Goal: Book appointment/travel/reservation

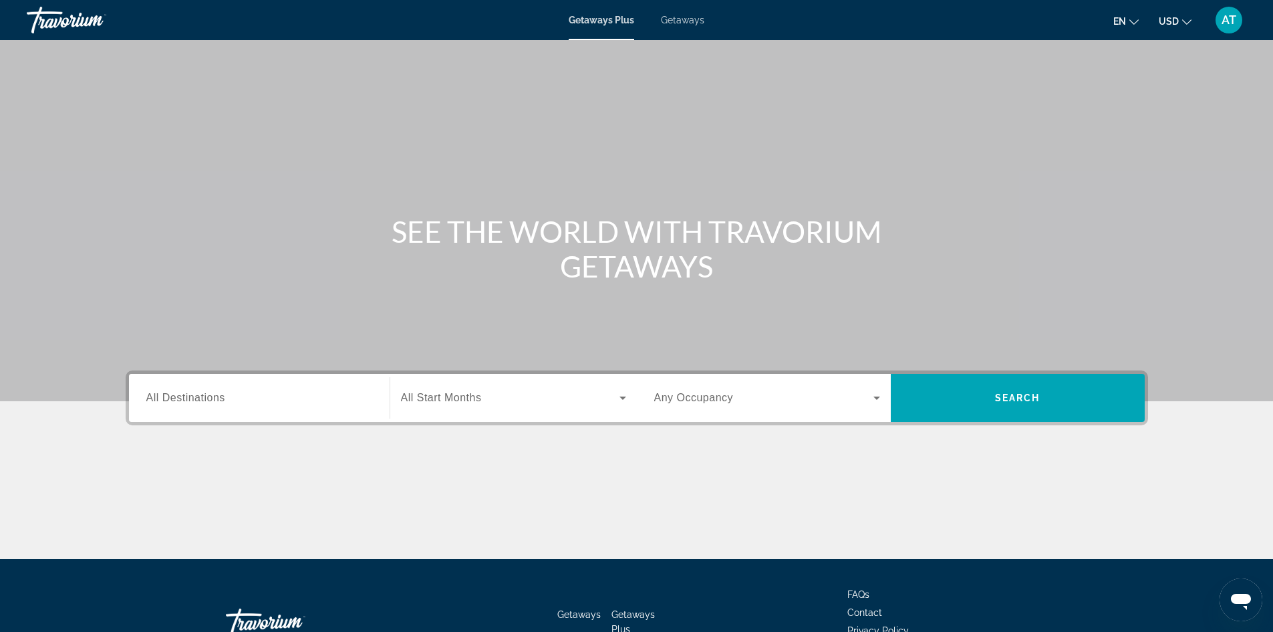
click at [170, 400] on span "All Destinations" at bounding box center [185, 397] width 79 height 11
click at [170, 400] on input "Destination All Destinations" at bounding box center [259, 398] width 226 height 16
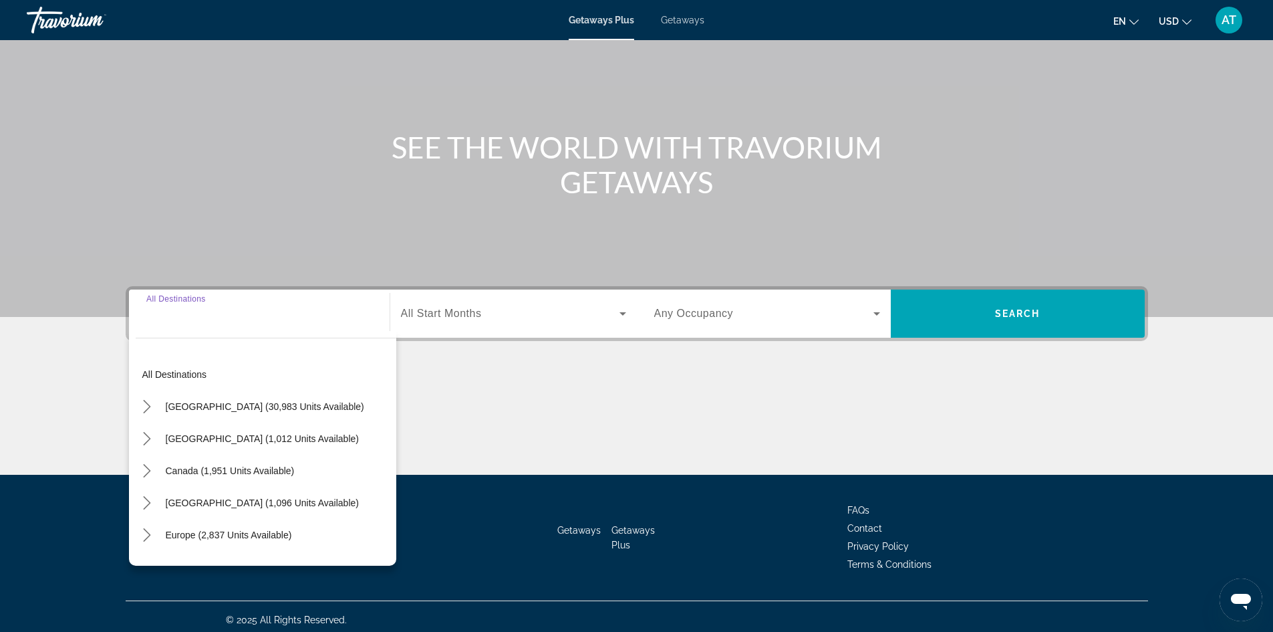
scroll to position [91, 0]
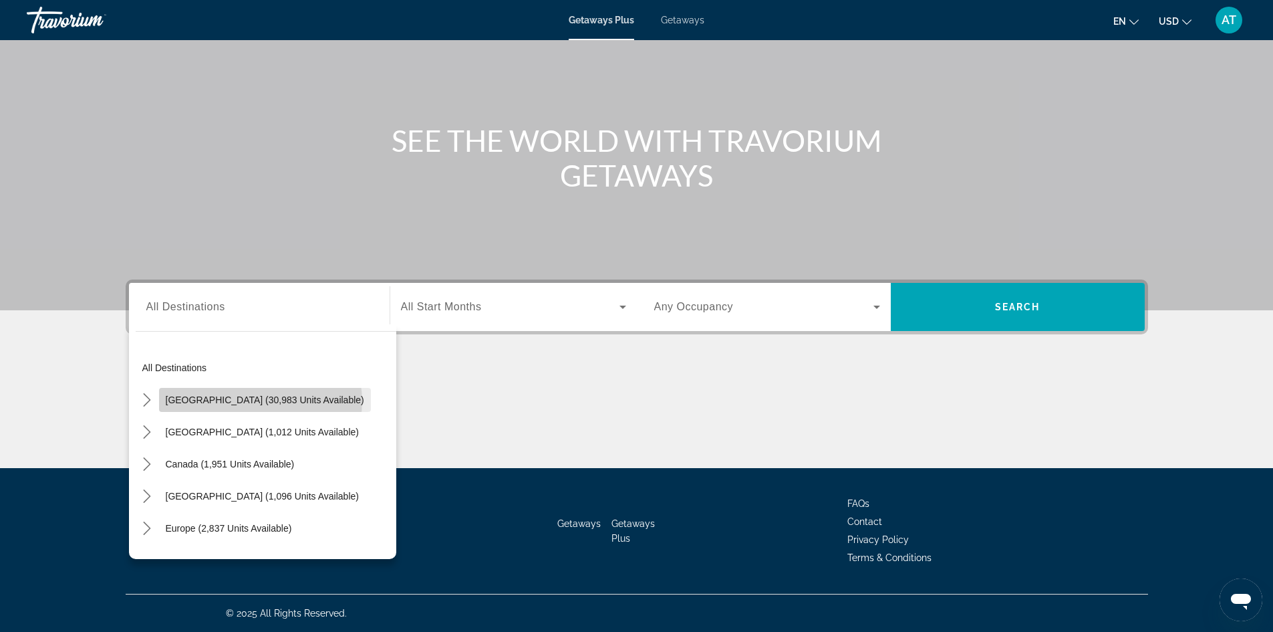
click at [260, 401] on span "[GEOGRAPHIC_DATA] (30,983 units available)" at bounding box center [265, 399] width 199 height 11
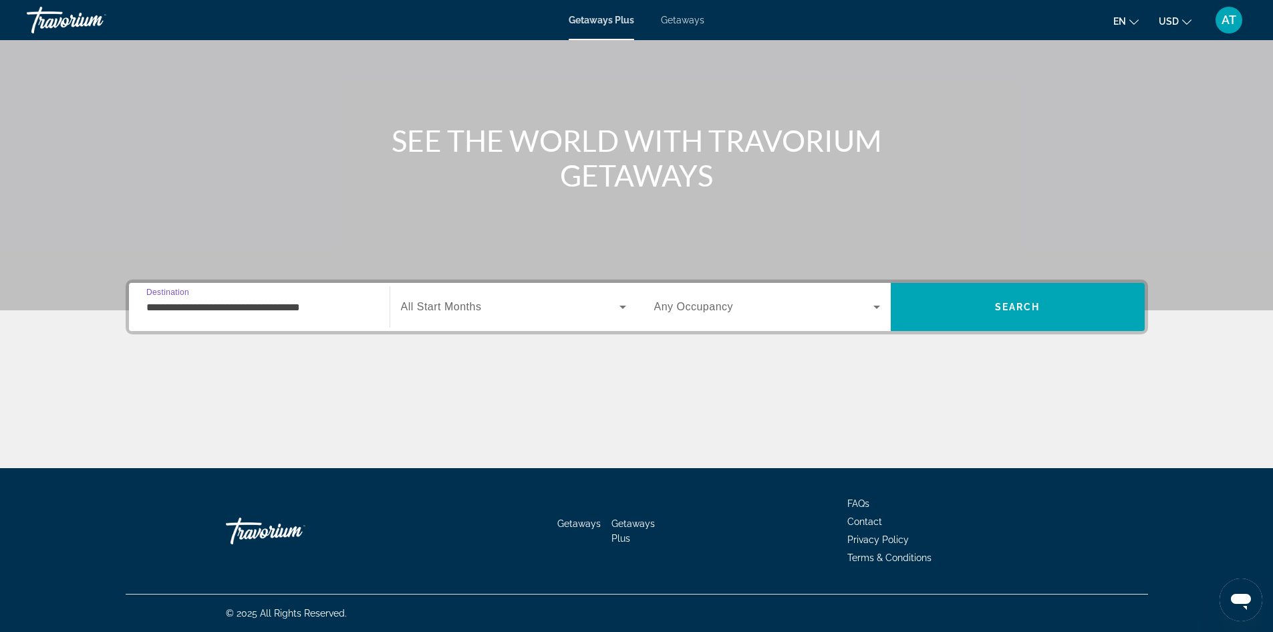
click at [239, 308] on input "**********" at bounding box center [259, 307] width 226 height 16
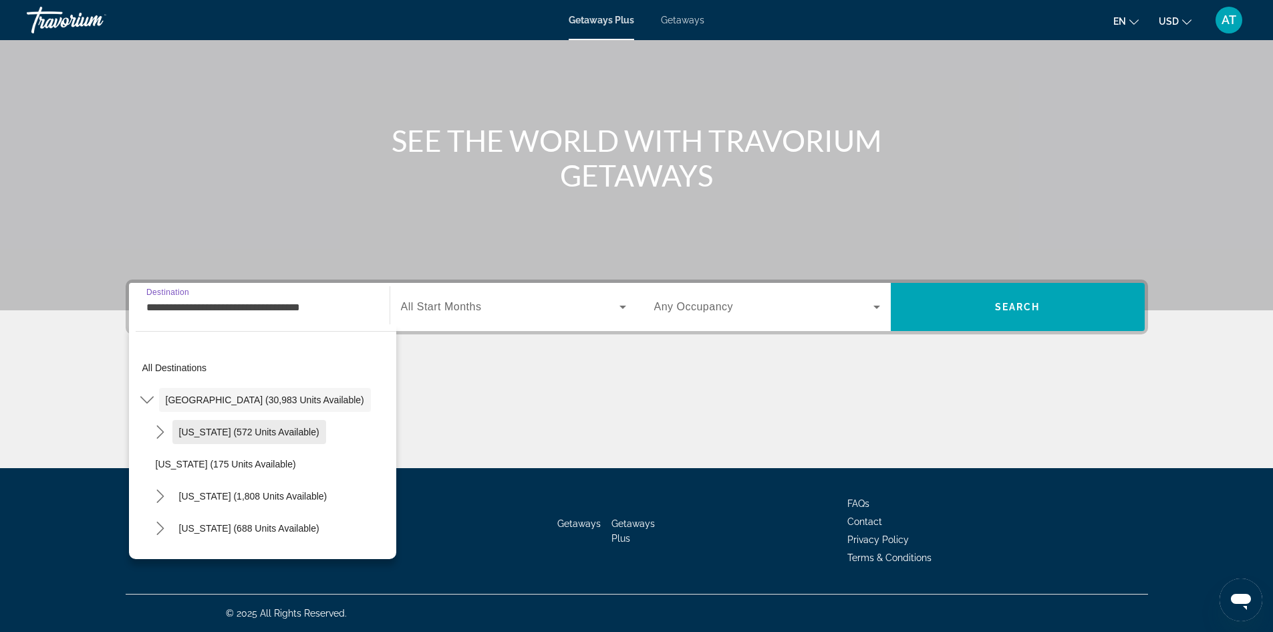
scroll to position [67, 0]
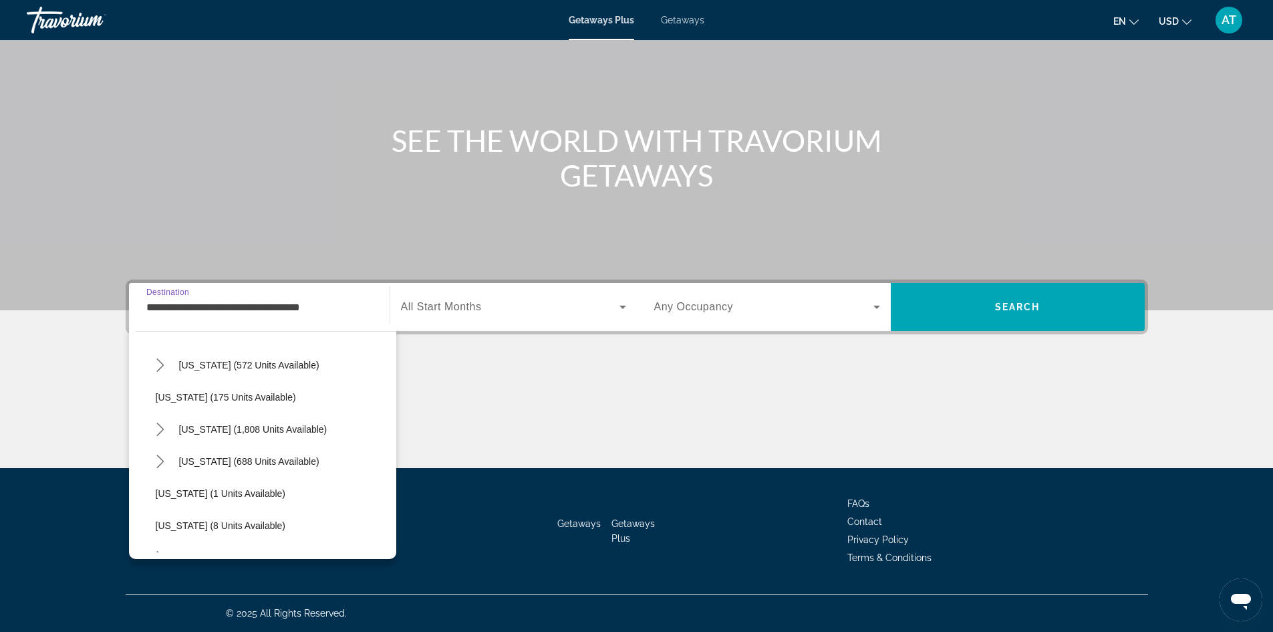
click at [363, 309] on input "**********" at bounding box center [259, 307] width 226 height 16
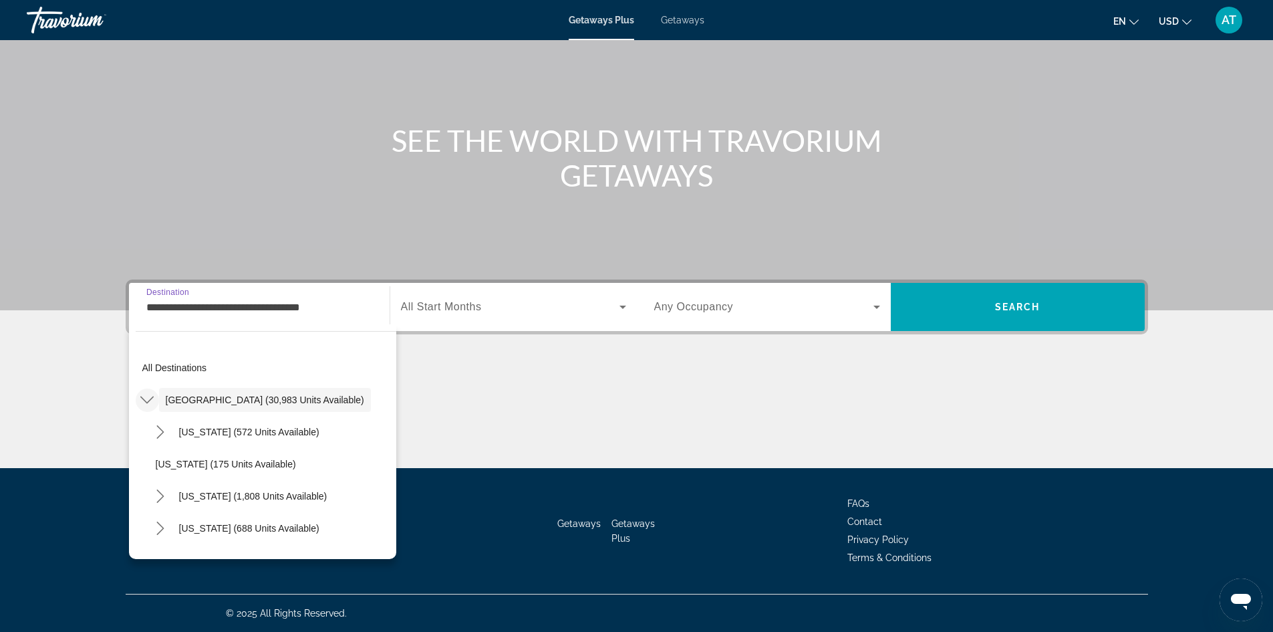
click at [147, 402] on icon "Toggle United States (30,983 units available) submenu" at bounding box center [146, 399] width 13 height 7
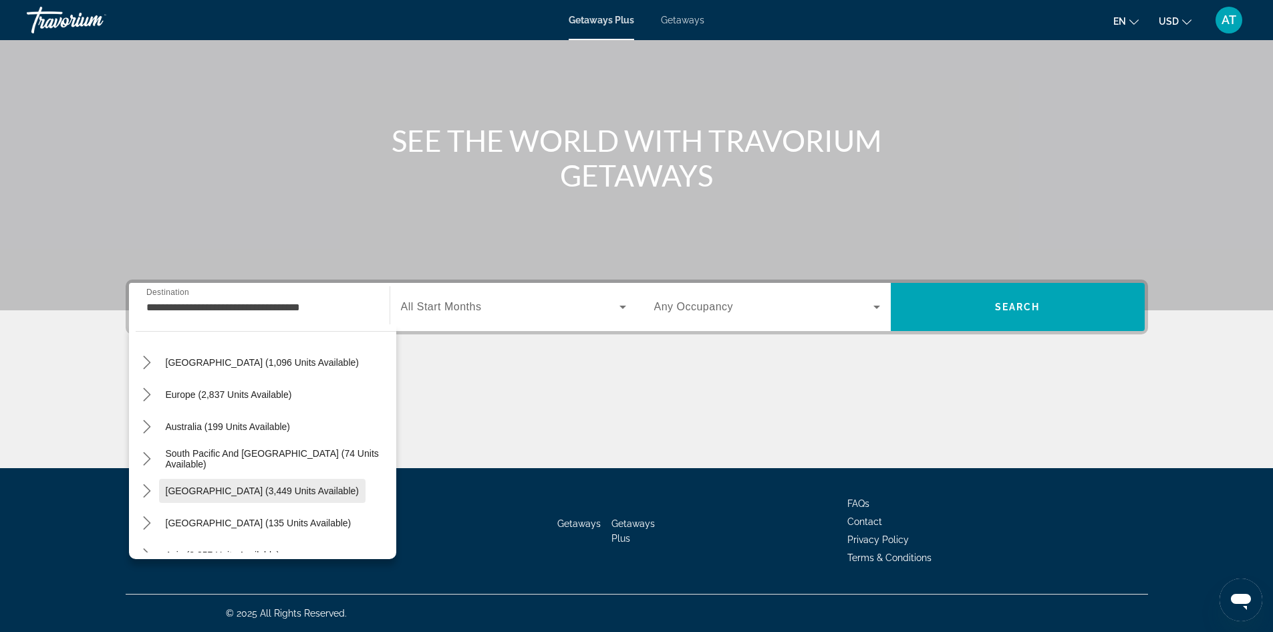
scroll to position [201, 0]
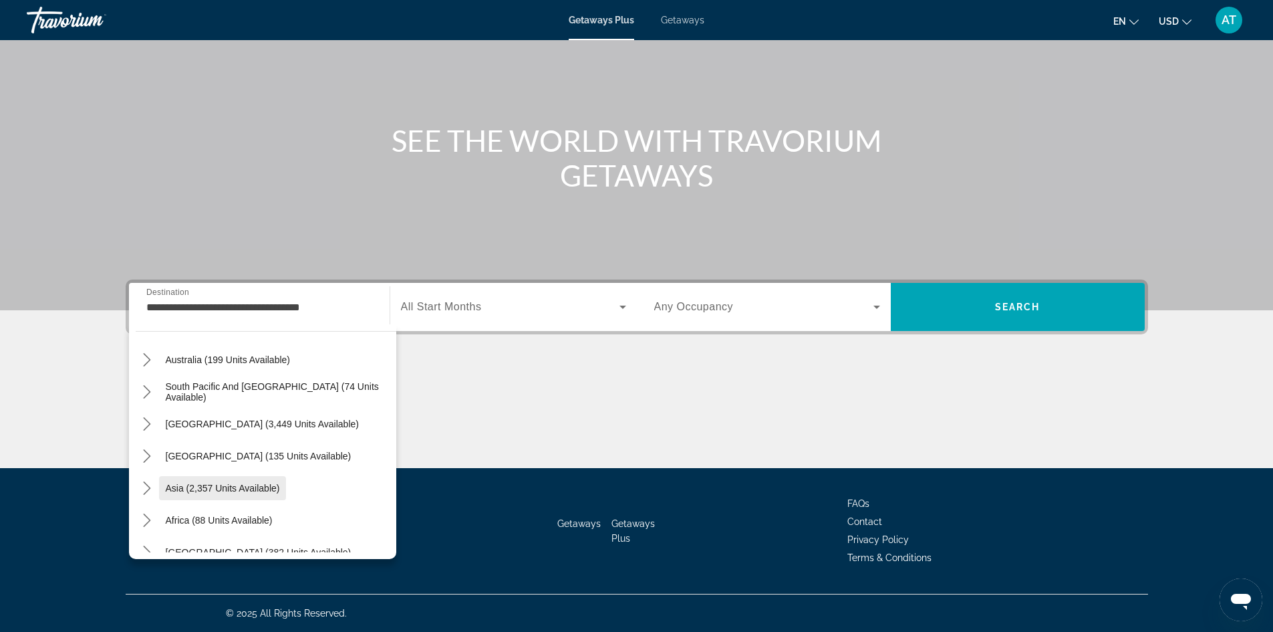
click at [232, 493] on span "Asia (2,357 units available)" at bounding box center [223, 488] width 114 height 11
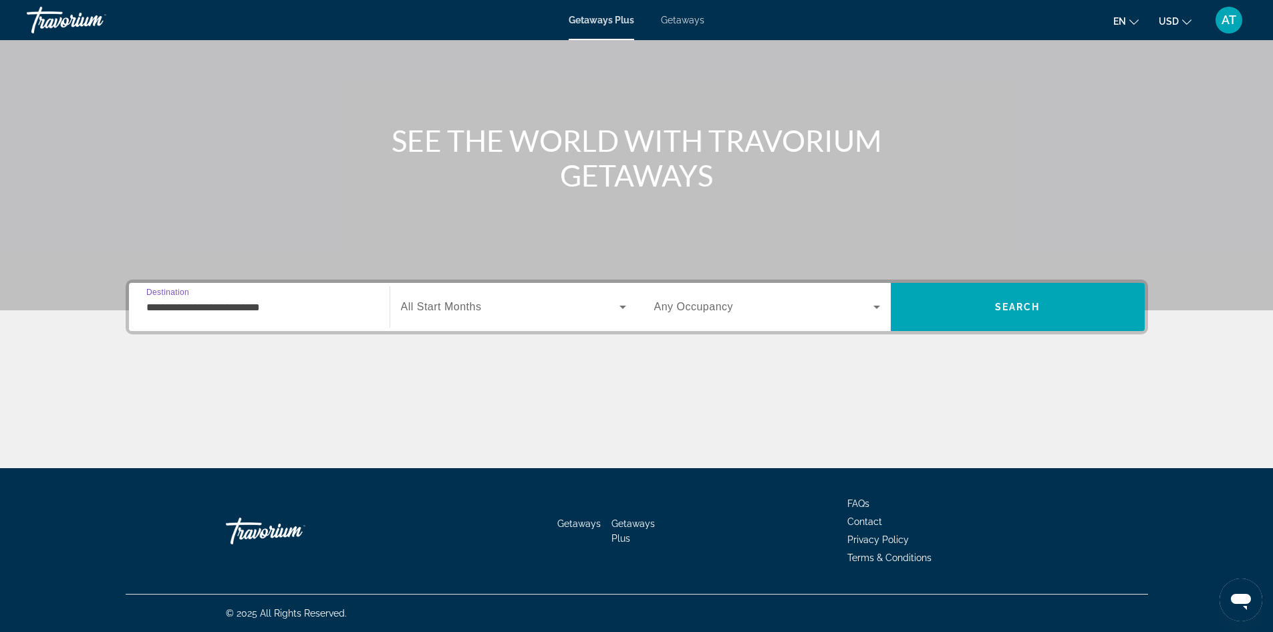
click at [245, 313] on input "**********" at bounding box center [259, 307] width 226 height 16
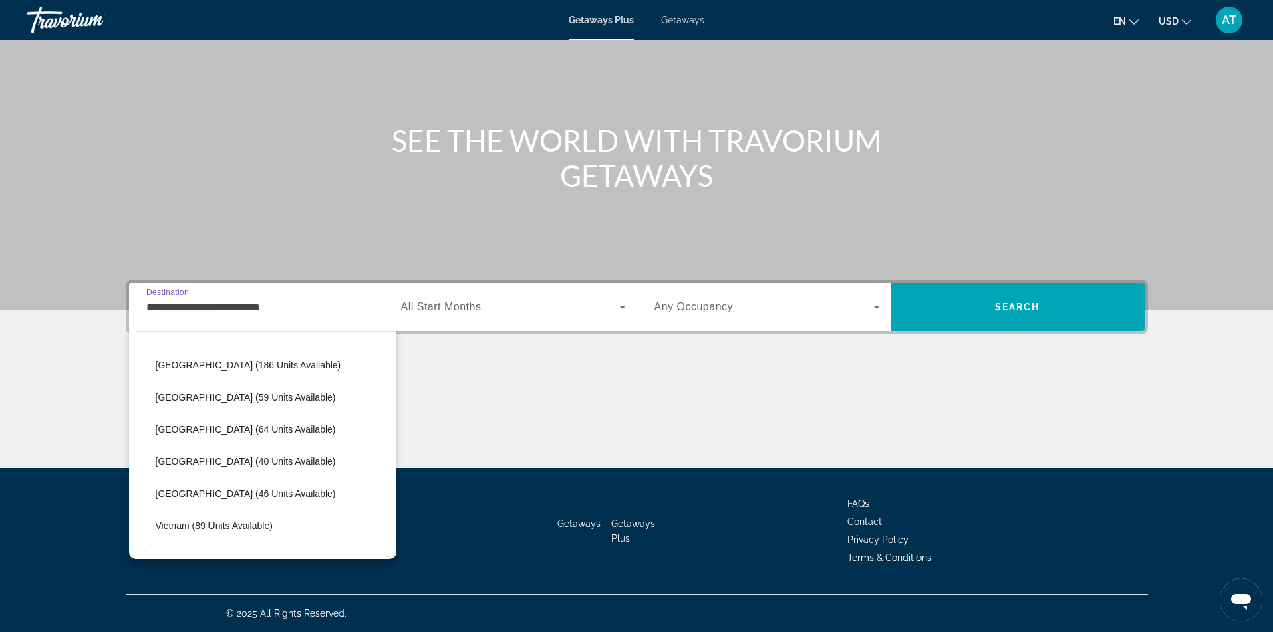
scroll to position [507, 0]
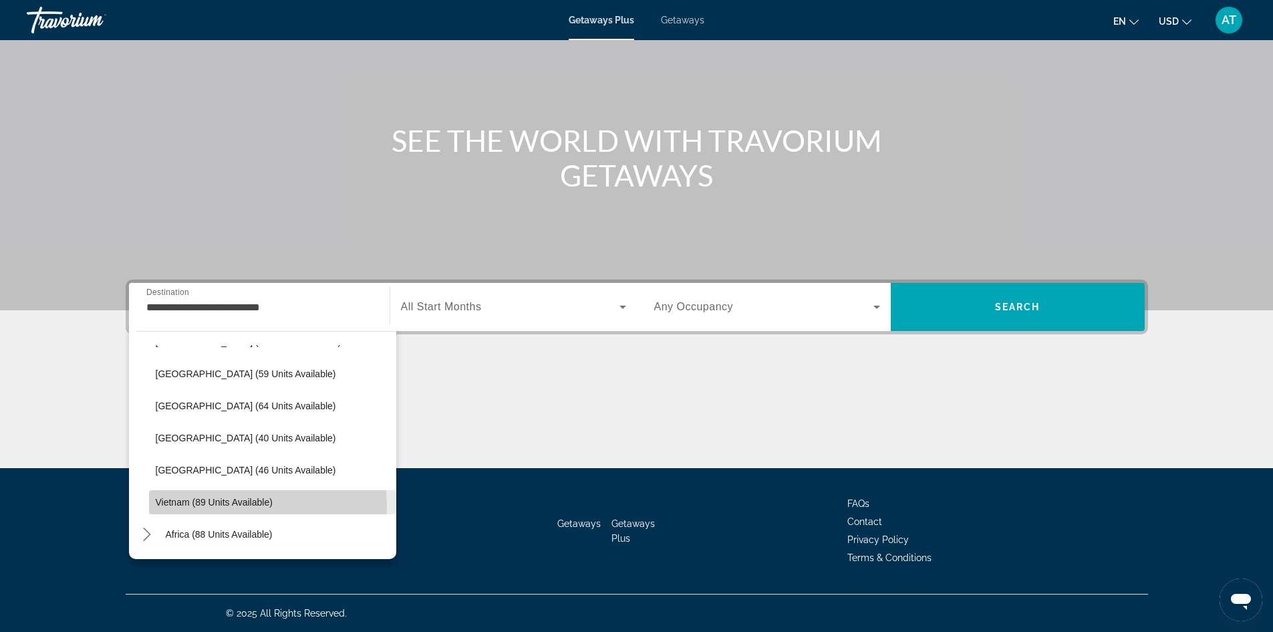
click at [265, 505] on span "Vietnam (89 units available)" at bounding box center [214, 502] width 117 height 11
type input "**********"
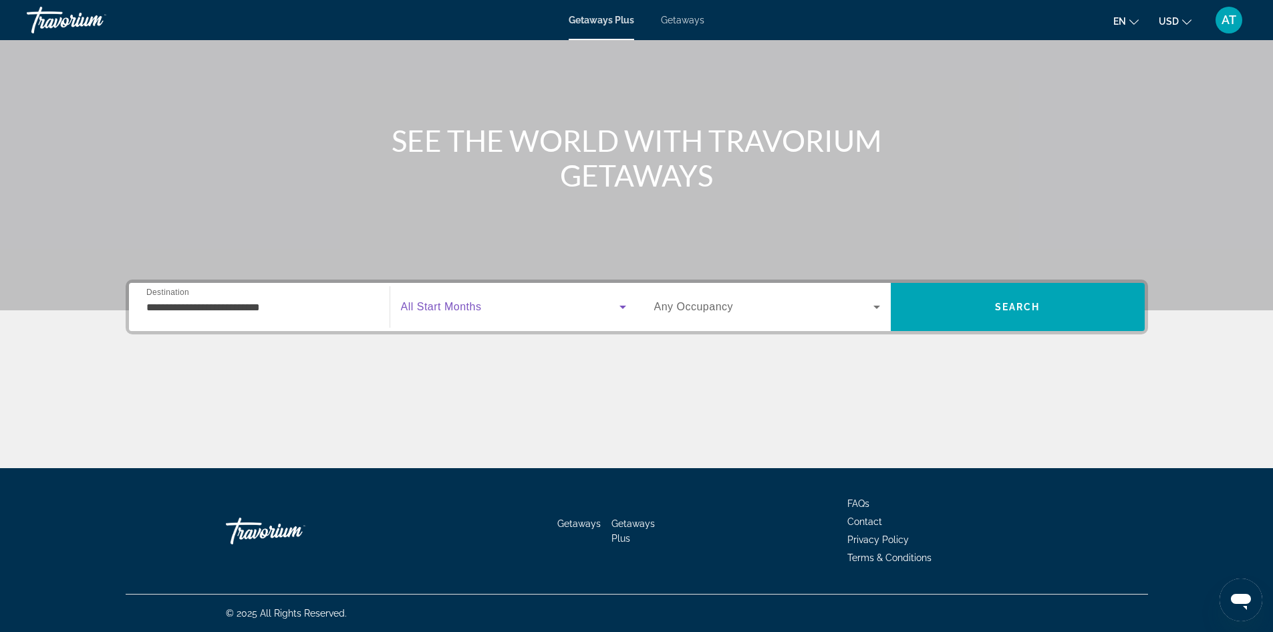
click at [624, 303] on icon "Search widget" at bounding box center [623, 307] width 16 height 16
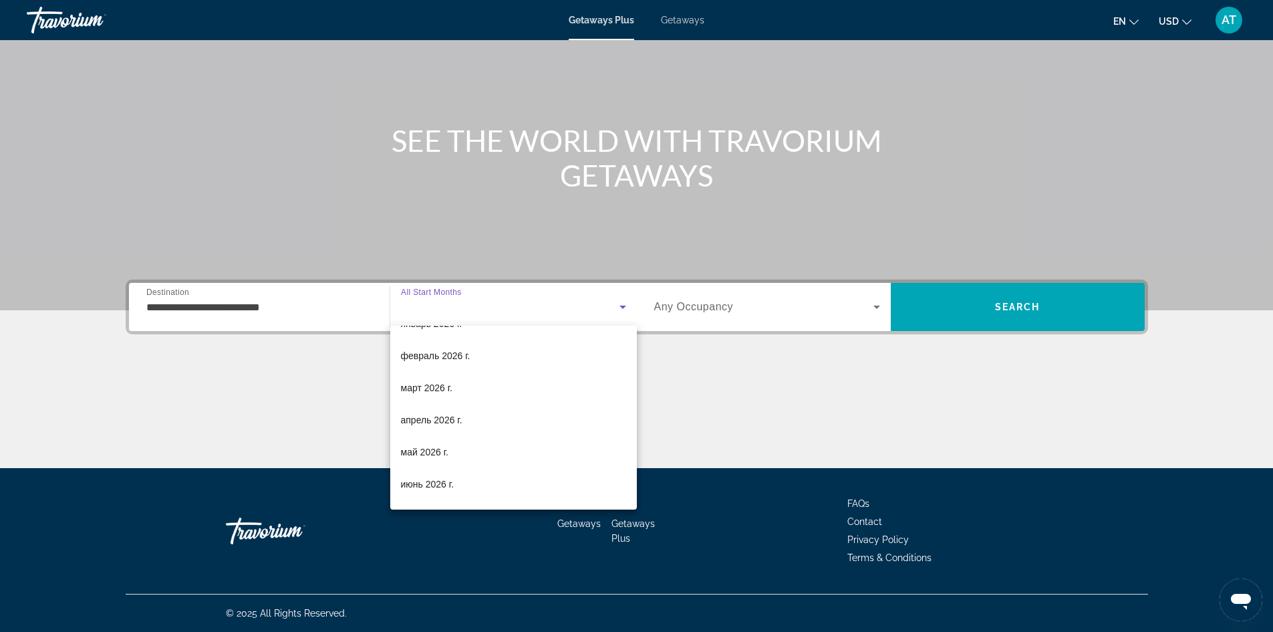
scroll to position [223, 0]
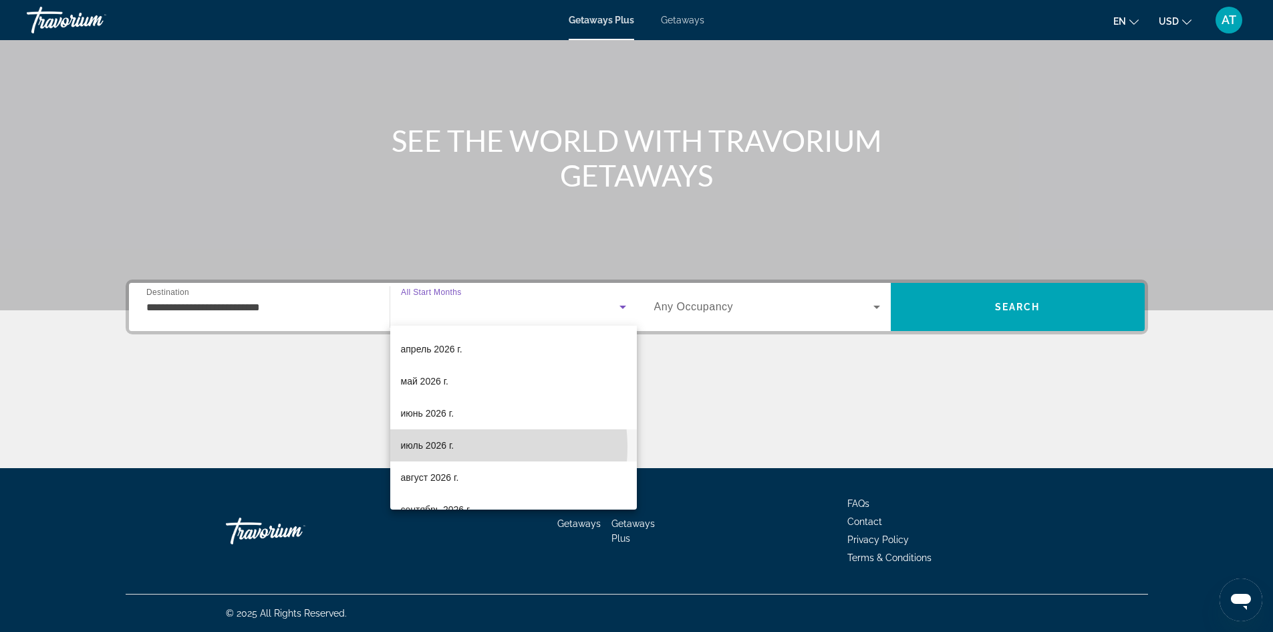
click at [453, 447] on span "июль 2026 г." at bounding box center [427, 445] width 53 height 16
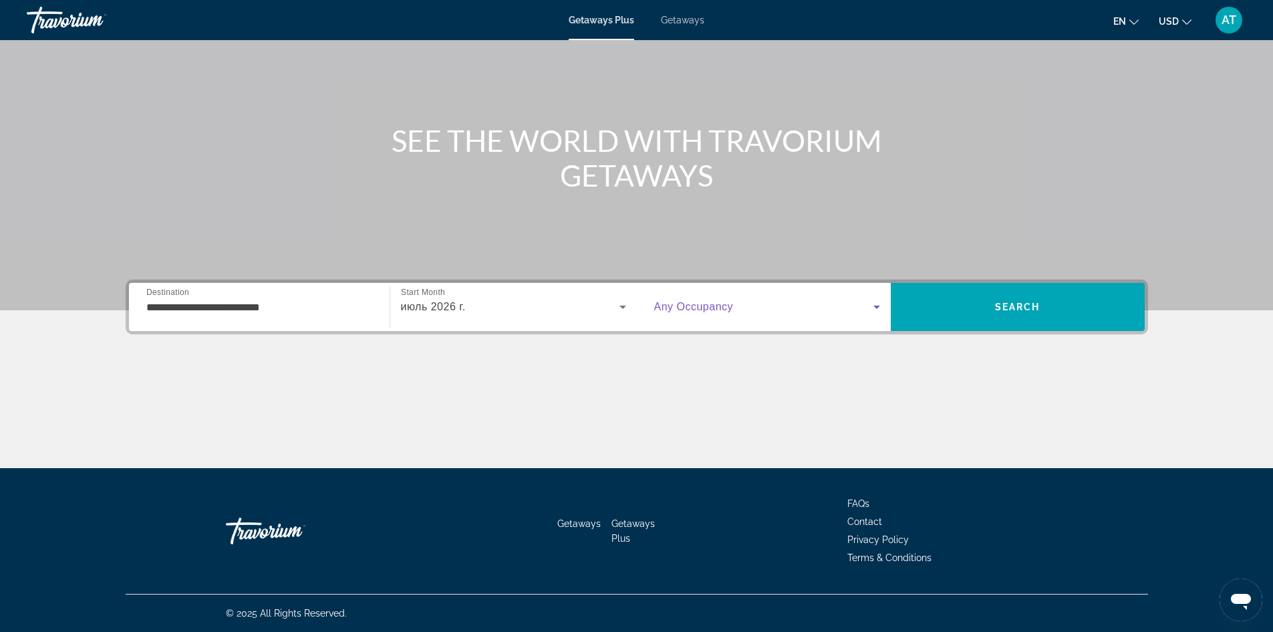
click at [876, 304] on icon "Search widget" at bounding box center [877, 307] width 16 height 16
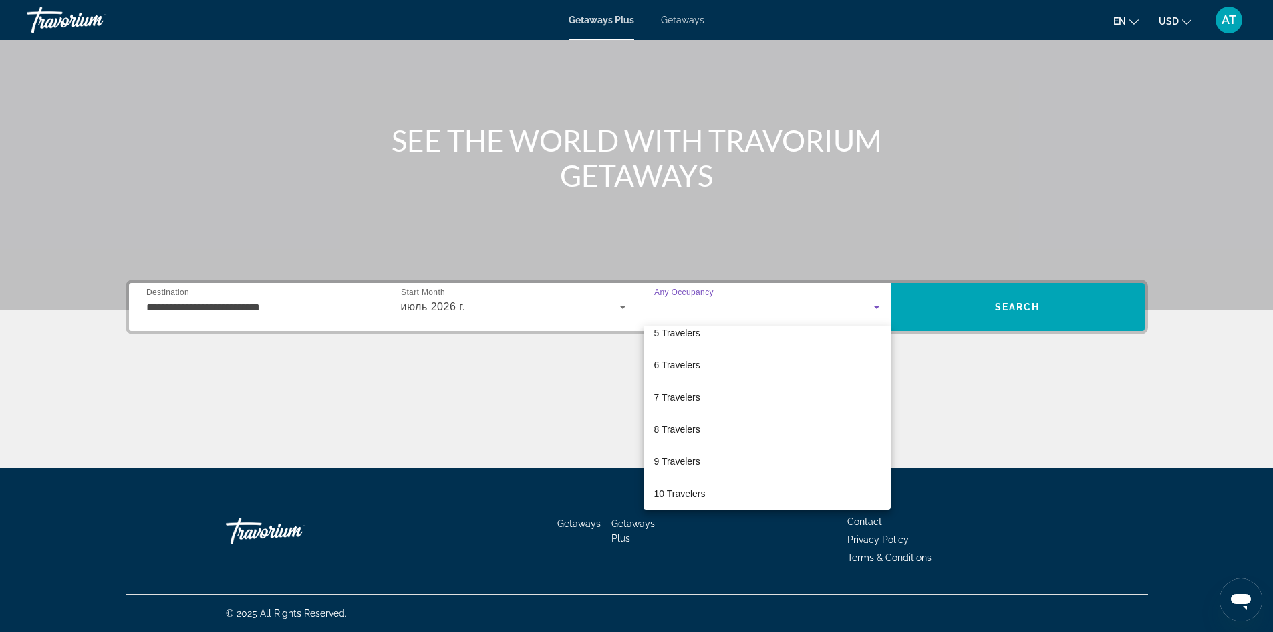
scroll to position [148, 0]
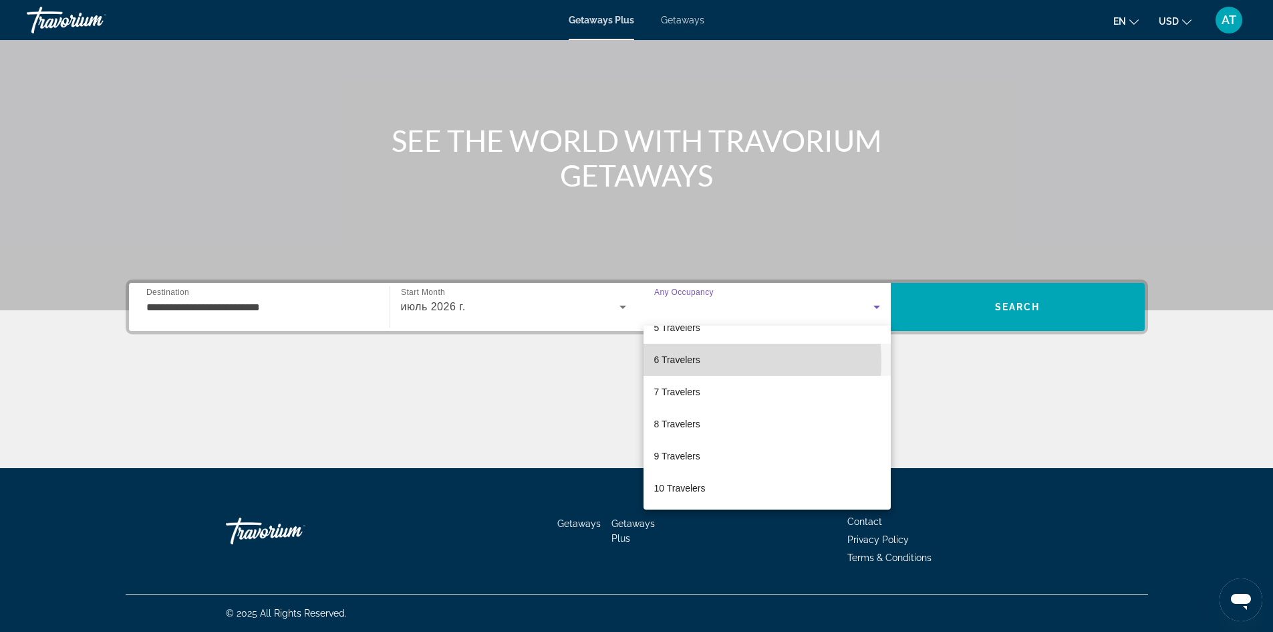
click at [680, 362] on span "6 Travelers" at bounding box center [677, 360] width 46 height 16
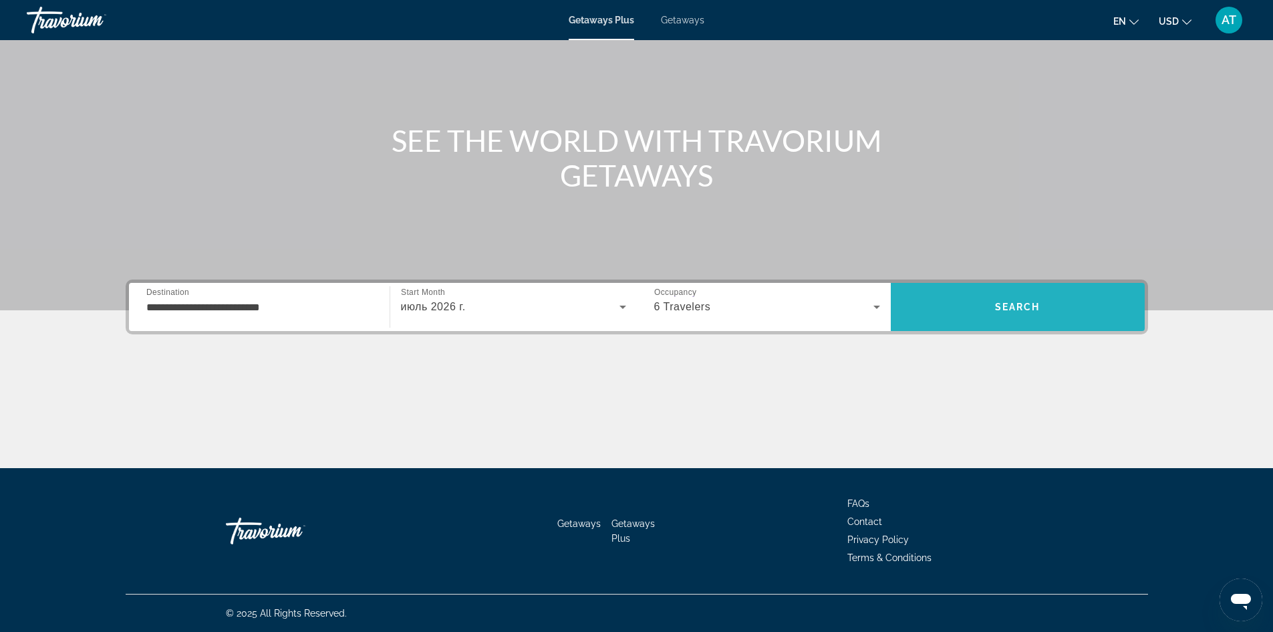
click at [1039, 305] on span "Search" at bounding box center [1017, 306] width 45 height 11
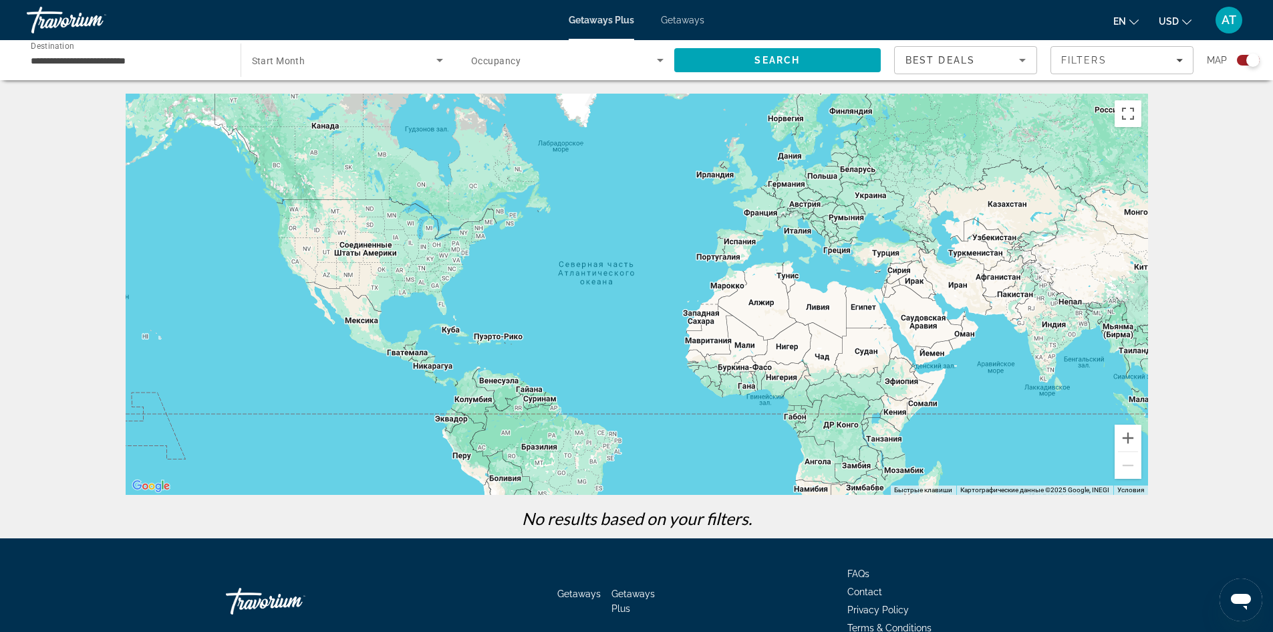
click at [605, 253] on div "Main content" at bounding box center [637, 294] width 1023 height 401
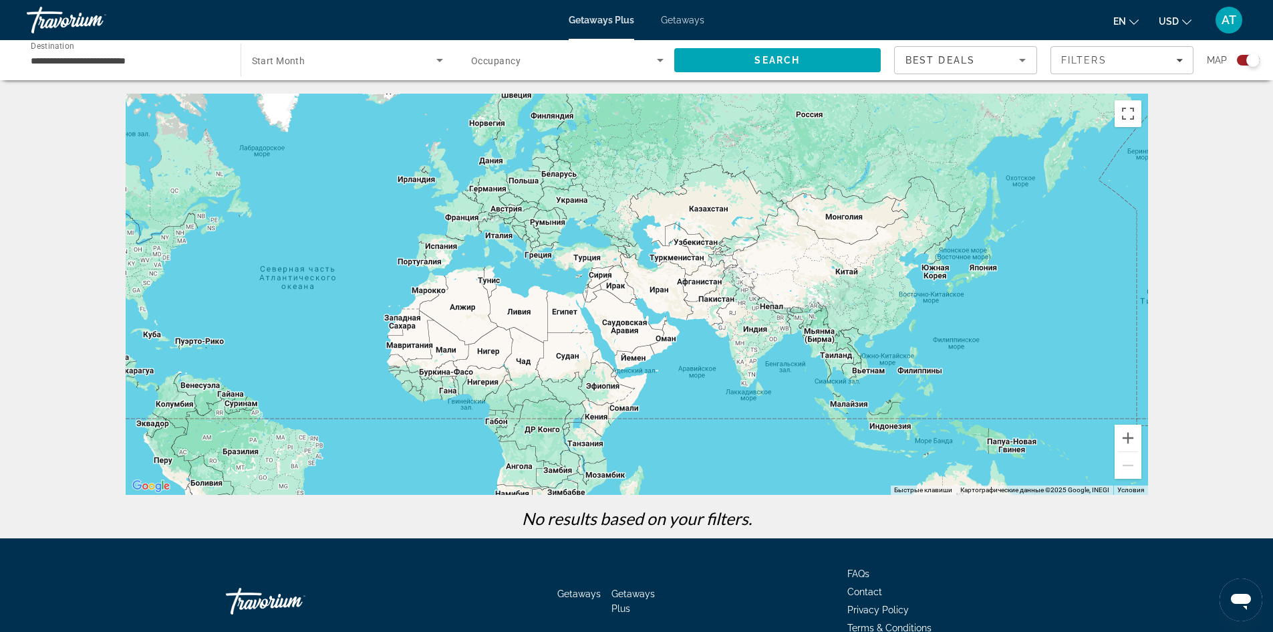
drag, startPoint x: 1053, startPoint y: 326, endPoint x: 745, endPoint y: 332, distance: 308.2
click at [745, 332] on div "Main content" at bounding box center [637, 294] width 1023 height 401
click at [868, 374] on div "Main content" at bounding box center [637, 294] width 1023 height 401
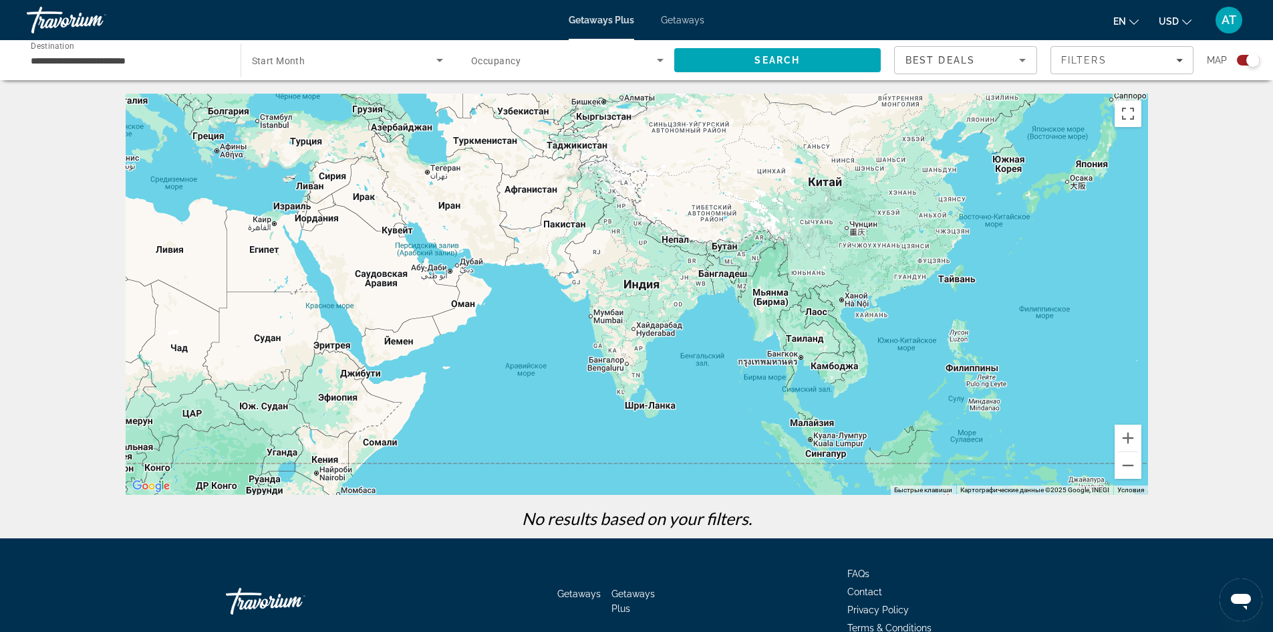
click at [839, 372] on div "Main content" at bounding box center [637, 294] width 1023 height 401
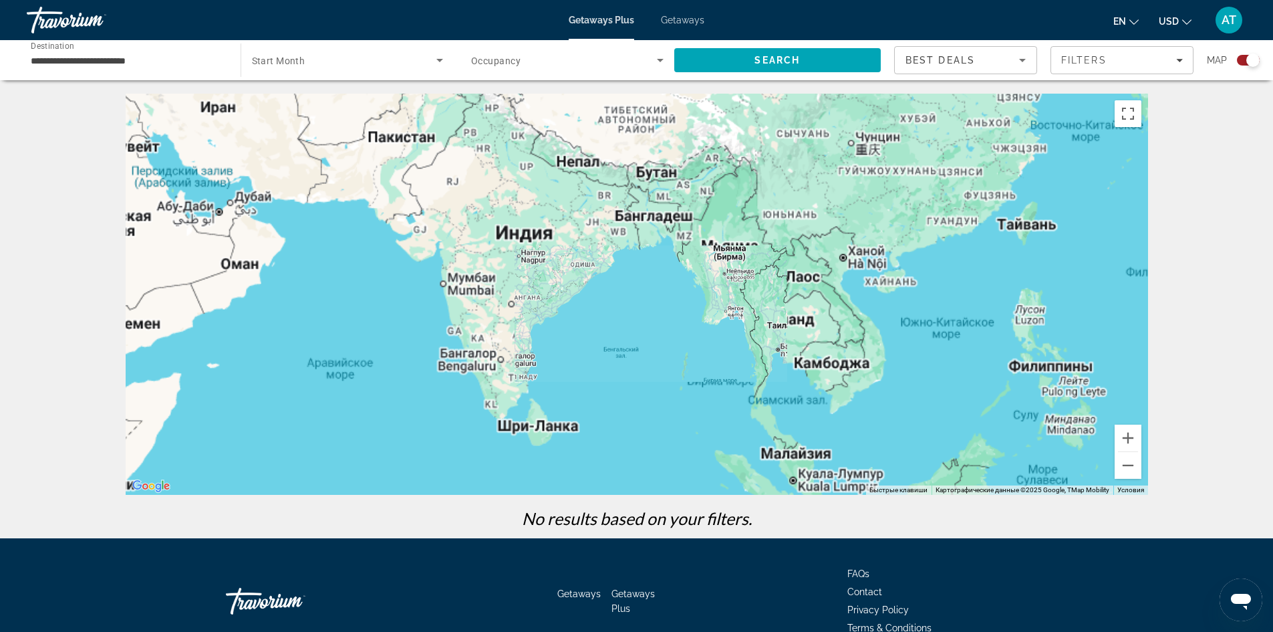
click at [839, 372] on div "Main content" at bounding box center [637, 294] width 1023 height 401
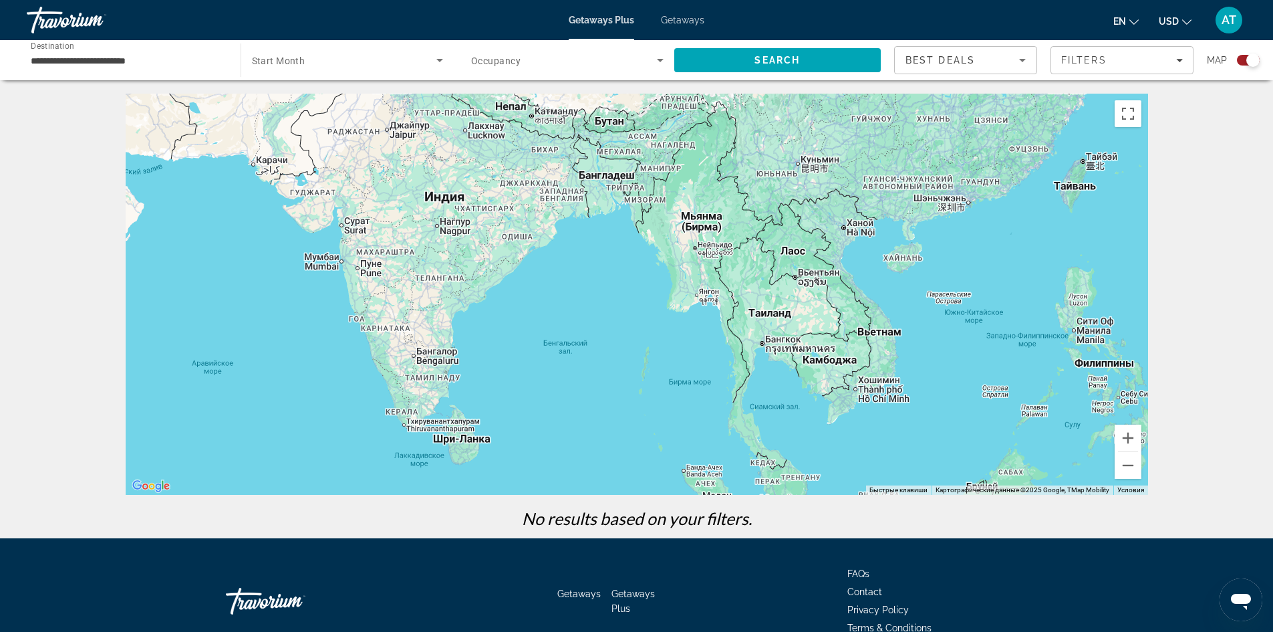
click at [816, 278] on div "Main content" at bounding box center [637, 294] width 1023 height 401
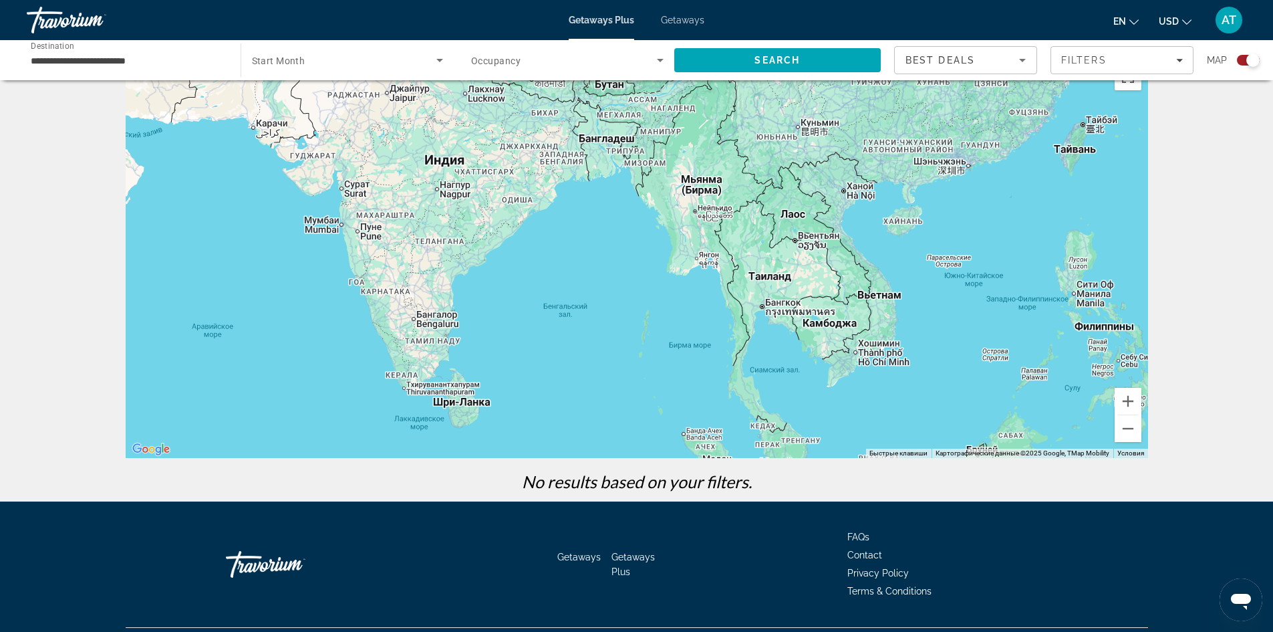
scroll to position [70, 0]
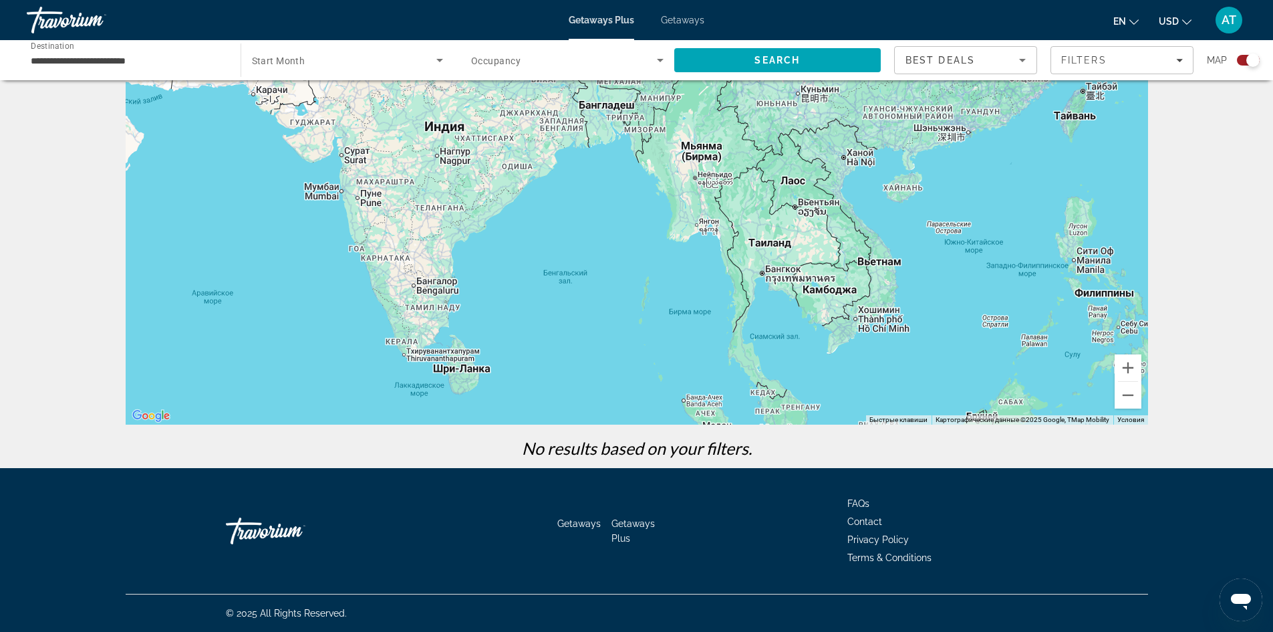
click at [868, 268] on div "Main content" at bounding box center [637, 223] width 1023 height 401
click at [1019, 61] on icon "Sort by" at bounding box center [1023, 60] width 16 height 16
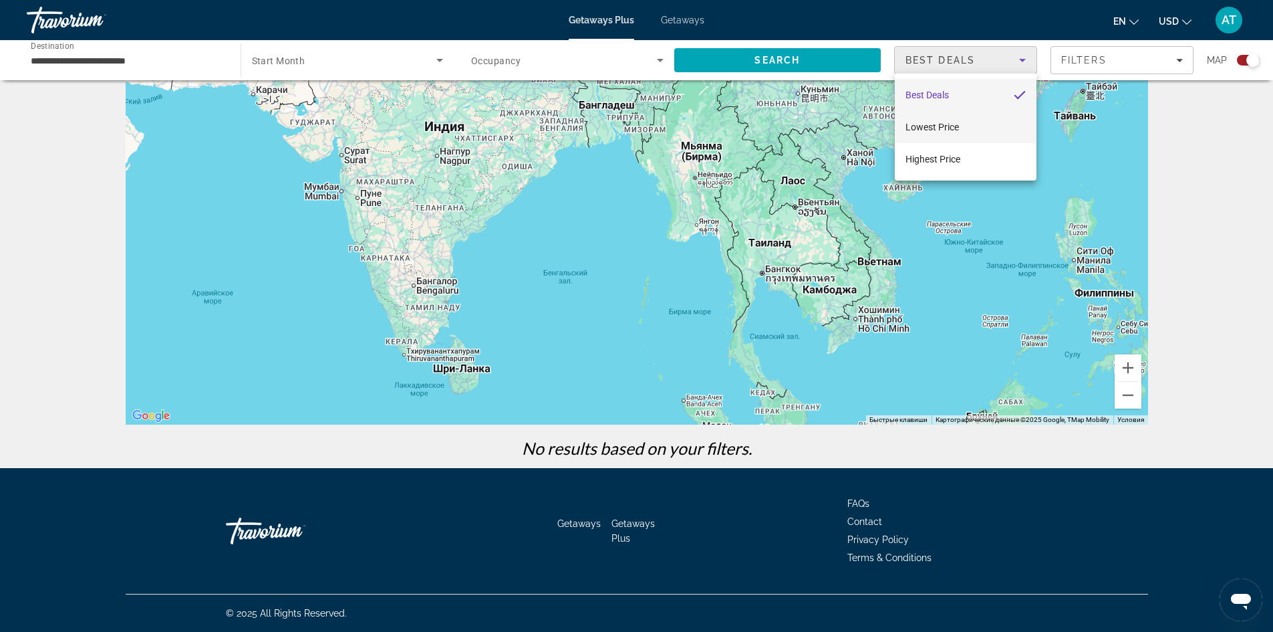
click at [964, 126] on mat-option "Lowest Price" at bounding box center [966, 127] width 142 height 32
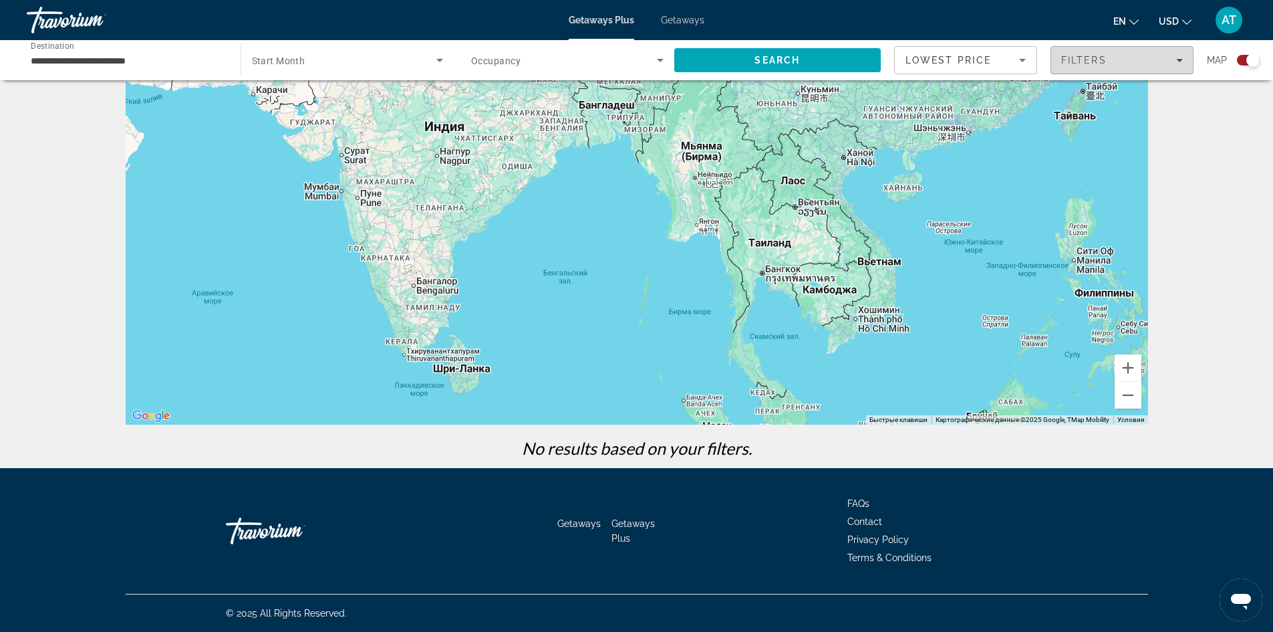
click at [1176, 56] on div "Filters" at bounding box center [1122, 60] width 122 height 11
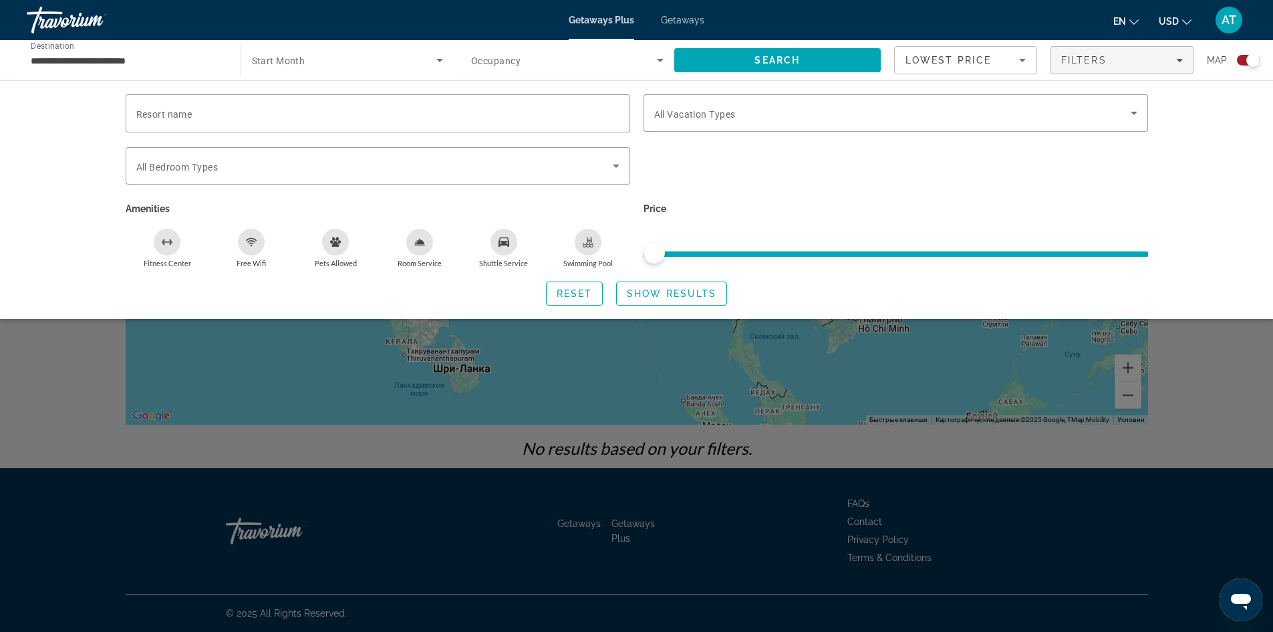
click at [253, 239] on icon "Free Wifi" at bounding box center [251, 242] width 11 height 11
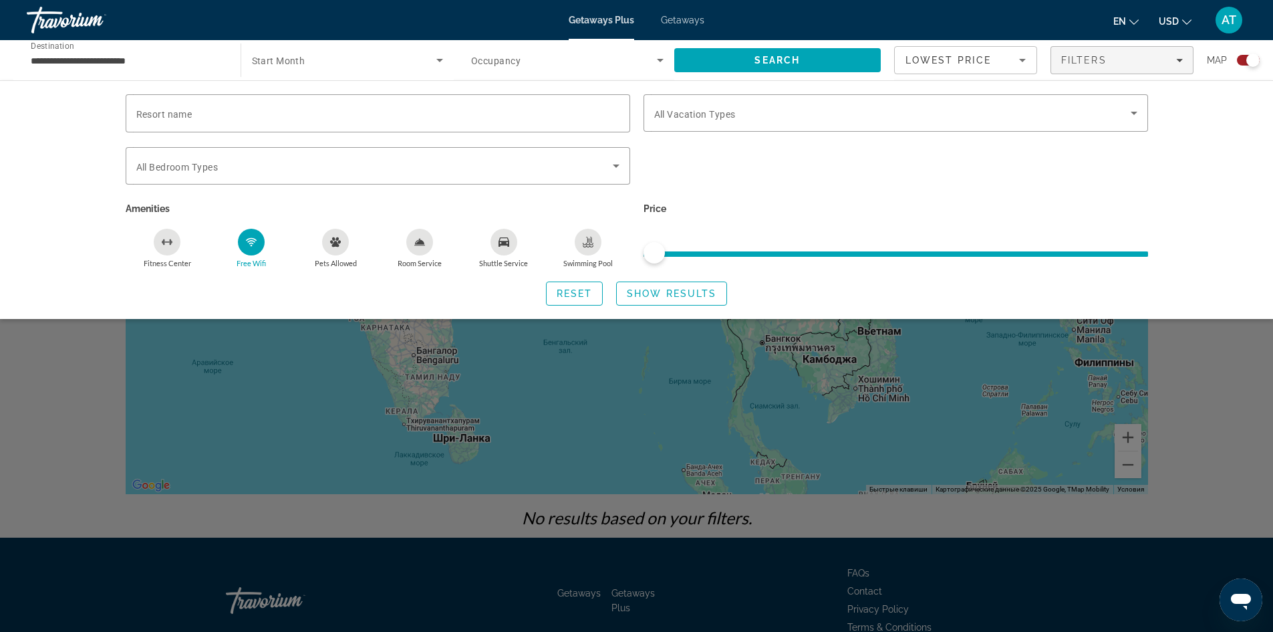
scroll to position [0, 0]
click at [618, 164] on icon "Search widget" at bounding box center [616, 165] width 7 height 3
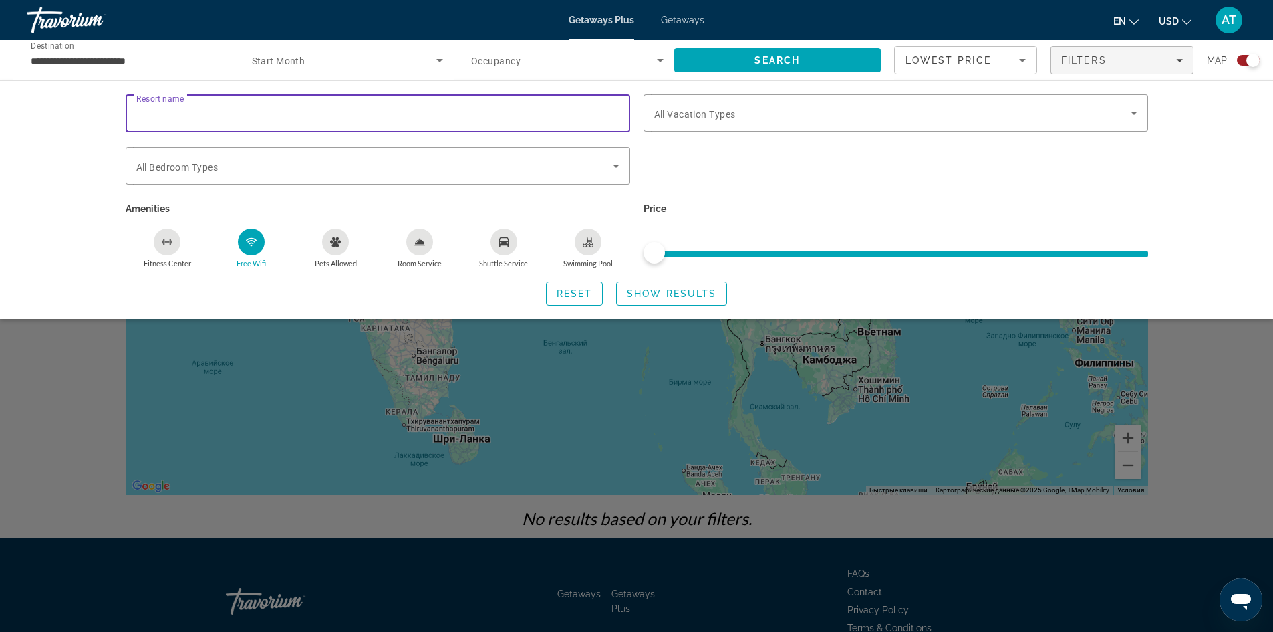
click at [242, 118] on input "Resort name" at bounding box center [377, 114] width 483 height 16
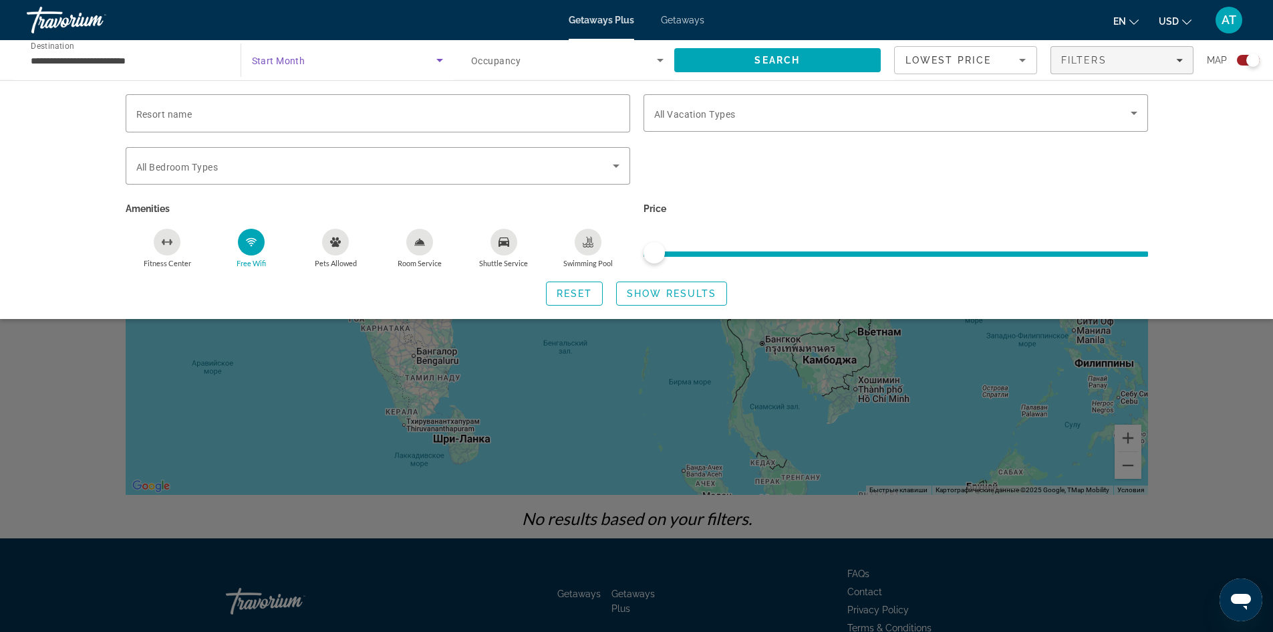
click at [330, 55] on span "Search widget" at bounding box center [344, 60] width 185 height 16
click at [1020, 172] on div at bounding box center [636, 316] width 1273 height 632
click at [1142, 213] on p "Price" at bounding box center [896, 208] width 505 height 19
drag, startPoint x: 1198, startPoint y: 126, endPoint x: 934, endPoint y: 107, distance: 264.7
click at [1197, 126] on div "Resort name Vacation Types All Vacation Types Bedroom Types All Bedroom Types A…" at bounding box center [636, 199] width 1273 height 239
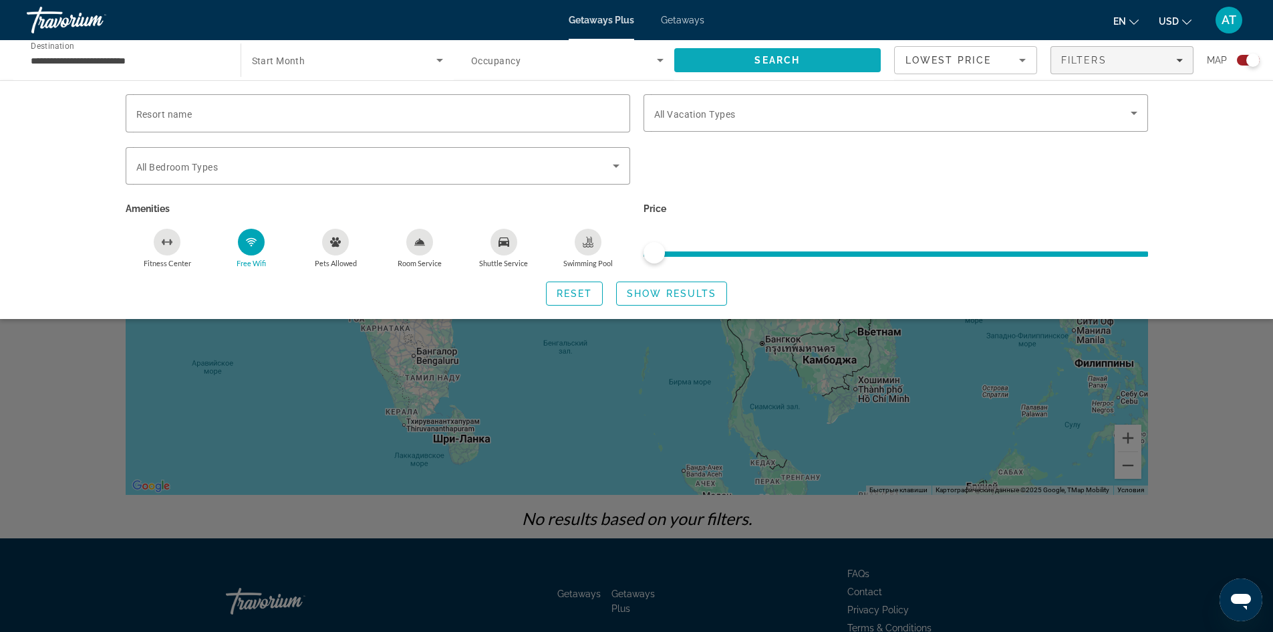
click at [825, 58] on span "Search" at bounding box center [777, 60] width 207 height 32
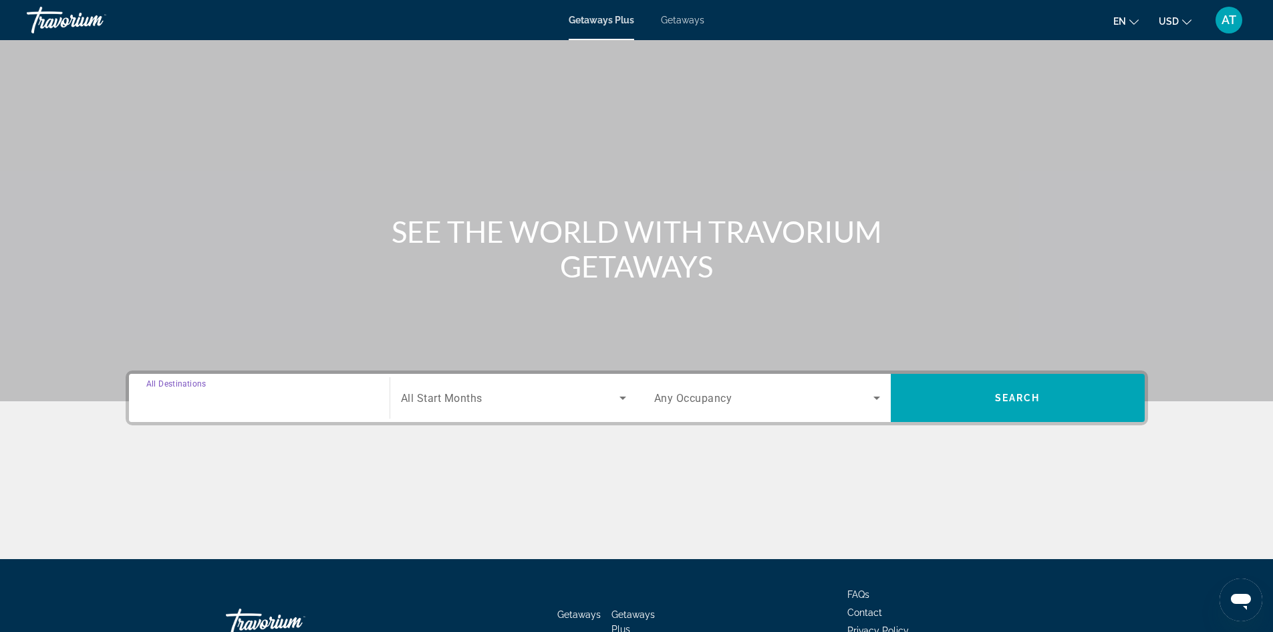
click at [275, 396] on input "Destination All Destinations" at bounding box center [259, 398] width 226 height 16
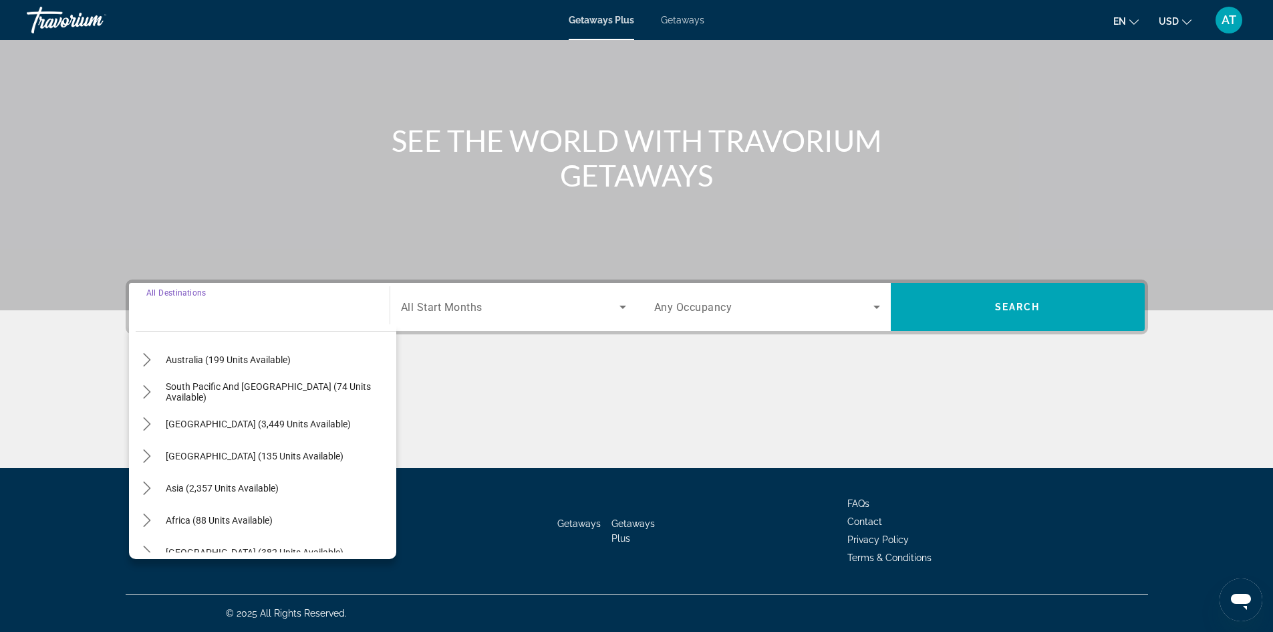
scroll to position [217, 0]
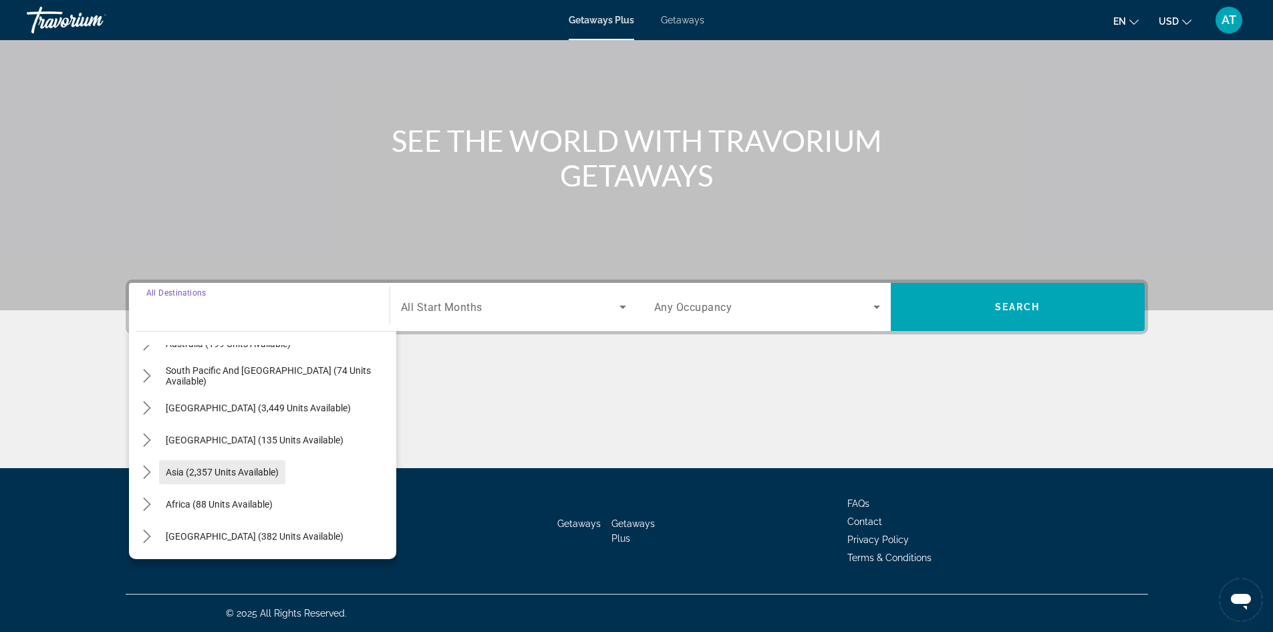
click at [249, 475] on span "Asia (2,357 units available)" at bounding box center [222, 472] width 113 height 11
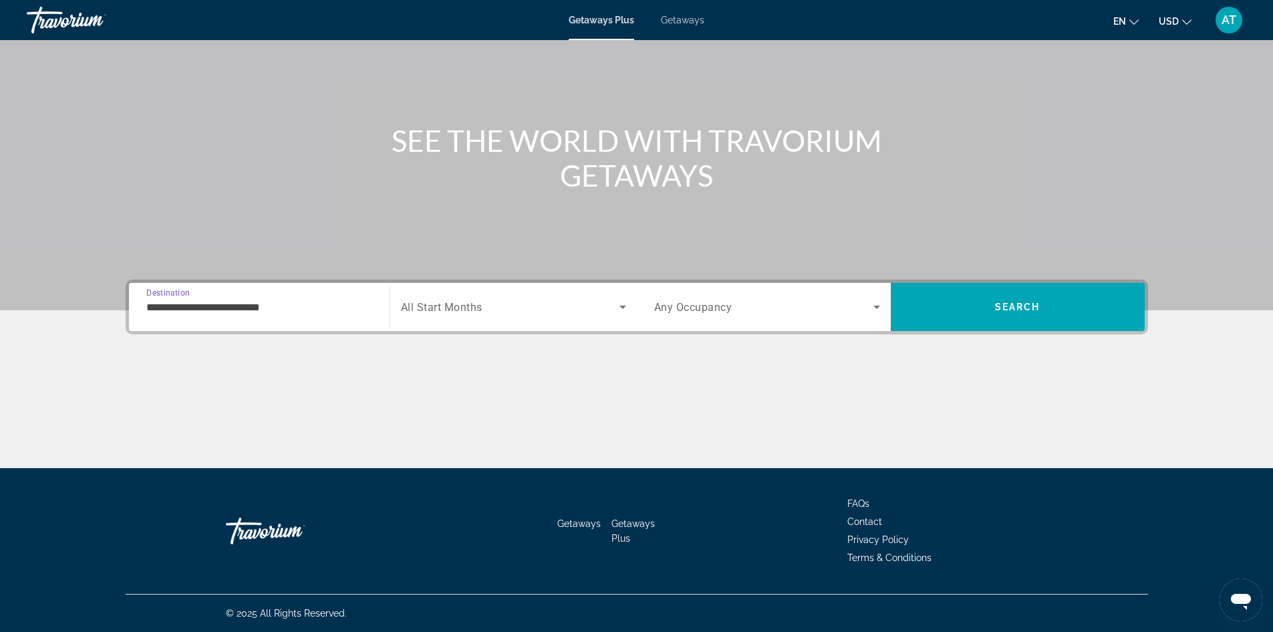
click at [252, 309] on input "**********" at bounding box center [259, 307] width 226 height 16
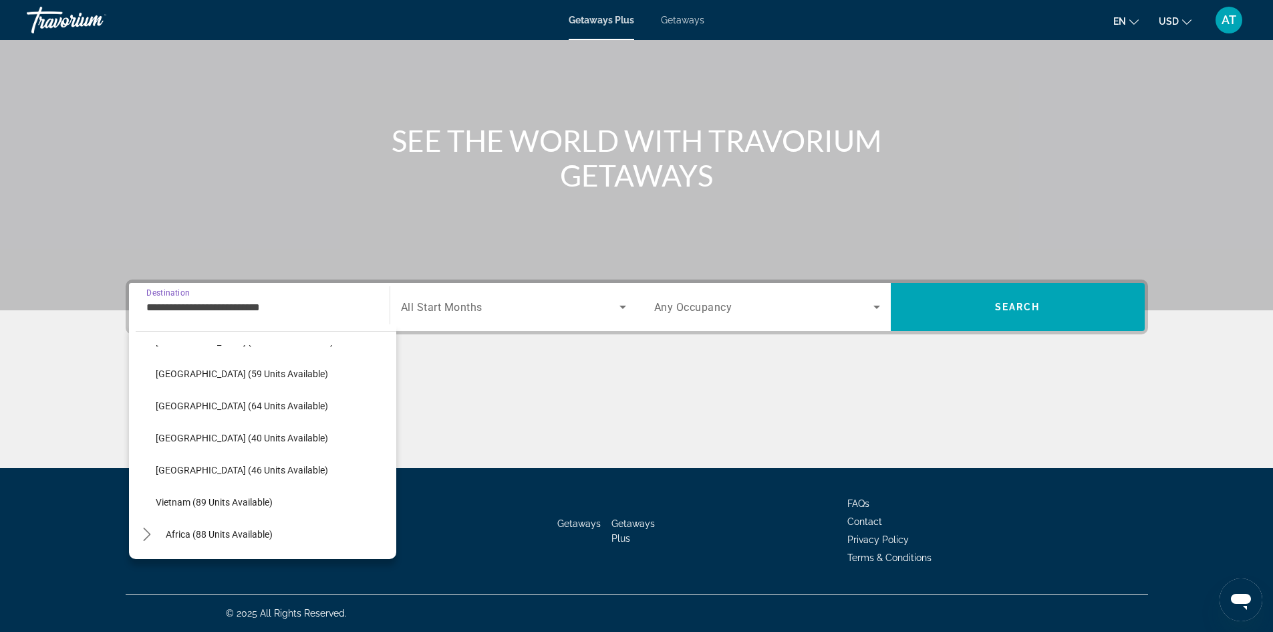
scroll to position [537, 0]
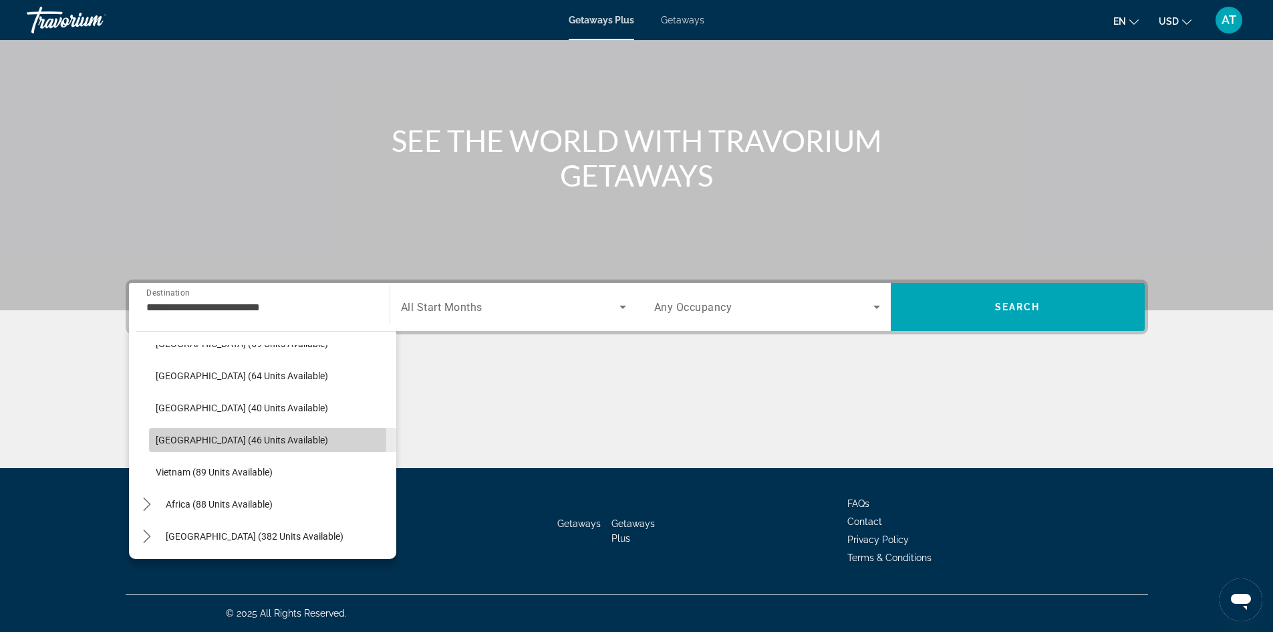
click at [183, 439] on span "[GEOGRAPHIC_DATA] (46 units available)" at bounding box center [242, 439] width 172 height 11
type input "**********"
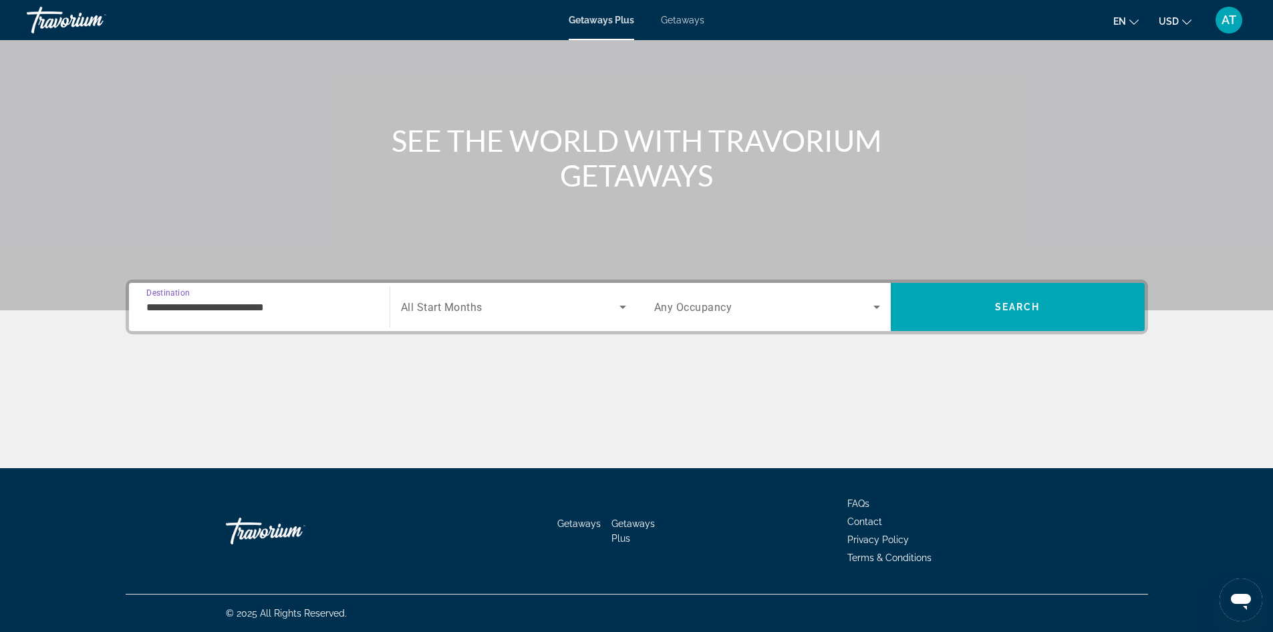
click at [620, 305] on icon "Search widget" at bounding box center [623, 307] width 16 height 16
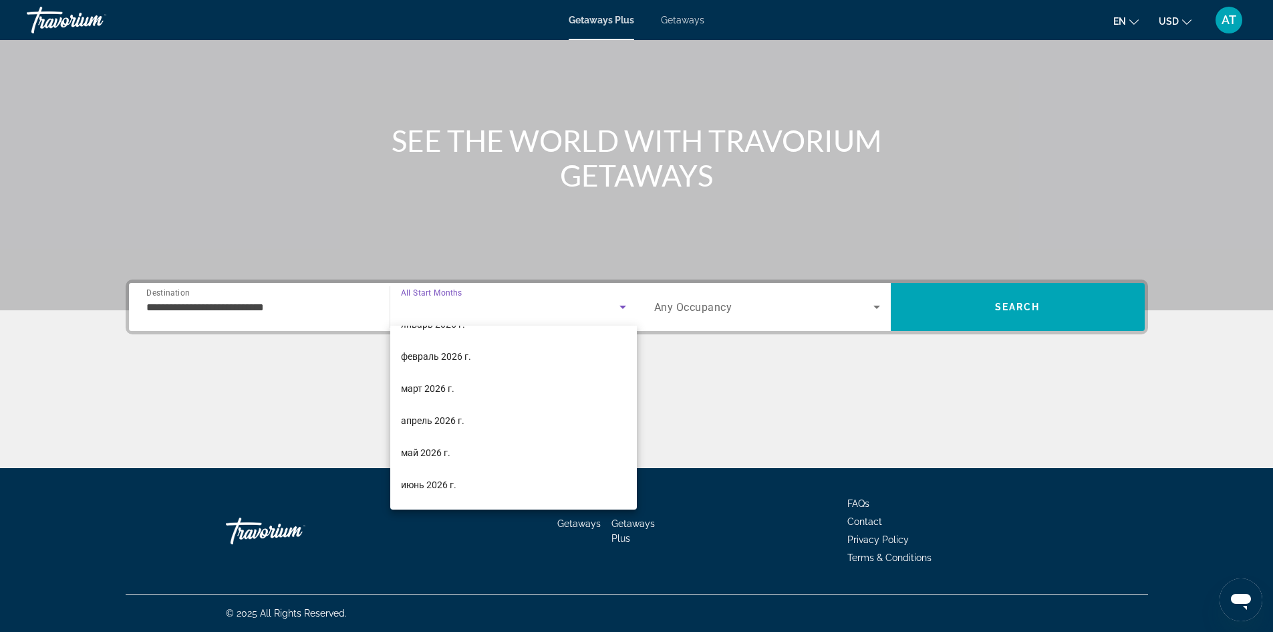
scroll to position [160, 0]
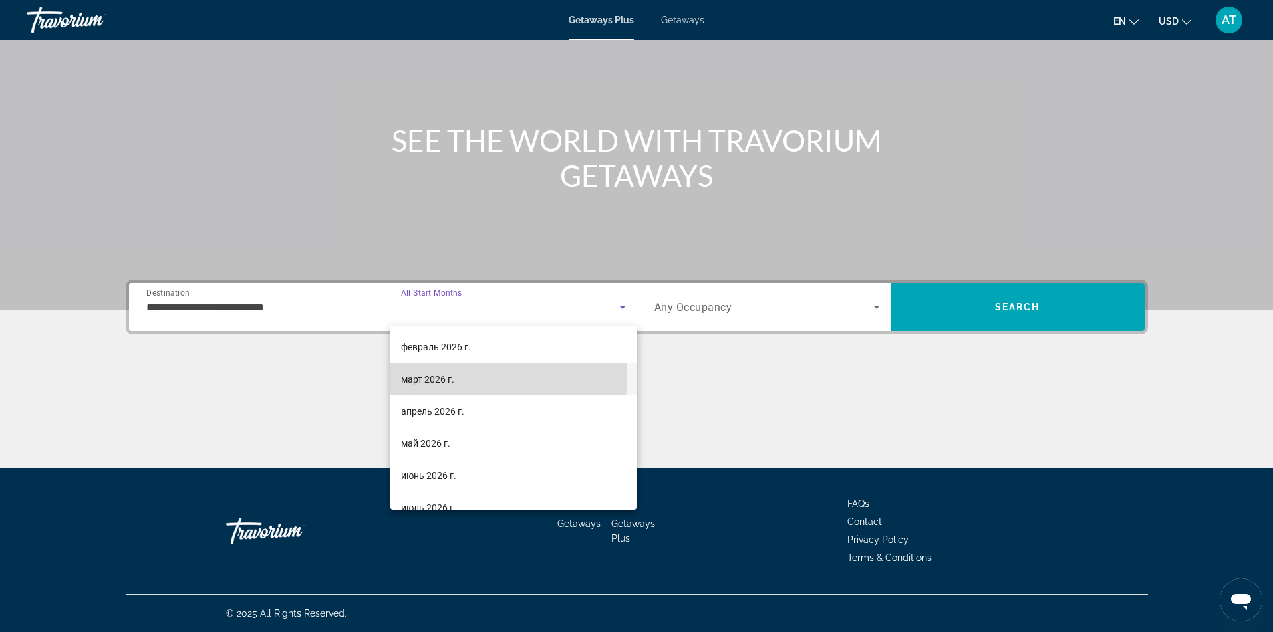
click at [443, 376] on span "март 2026 г." at bounding box center [427, 379] width 53 height 16
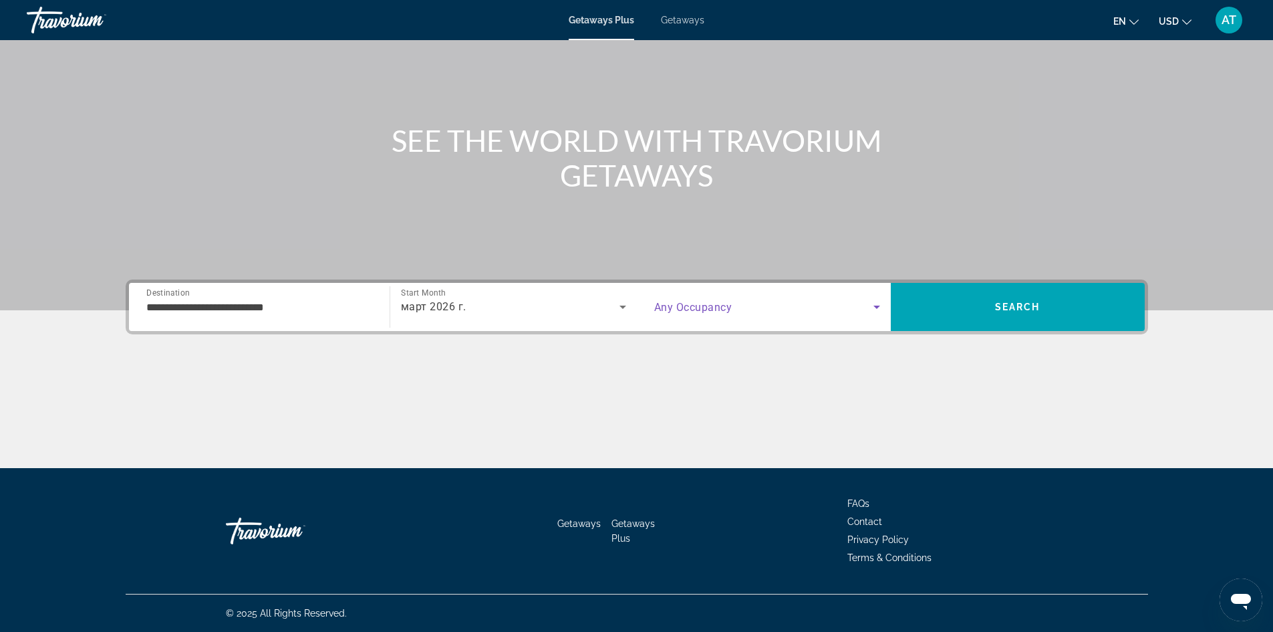
click at [877, 304] on icon "Search widget" at bounding box center [877, 307] width 16 height 16
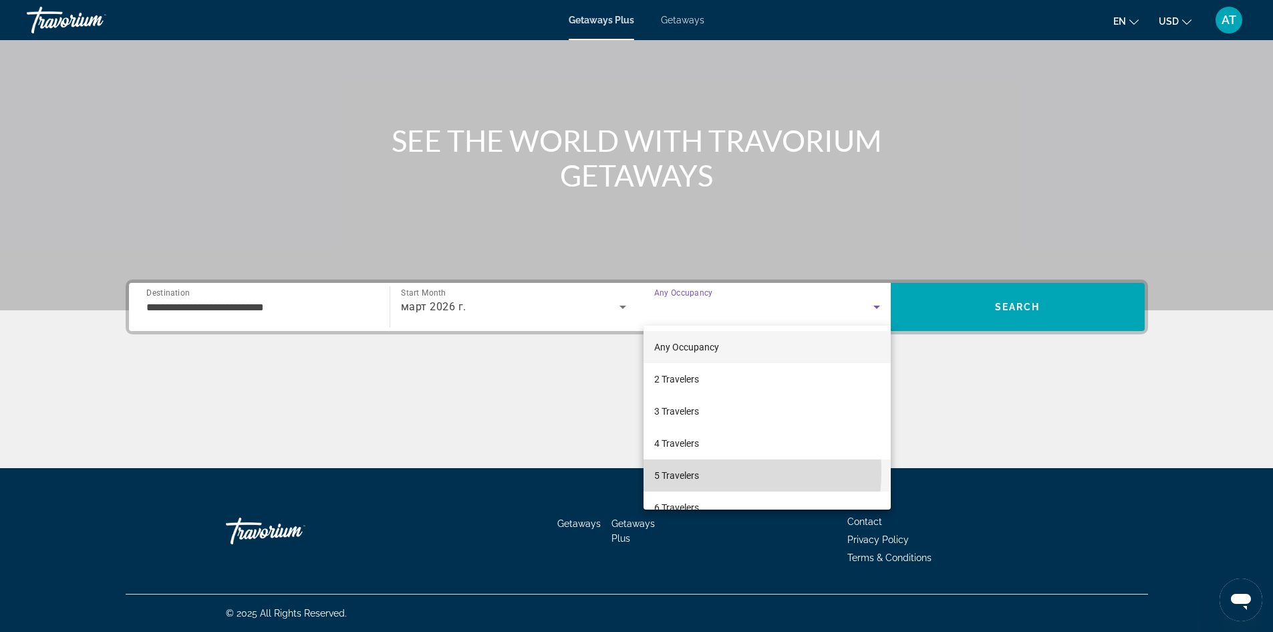
click at [683, 471] on span "5 Travelers" at bounding box center [676, 475] width 45 height 16
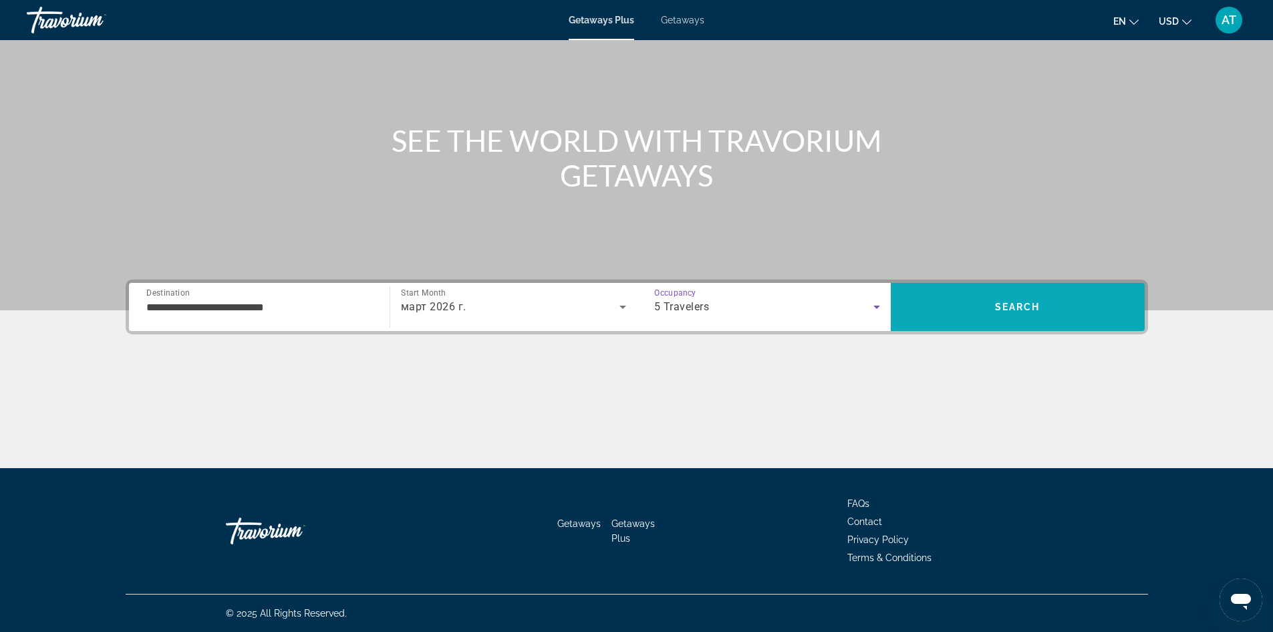
click at [1023, 303] on span "Search" at bounding box center [1017, 306] width 45 height 11
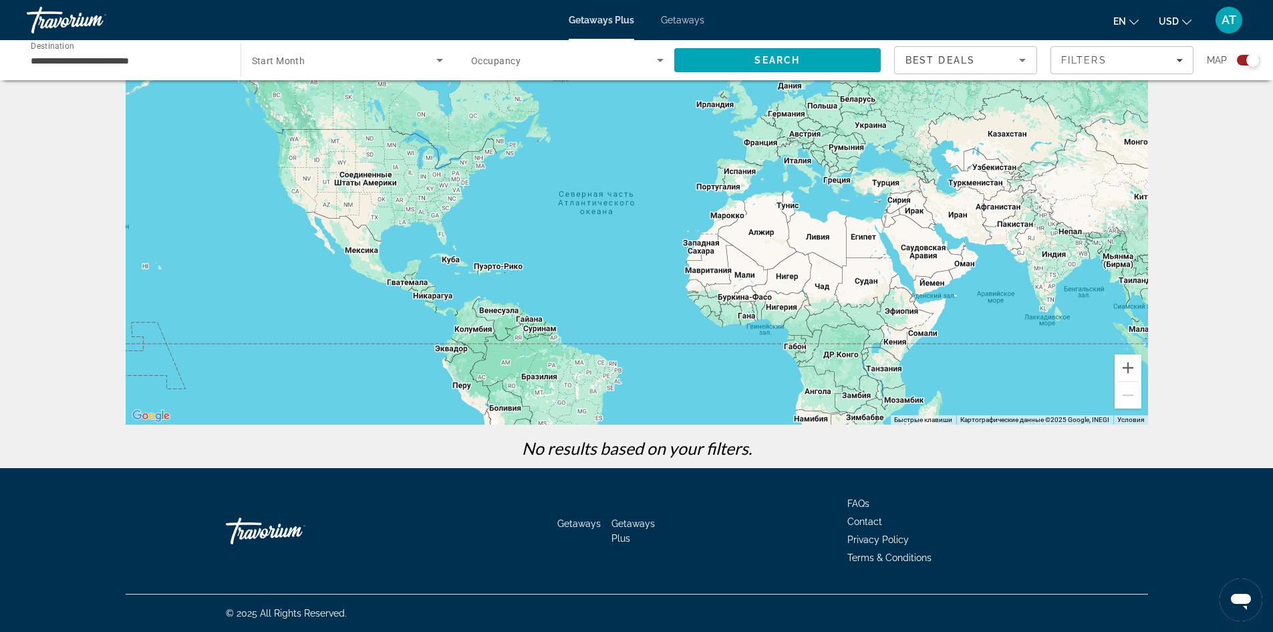
scroll to position [3, 0]
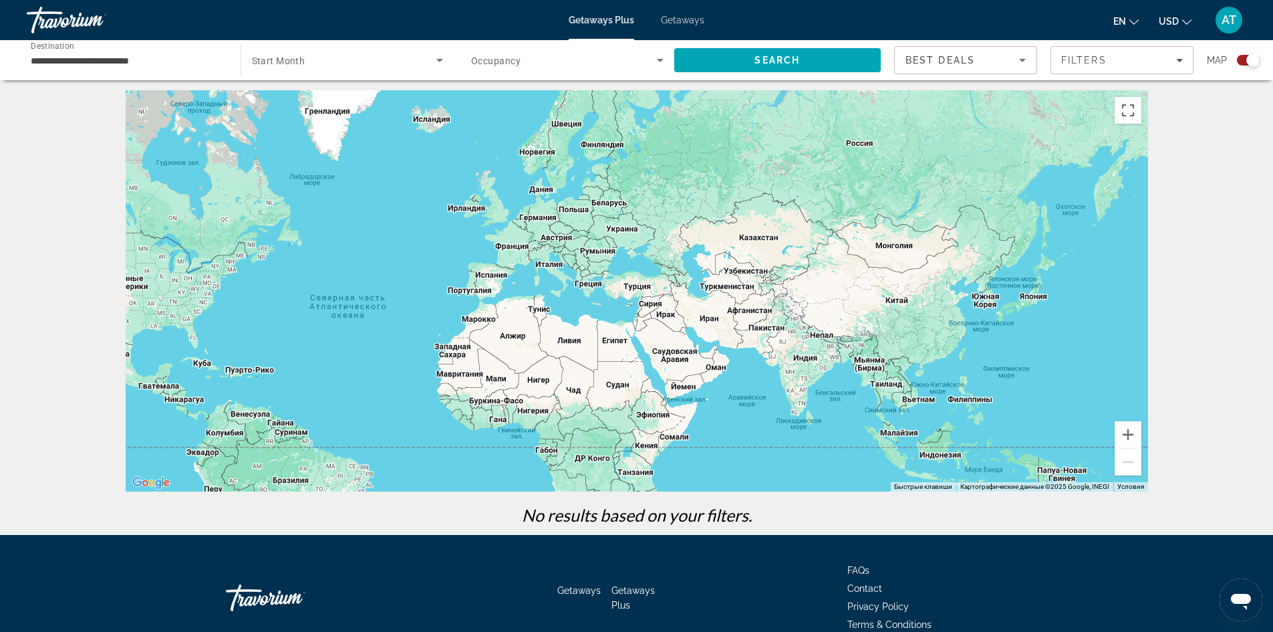
drag, startPoint x: 957, startPoint y: 275, endPoint x: 709, endPoint y: 311, distance: 250.0
click at [709, 311] on div "Main content" at bounding box center [637, 290] width 1023 height 401
click at [888, 386] on div "Main content" at bounding box center [637, 290] width 1023 height 401
click at [1126, 435] on button "Увеличить" at bounding box center [1128, 434] width 27 height 27
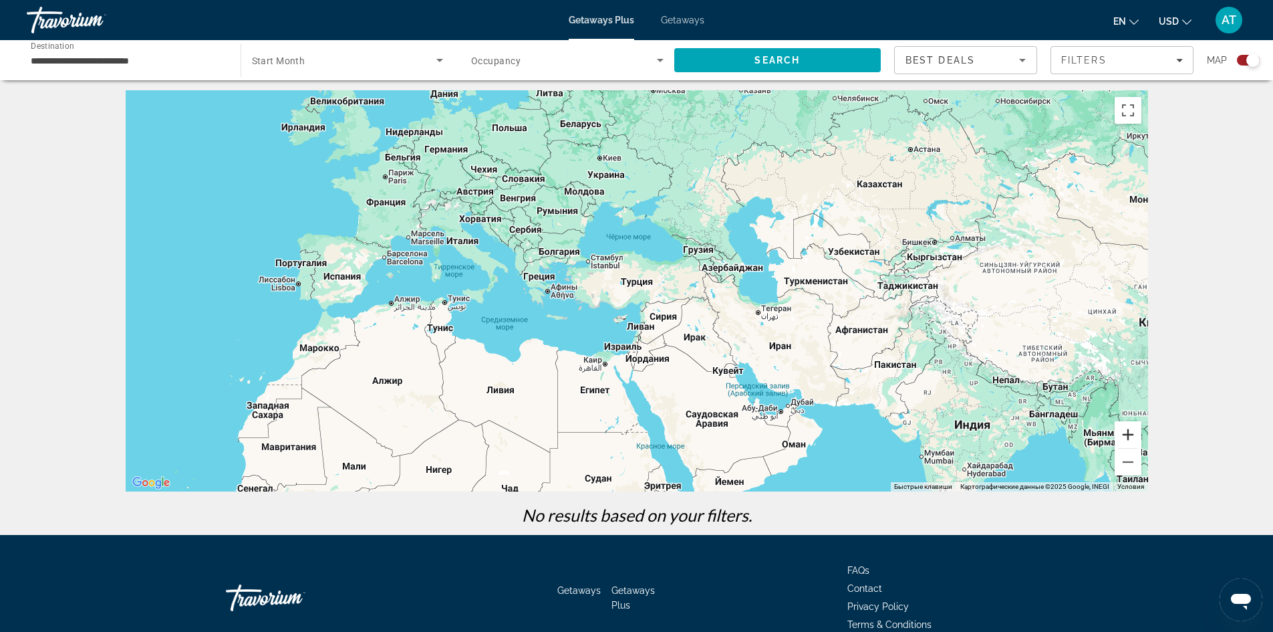
click at [1126, 435] on button "Увеличить" at bounding box center [1128, 434] width 27 height 27
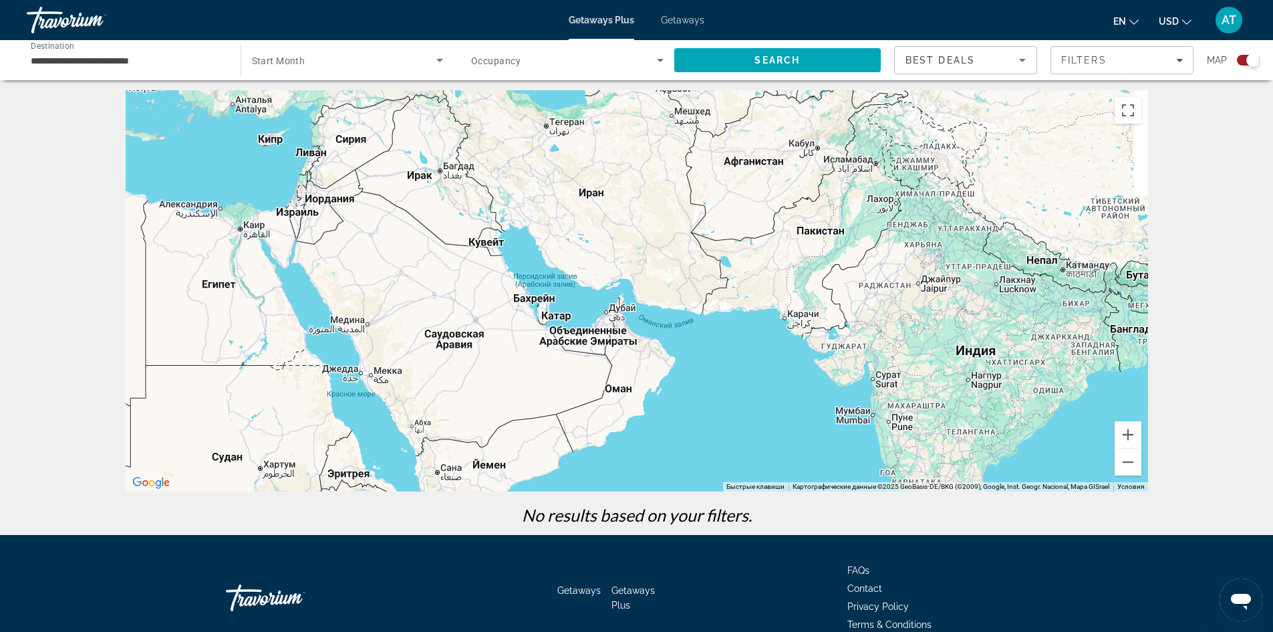
drag, startPoint x: 1059, startPoint y: 405, endPoint x: 710, endPoint y: 174, distance: 418.8
click at [710, 174] on div "Main content" at bounding box center [637, 290] width 1023 height 401
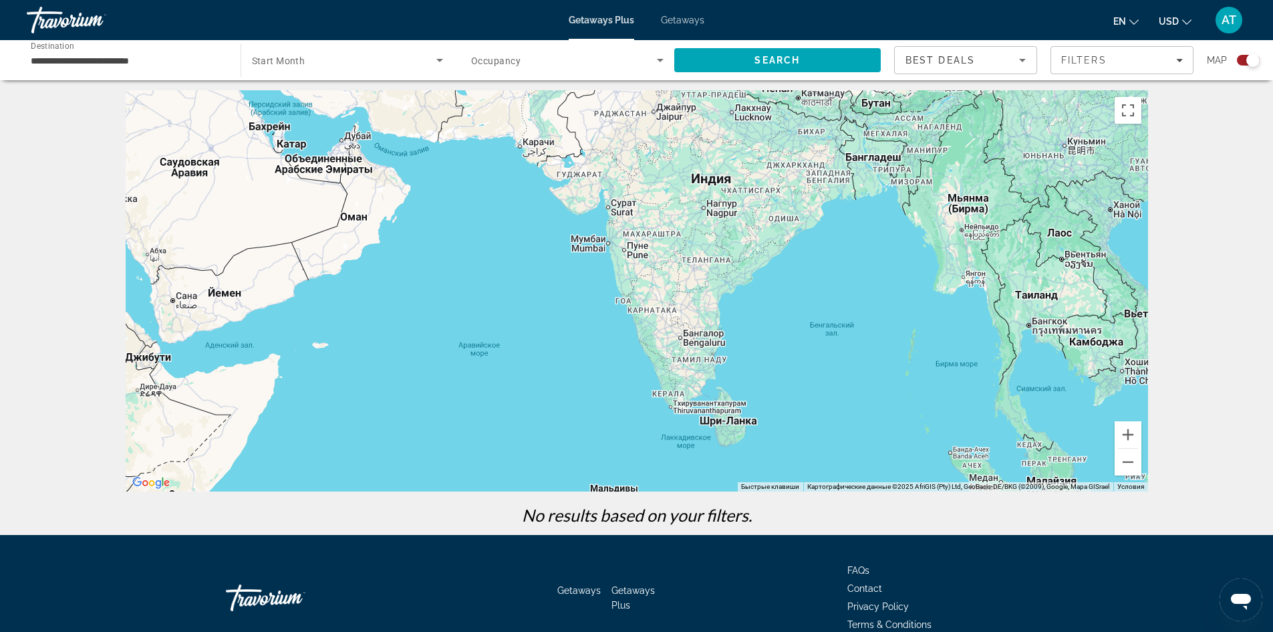
drag, startPoint x: 970, startPoint y: 412, endPoint x: 719, endPoint y: 253, distance: 297.5
click at [719, 253] on div "Main content" at bounding box center [637, 290] width 1023 height 401
click at [1025, 295] on div "Main content" at bounding box center [637, 290] width 1023 height 401
click at [1047, 295] on div "Main content" at bounding box center [637, 290] width 1023 height 401
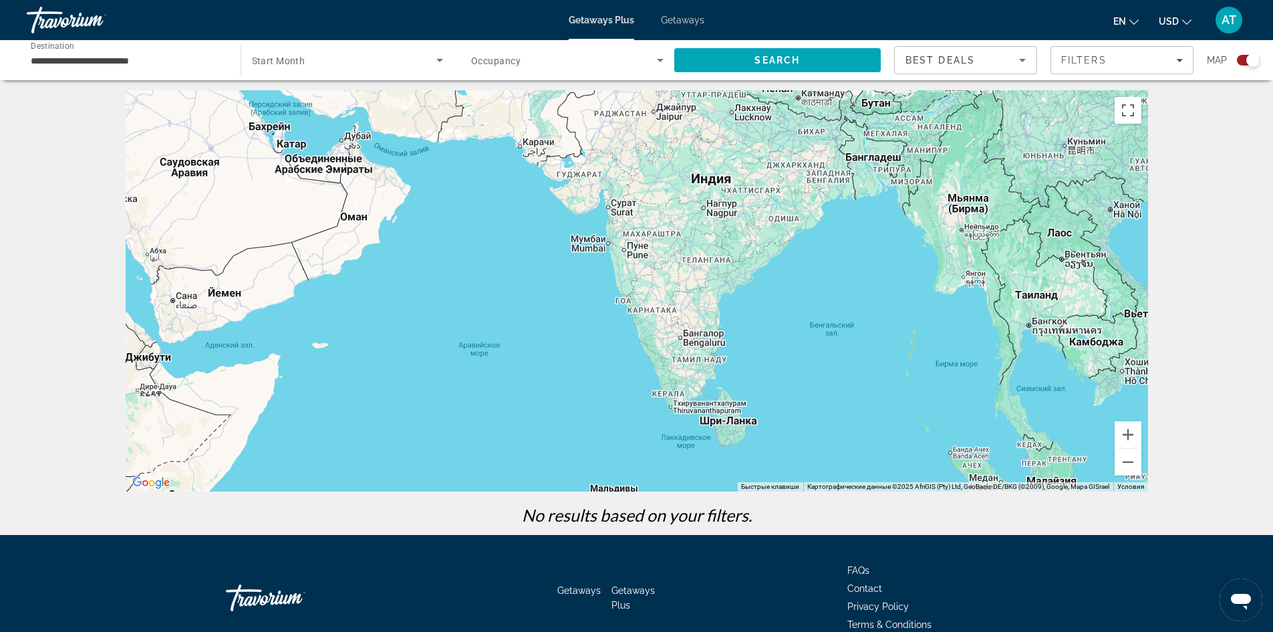
click at [1047, 295] on div "Main content" at bounding box center [637, 290] width 1023 height 401
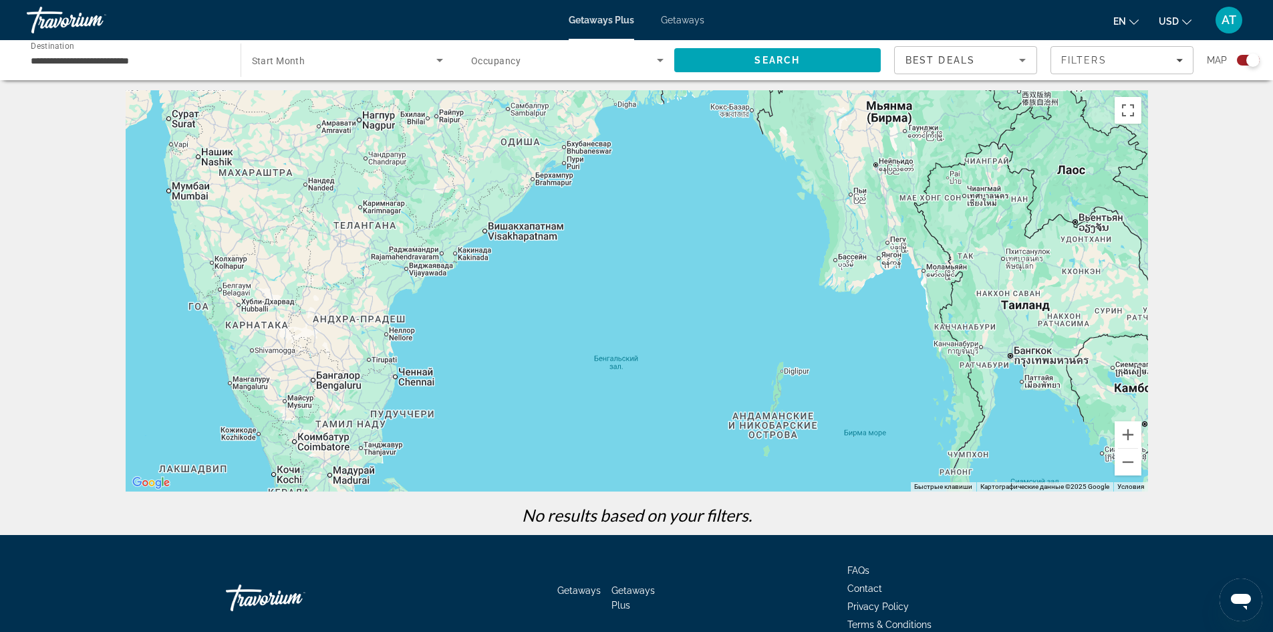
click at [1029, 310] on div "Main content" at bounding box center [637, 290] width 1023 height 401
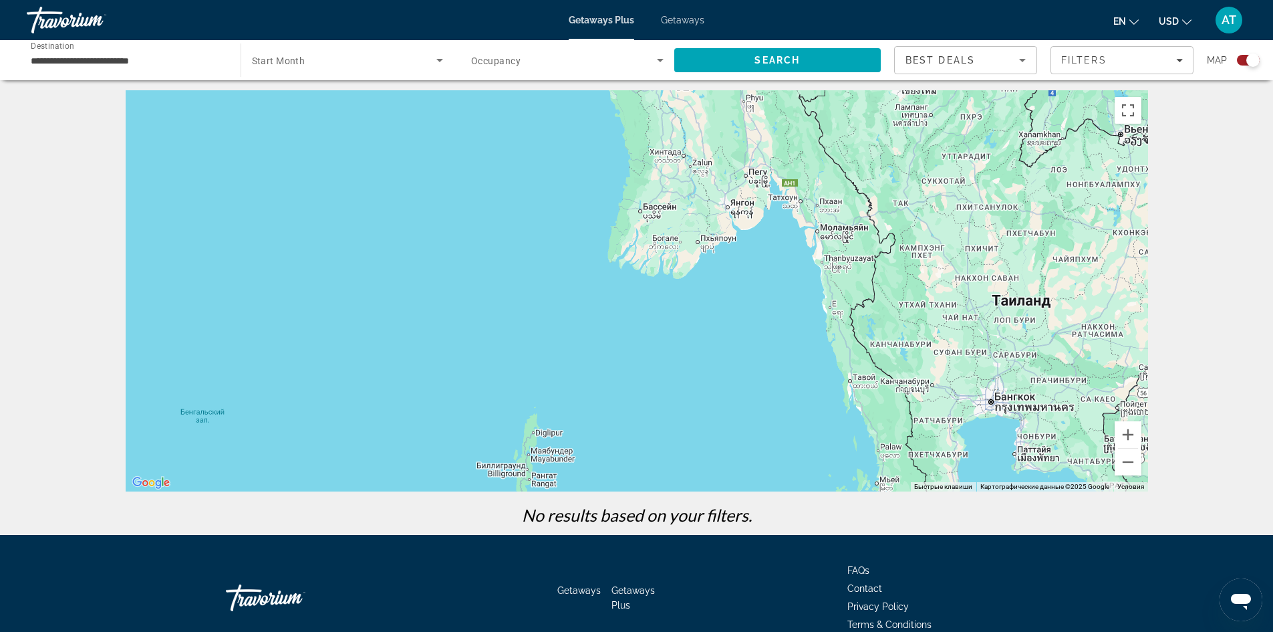
click at [1029, 310] on div "Main content" at bounding box center [637, 290] width 1023 height 401
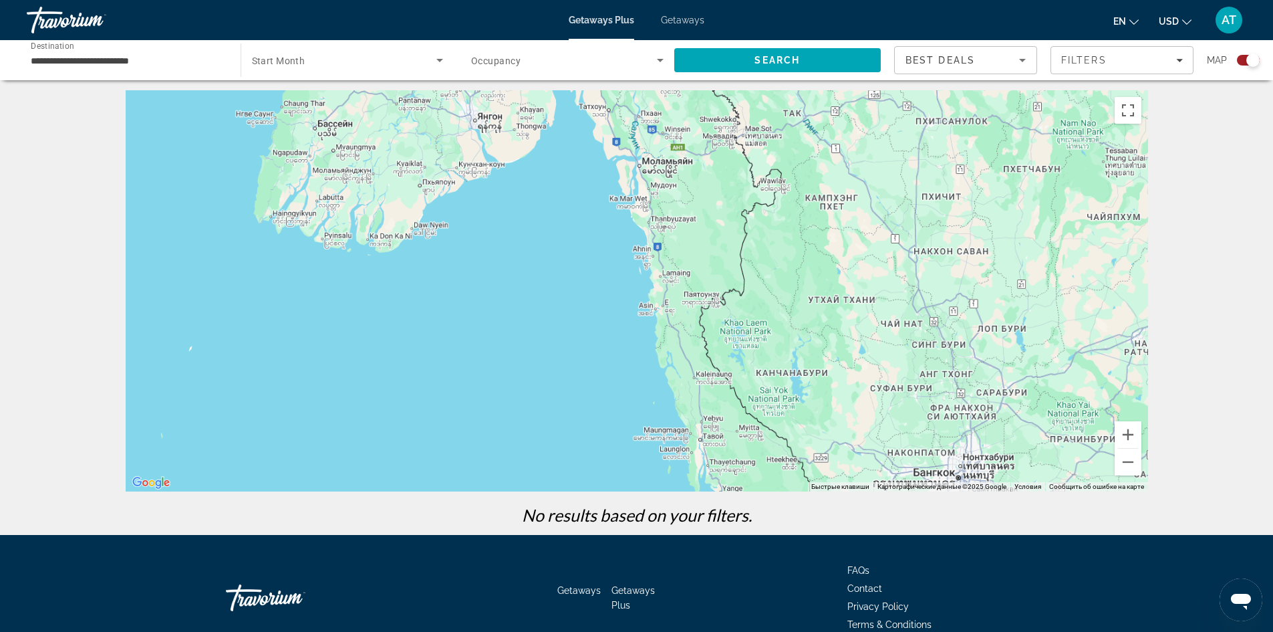
click at [1030, 309] on div "Main content" at bounding box center [637, 290] width 1023 height 401
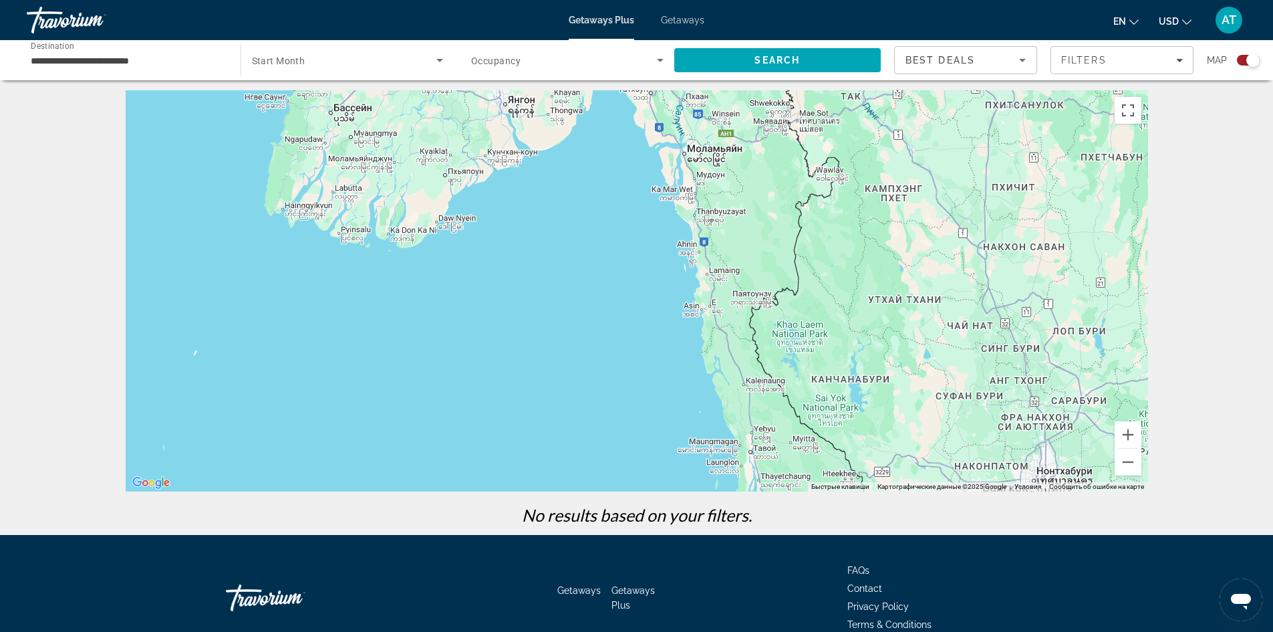
drag, startPoint x: 736, startPoint y: 347, endPoint x: 822, endPoint y: 347, distance: 86.2
click at [822, 347] on div "Main content" at bounding box center [637, 290] width 1023 height 401
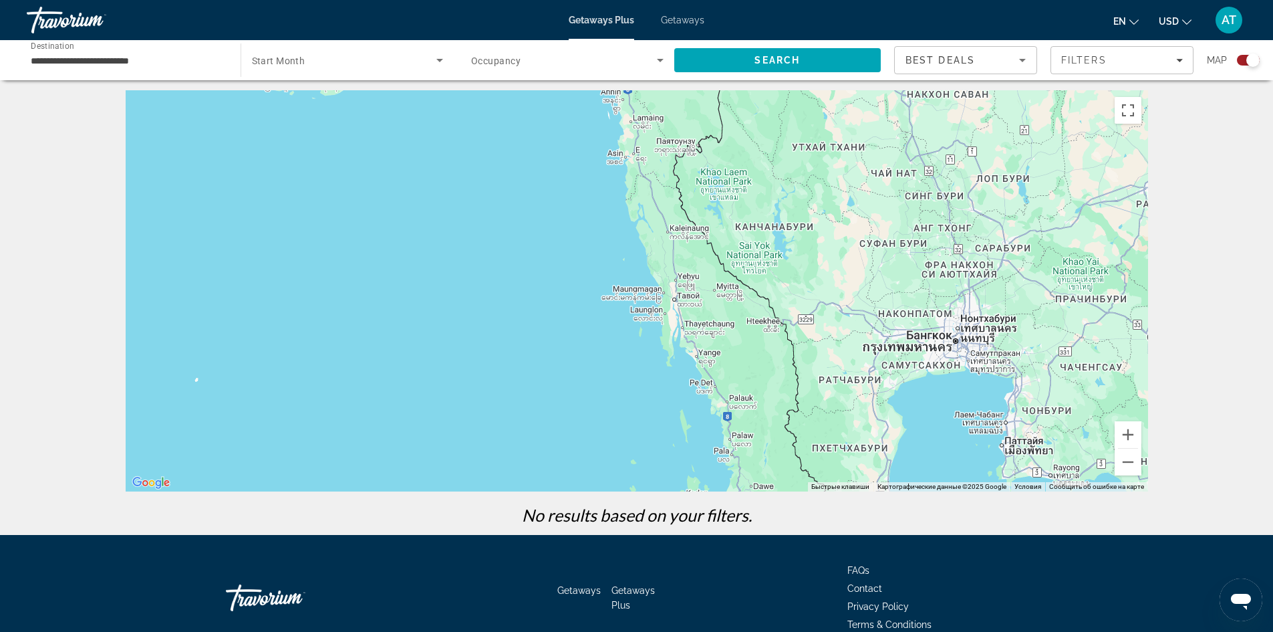
drag, startPoint x: 872, startPoint y: 406, endPoint x: 794, endPoint y: 247, distance: 177.9
click at [794, 247] on div "Main content" at bounding box center [637, 290] width 1023 height 401
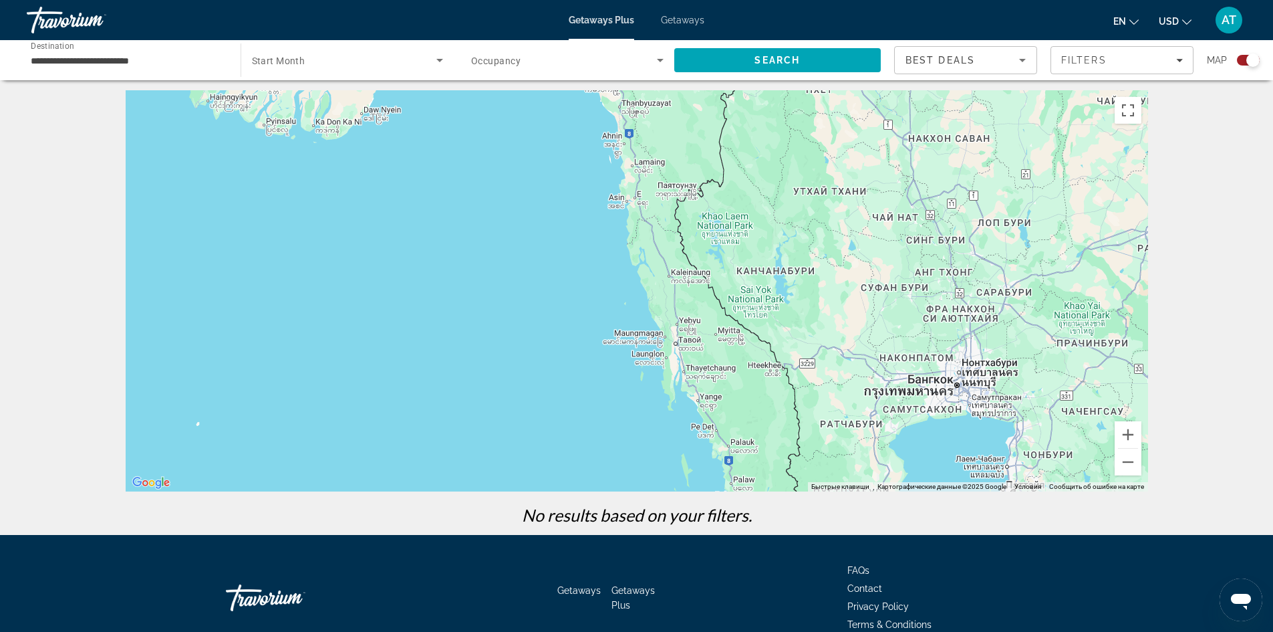
drag, startPoint x: 1041, startPoint y: 325, endPoint x: 1040, endPoint y: 368, distance: 43.5
click at [1040, 368] on div "Main content" at bounding box center [637, 290] width 1023 height 401
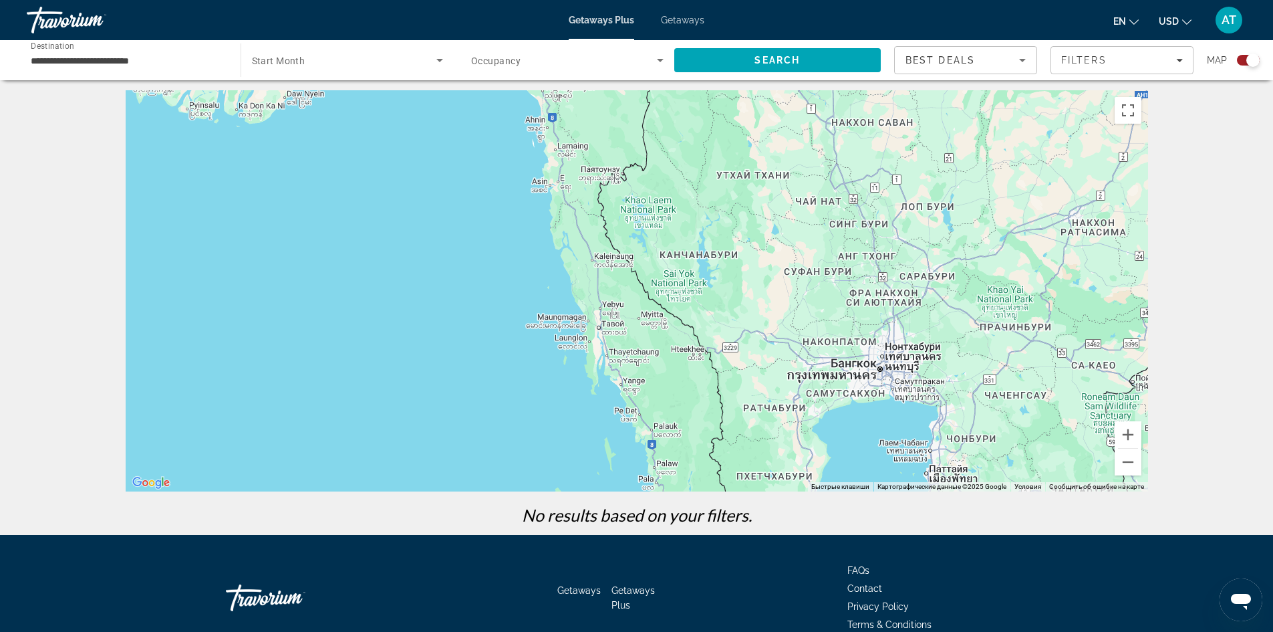
drag, startPoint x: 982, startPoint y: 328, endPoint x: 974, endPoint y: 322, distance: 9.6
click at [976, 324] on div "Main content" at bounding box center [637, 290] width 1023 height 401
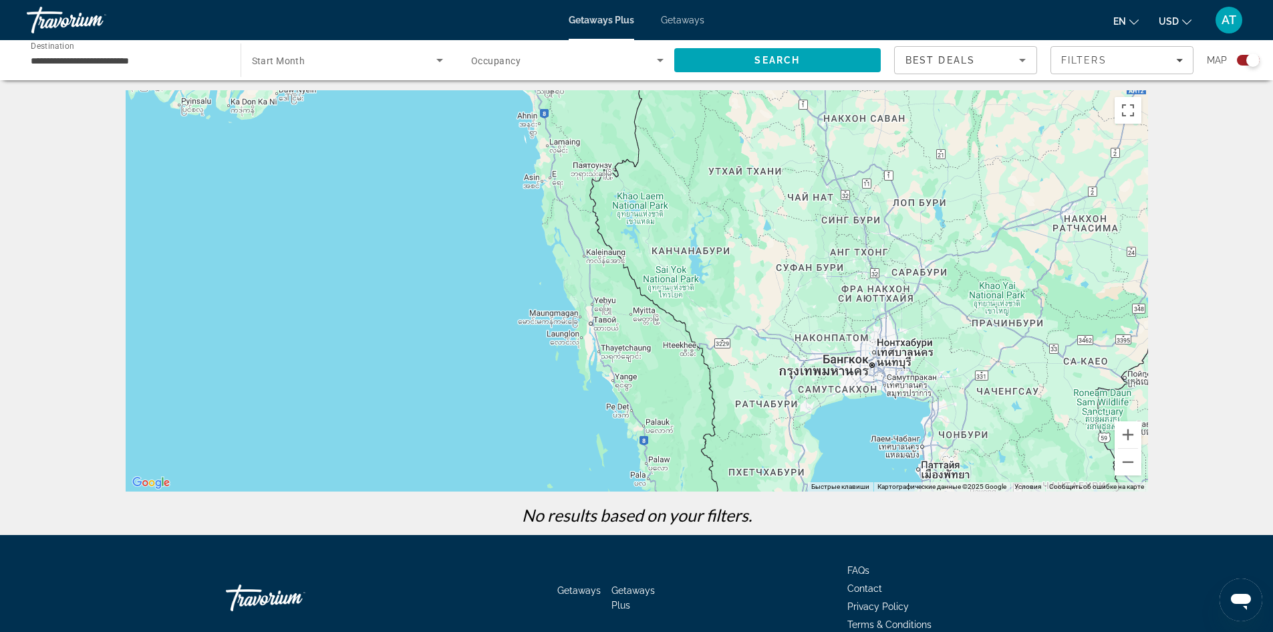
scroll to position [0, 0]
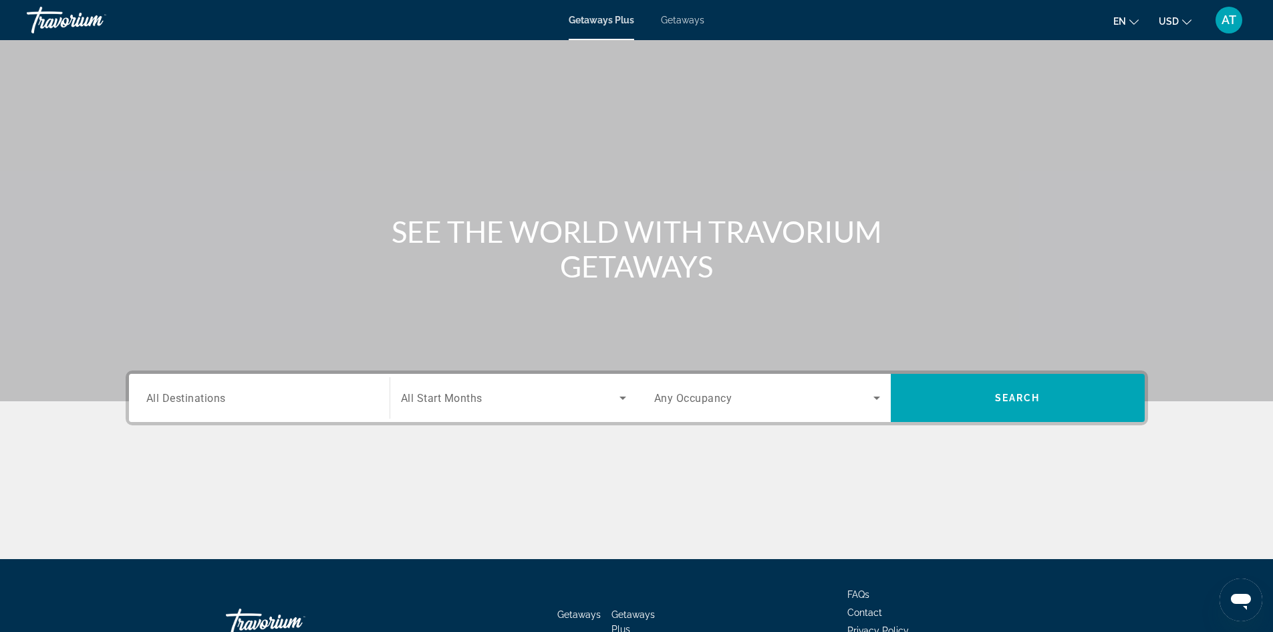
click at [189, 395] on span "All Destinations" at bounding box center [186, 397] width 80 height 13
click at [189, 395] on input "Destination All Destinations" at bounding box center [259, 398] width 226 height 16
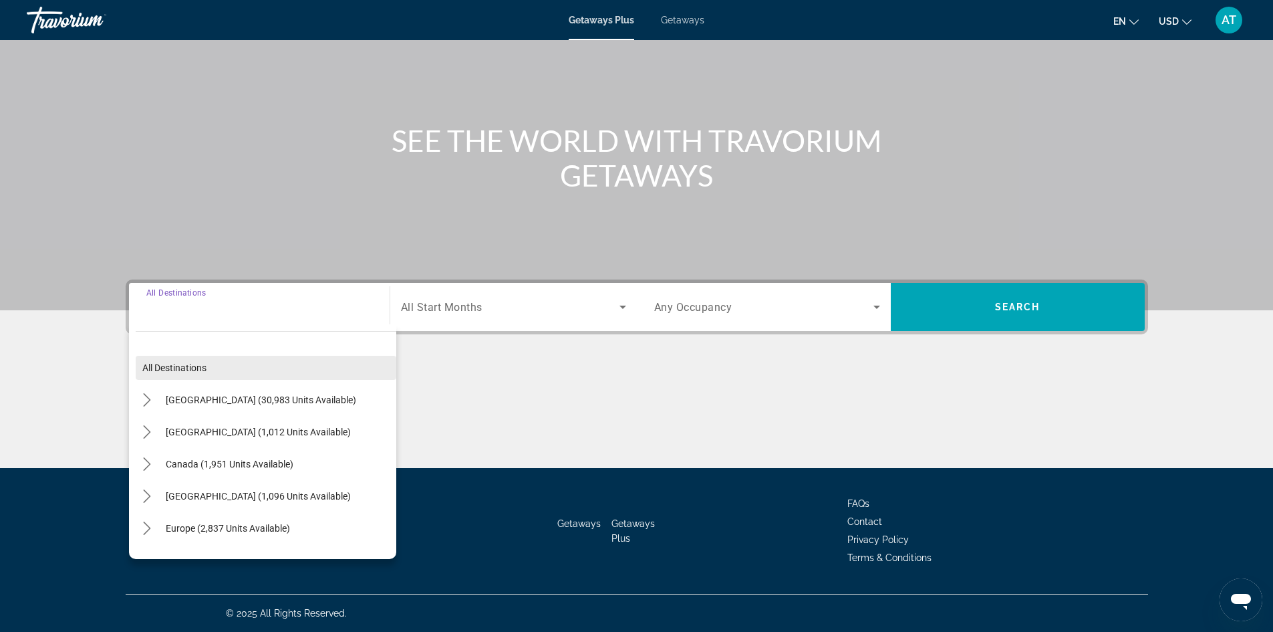
click at [235, 367] on span "Select destination: All destinations" at bounding box center [266, 368] width 261 height 32
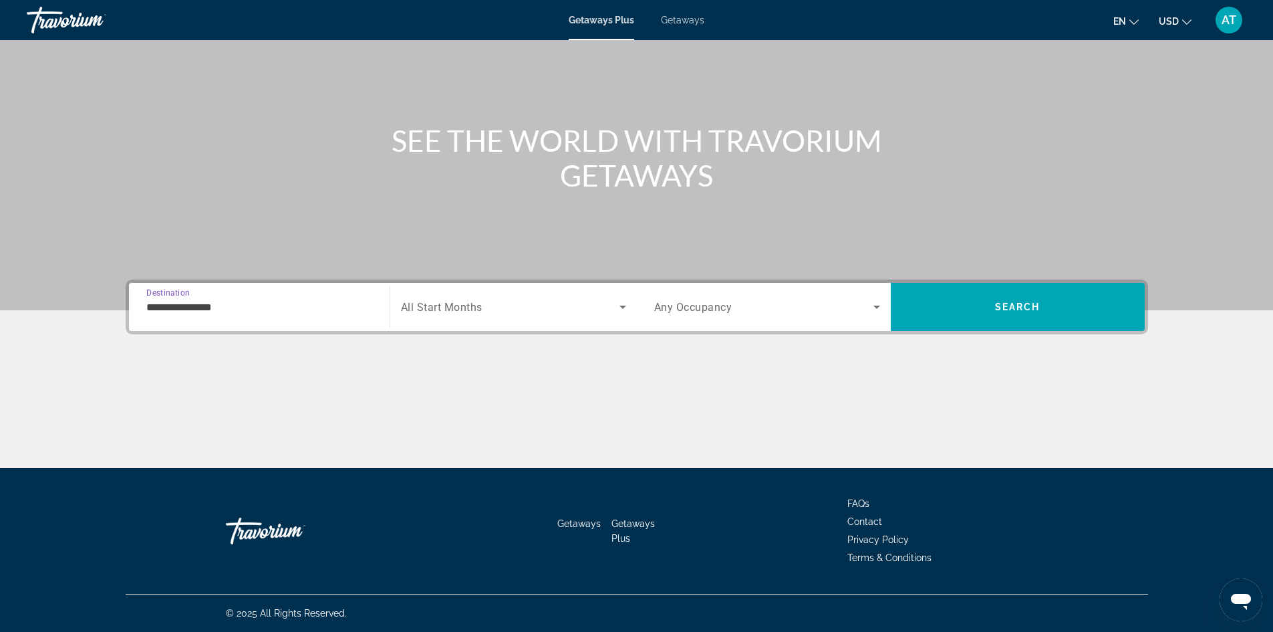
click at [222, 306] on input "**********" at bounding box center [259, 307] width 226 height 16
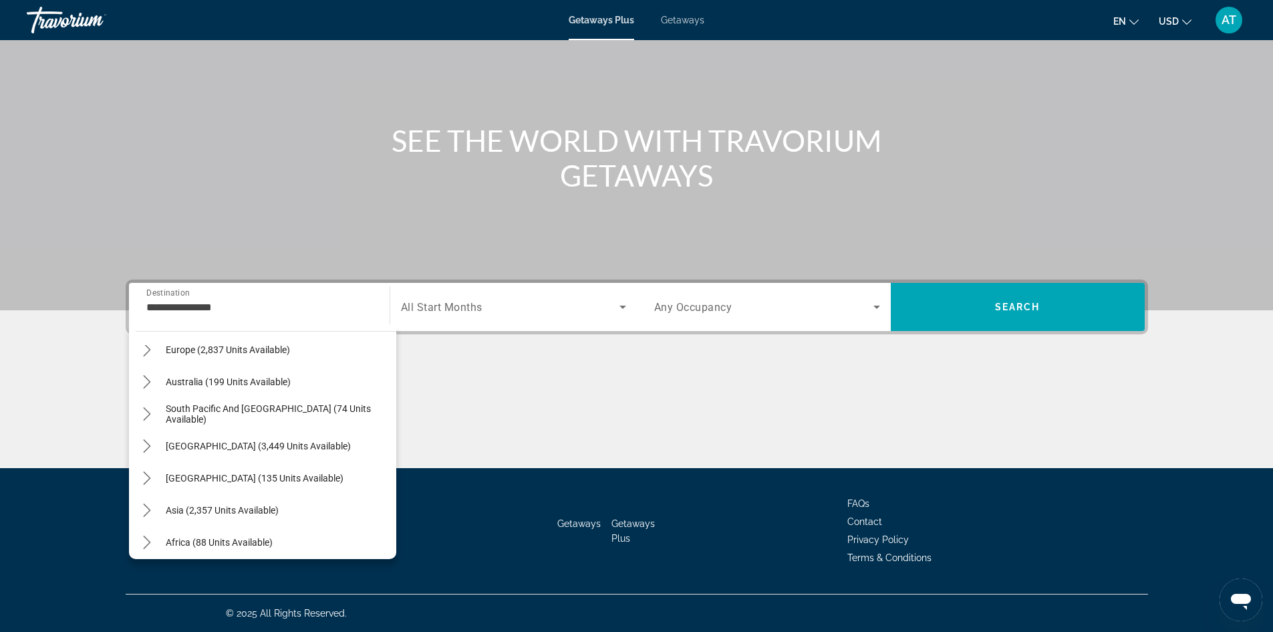
scroll to position [217, 0]
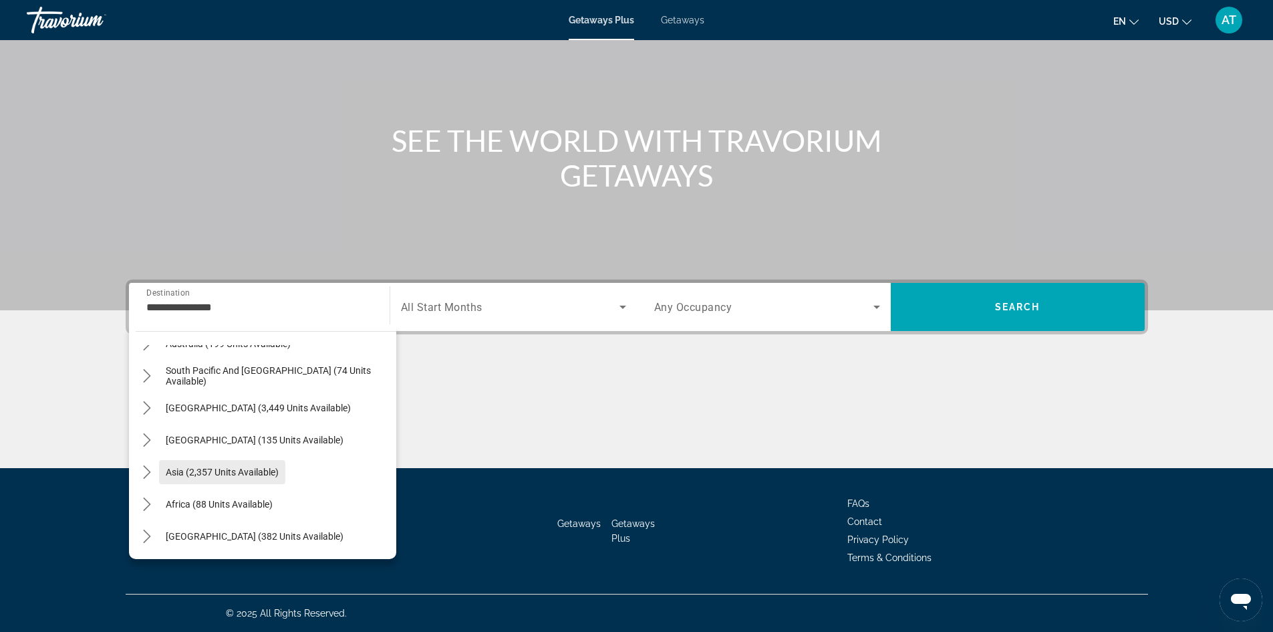
click at [271, 469] on span "Asia (2,357 units available)" at bounding box center [222, 472] width 113 height 11
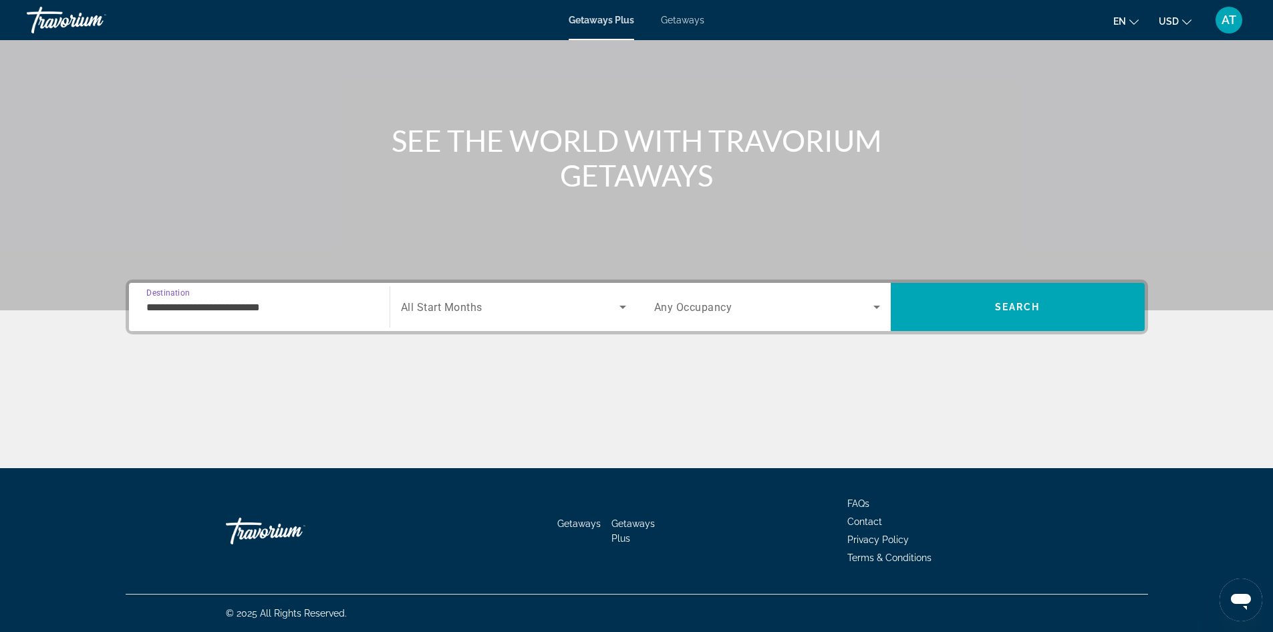
click at [282, 307] on input "**********" at bounding box center [259, 307] width 226 height 16
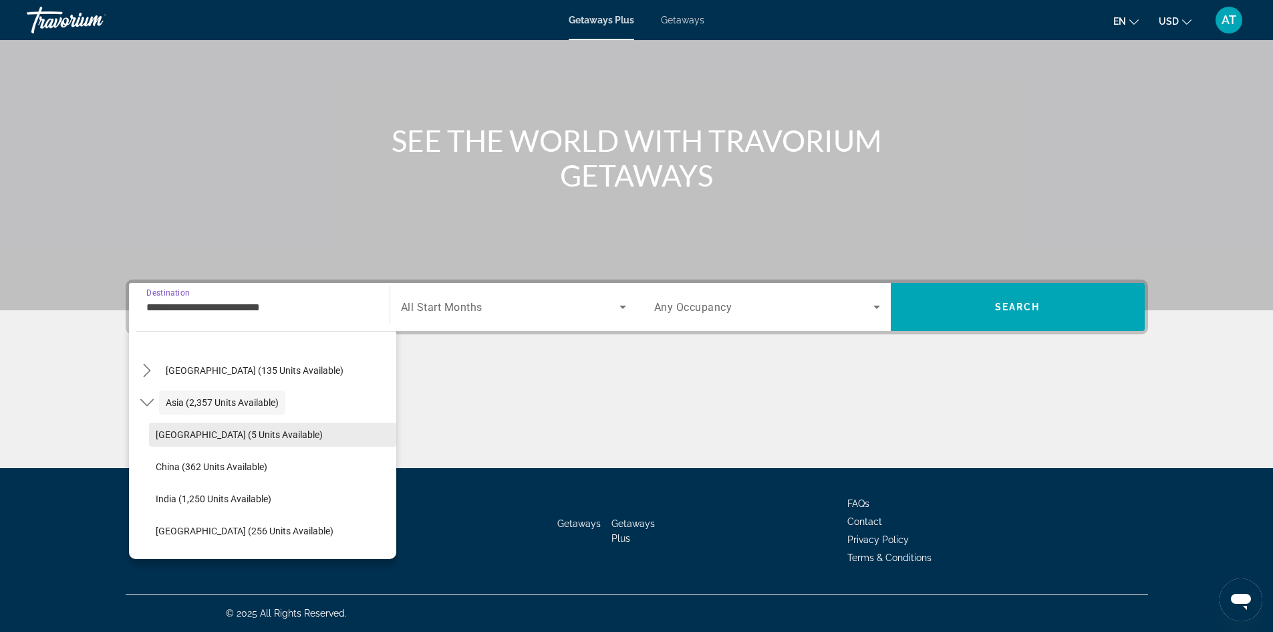
scroll to position [307, 0]
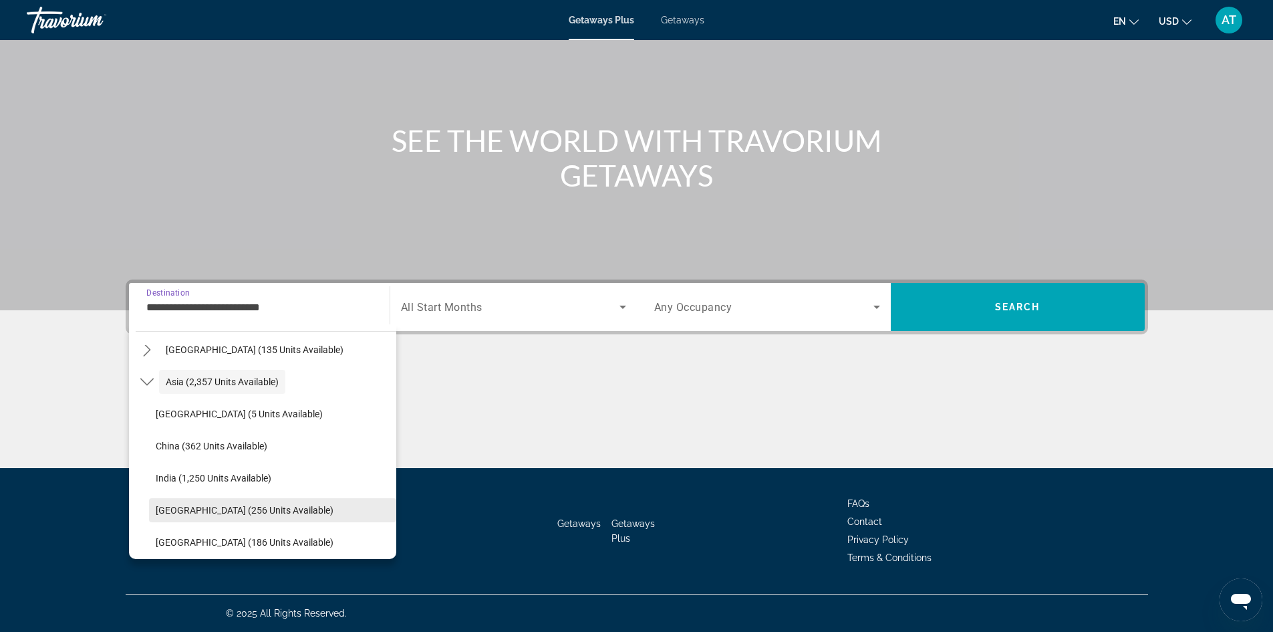
click at [262, 513] on span "[GEOGRAPHIC_DATA] (256 units available)" at bounding box center [245, 510] width 178 height 11
type input "**********"
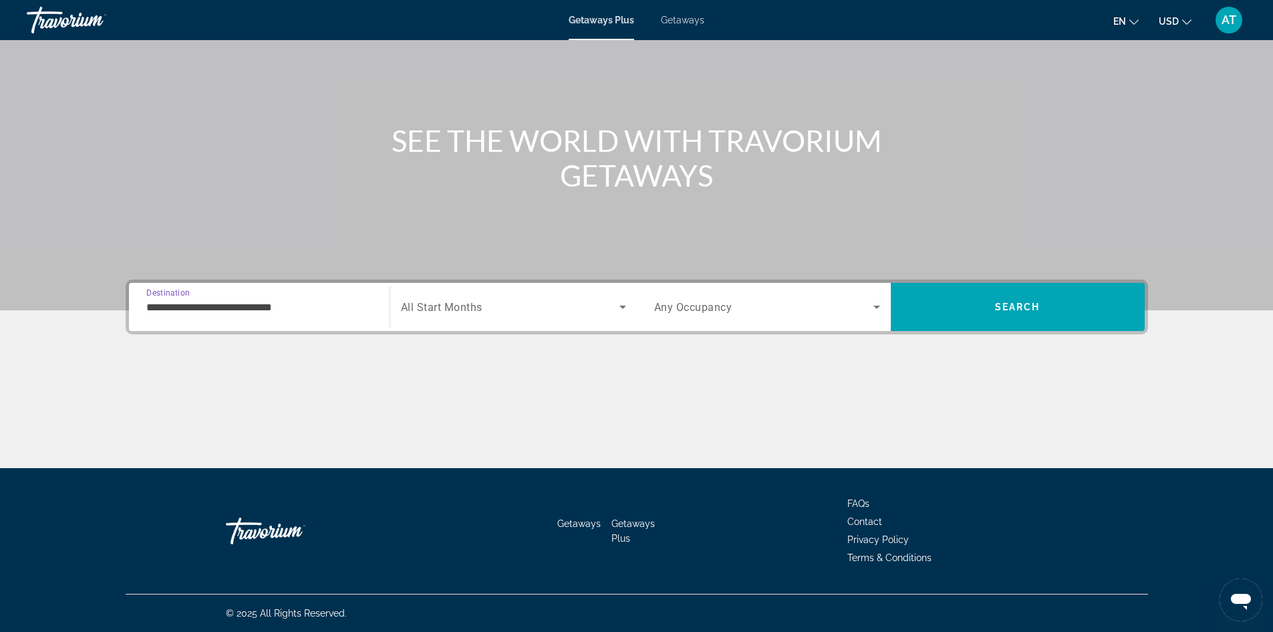
click at [305, 305] on input "**********" at bounding box center [259, 307] width 226 height 16
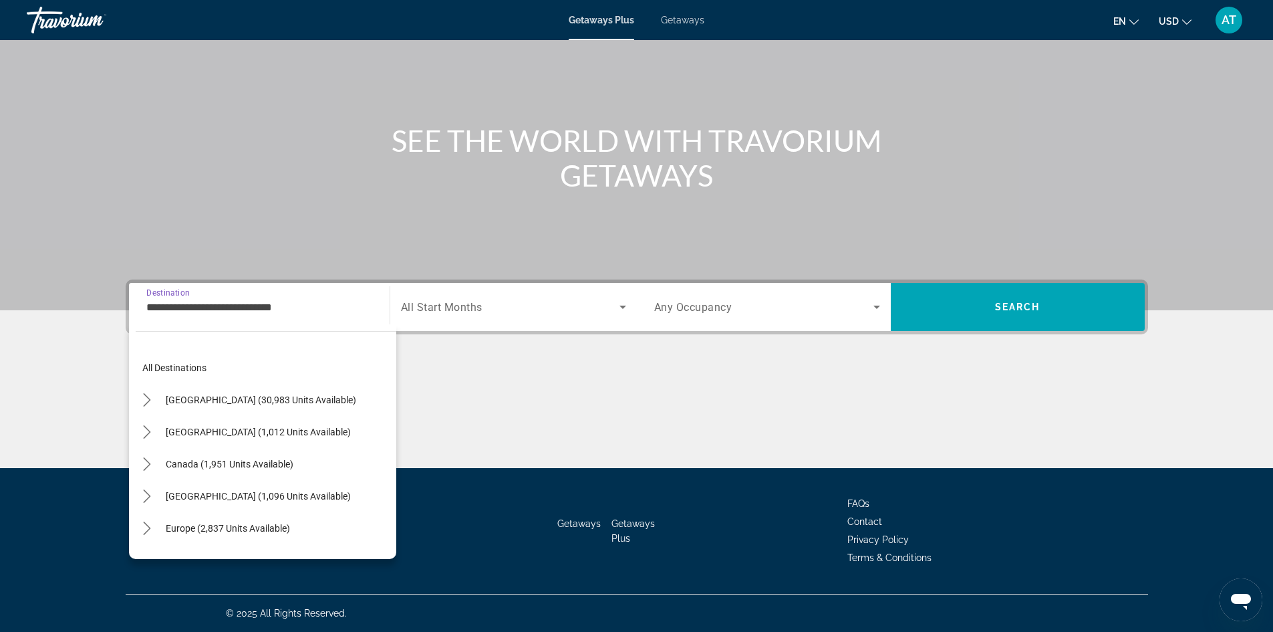
scroll to position [368, 0]
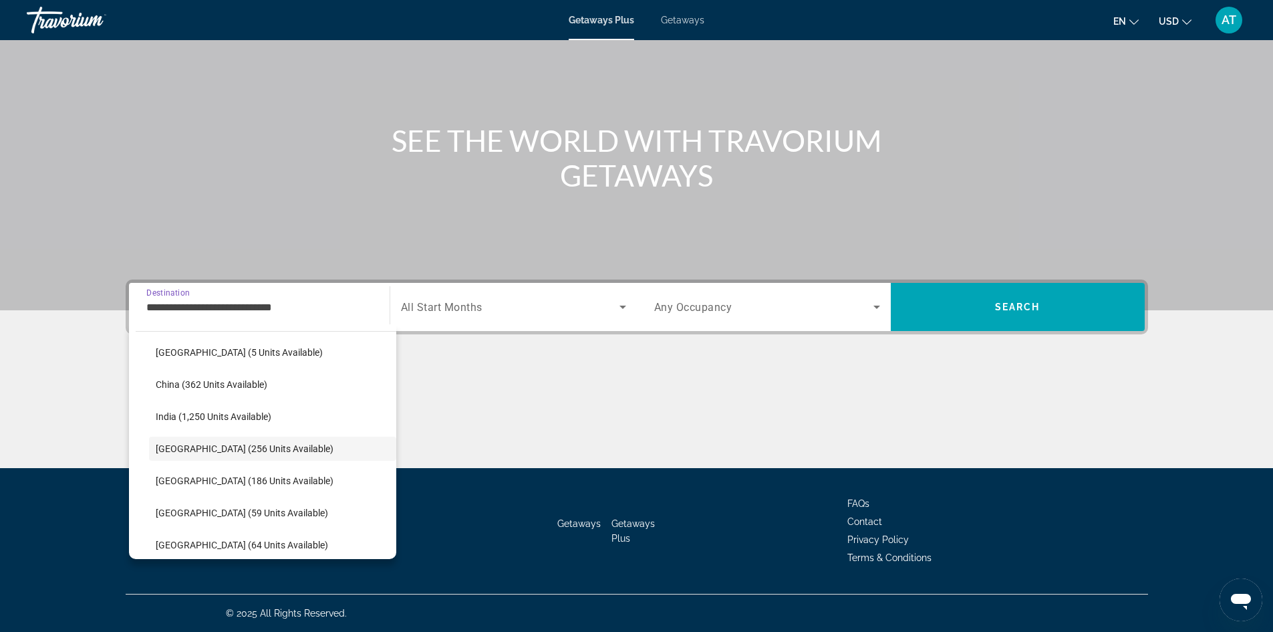
click at [305, 308] on input "**********" at bounding box center [259, 307] width 226 height 16
click at [261, 309] on input "**********" at bounding box center [259, 307] width 226 height 16
click at [224, 299] on input "**********" at bounding box center [259, 307] width 226 height 16
click at [155, 298] on div "**********" at bounding box center [259, 307] width 226 height 38
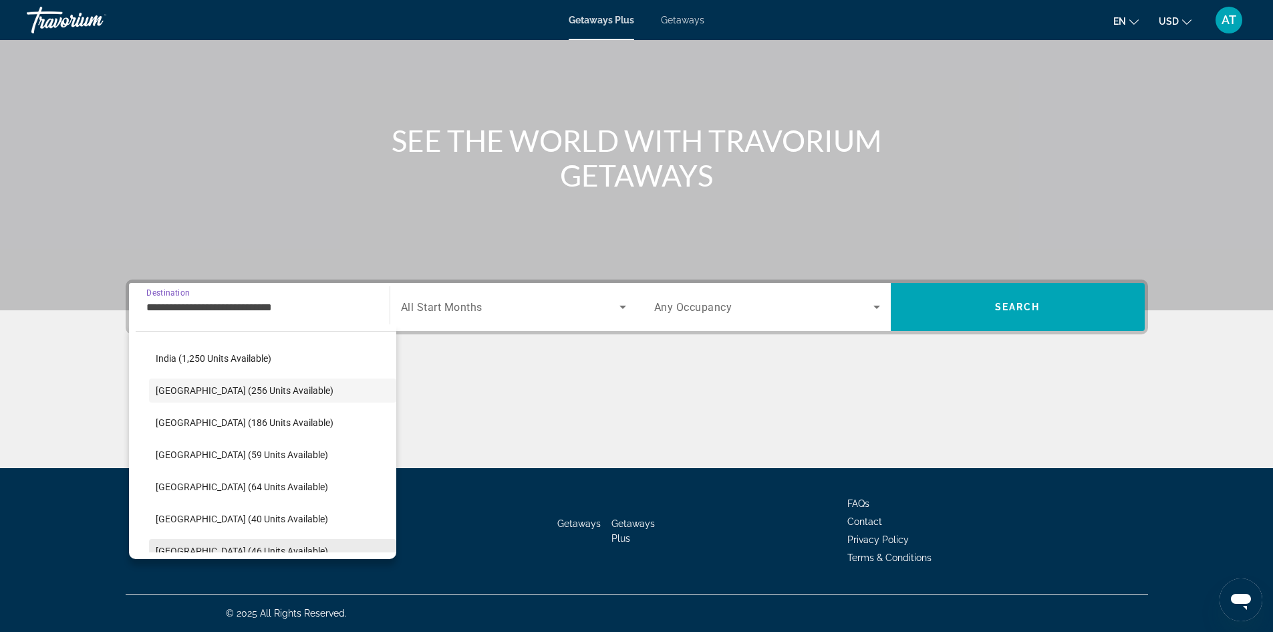
scroll to position [404, 0]
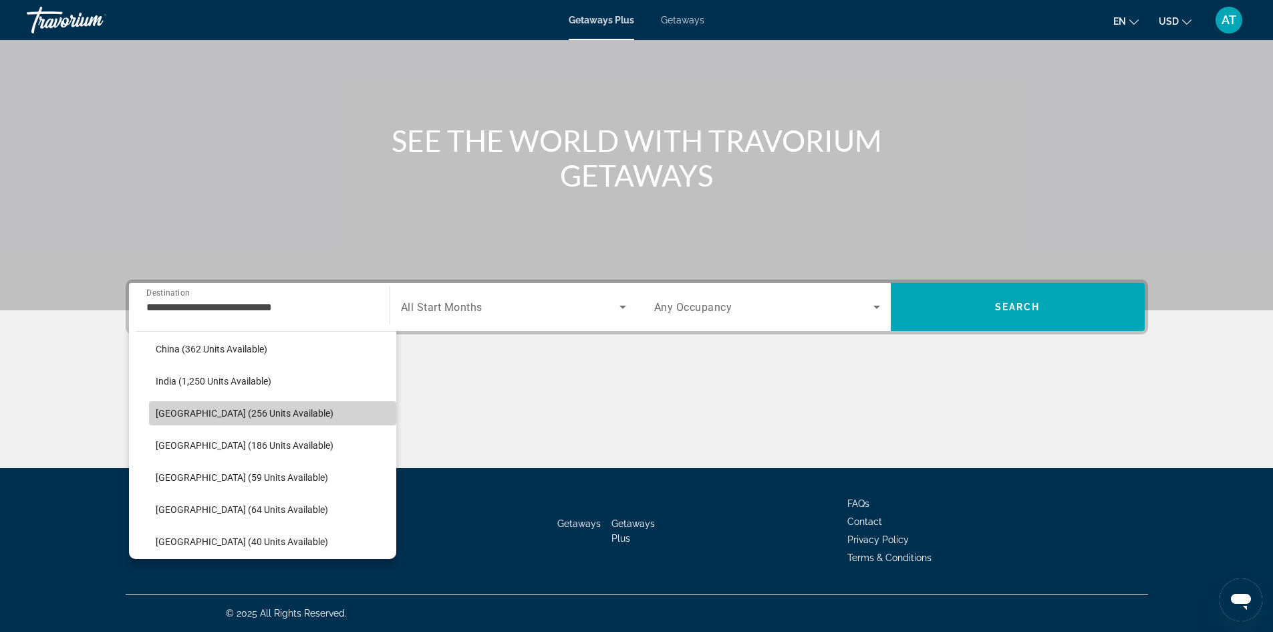
click at [314, 414] on span "Select destination: Indonesia (256 units available)" at bounding box center [272, 413] width 247 height 32
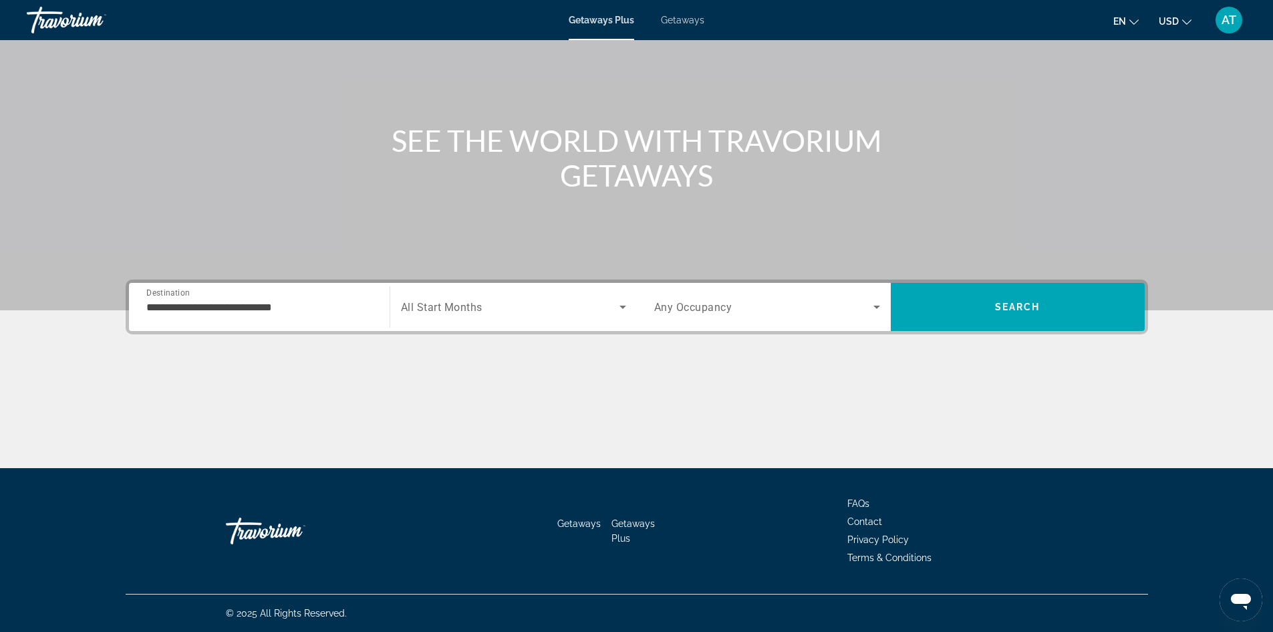
click at [453, 305] on span "All Start Months" at bounding box center [442, 307] width 82 height 13
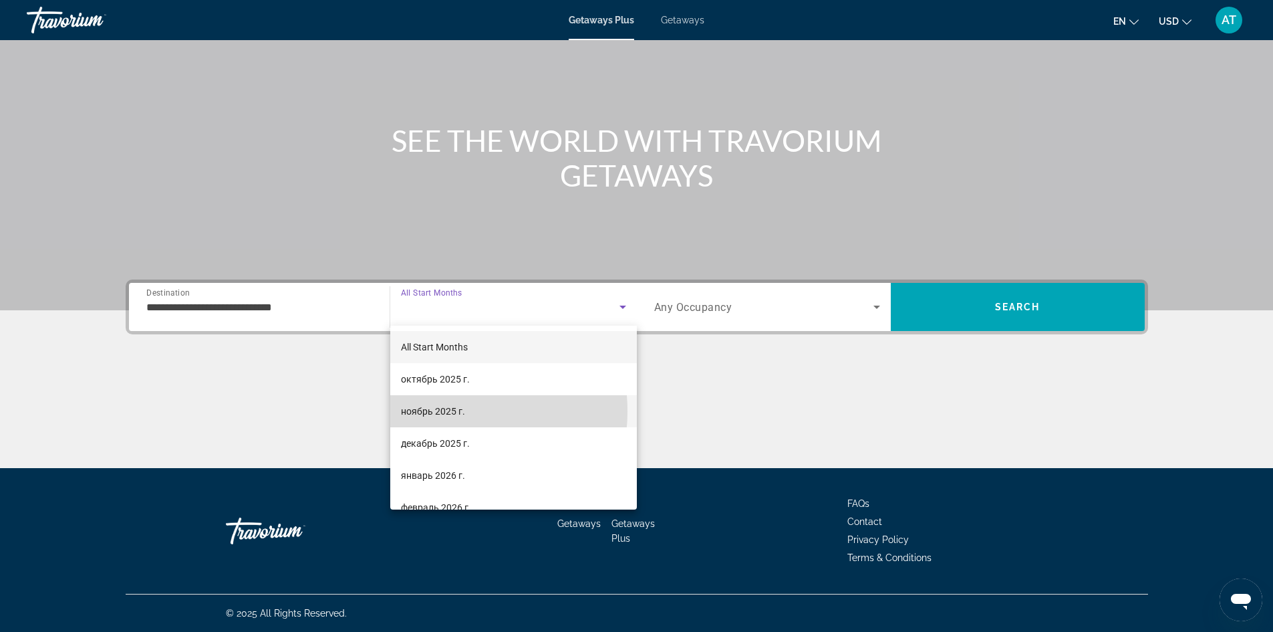
click at [444, 411] on span "ноябрь 2025 г." at bounding box center [433, 411] width 64 height 16
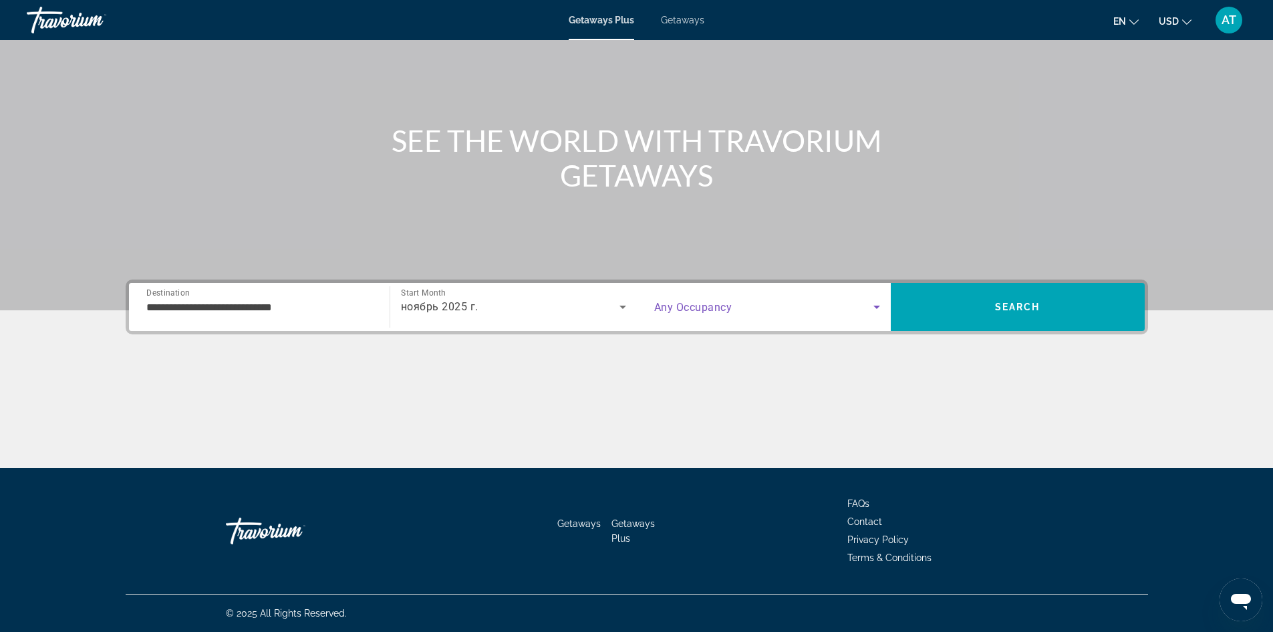
click at [879, 307] on icon "Search widget" at bounding box center [877, 307] width 16 height 16
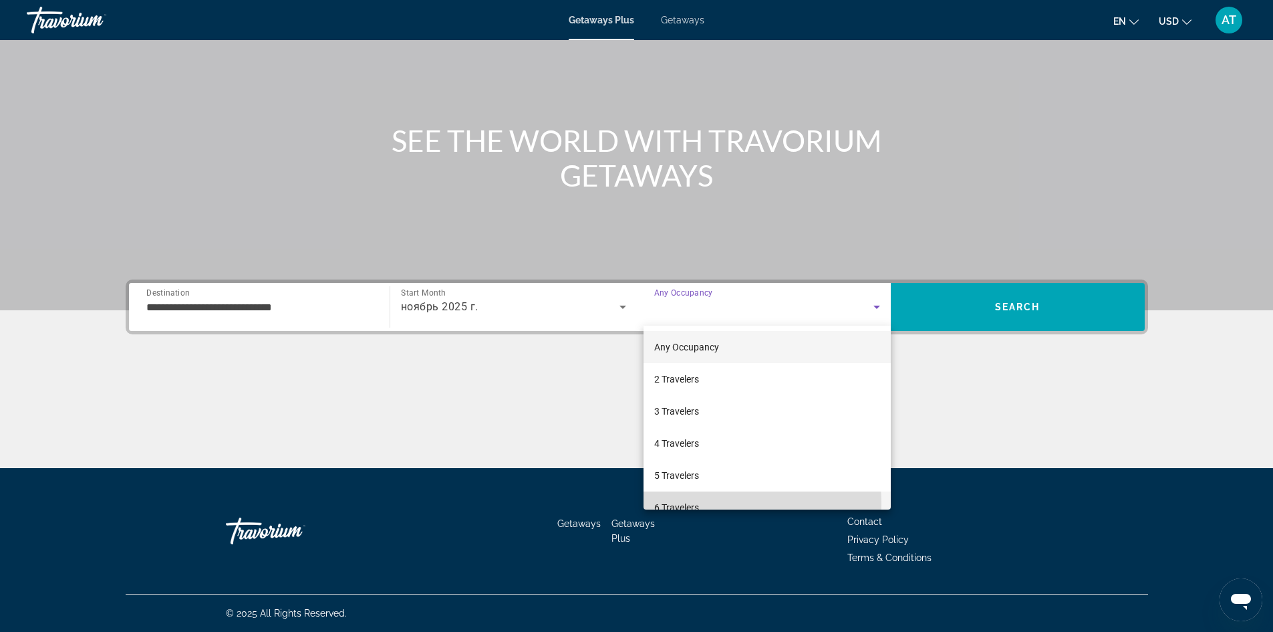
click at [693, 503] on span "6 Travelers" at bounding box center [676, 507] width 45 height 16
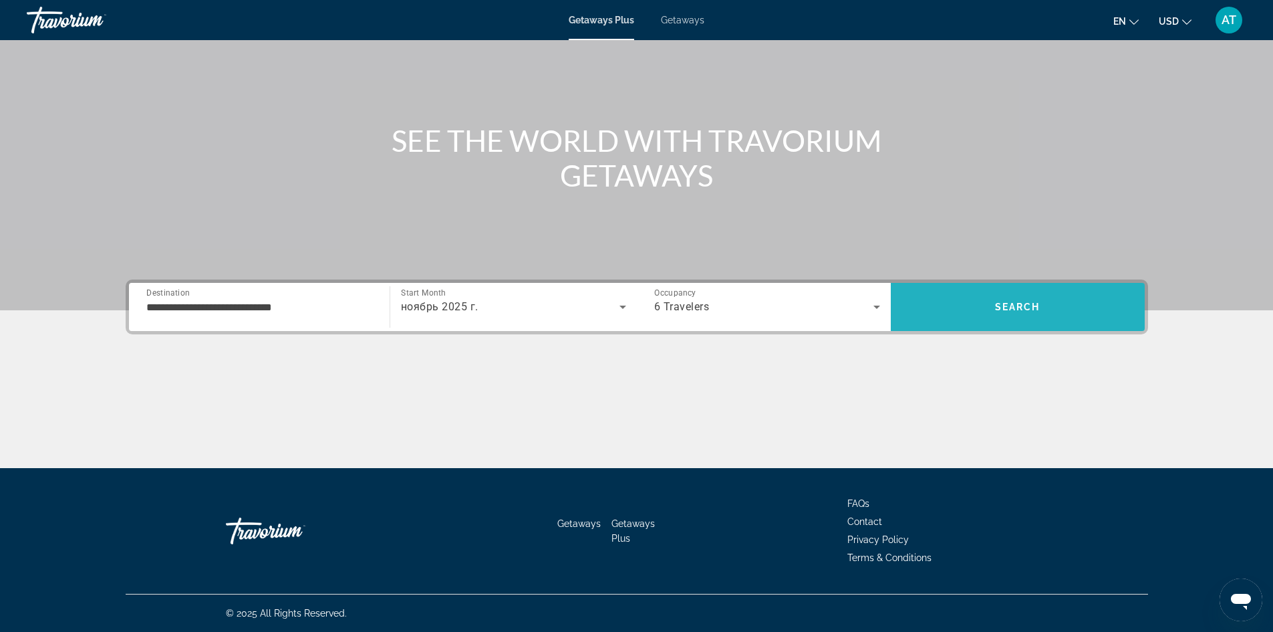
click at [1026, 303] on span "Search" at bounding box center [1017, 306] width 45 height 11
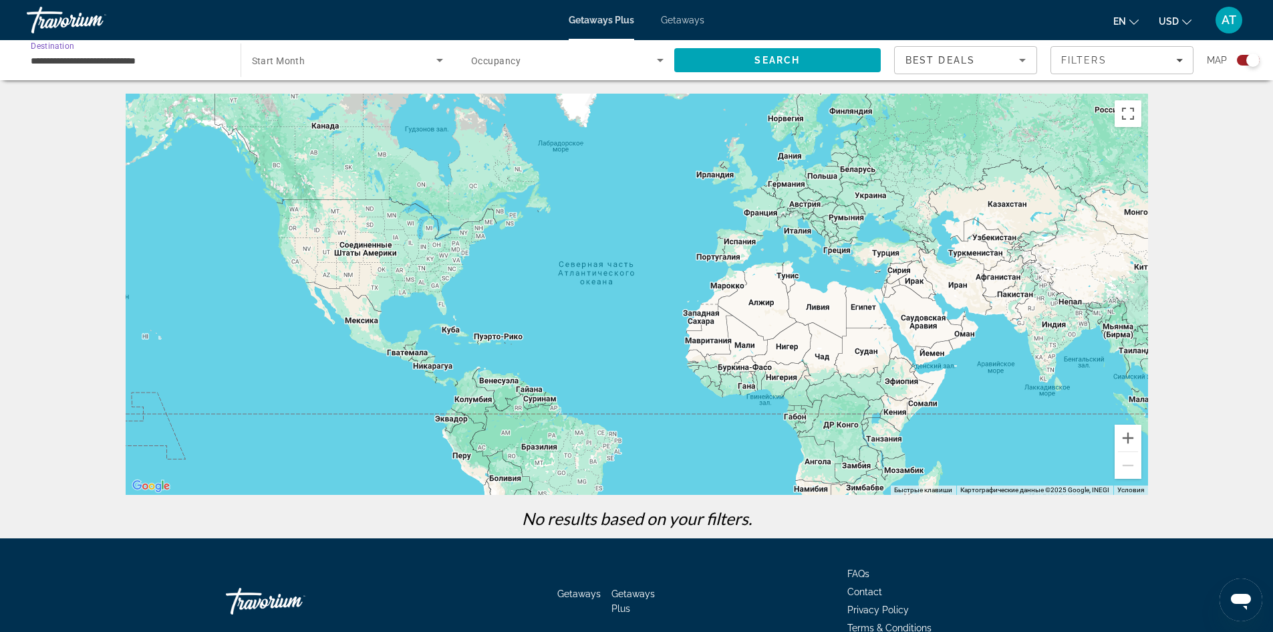
click at [176, 61] on input "**********" at bounding box center [127, 61] width 193 height 16
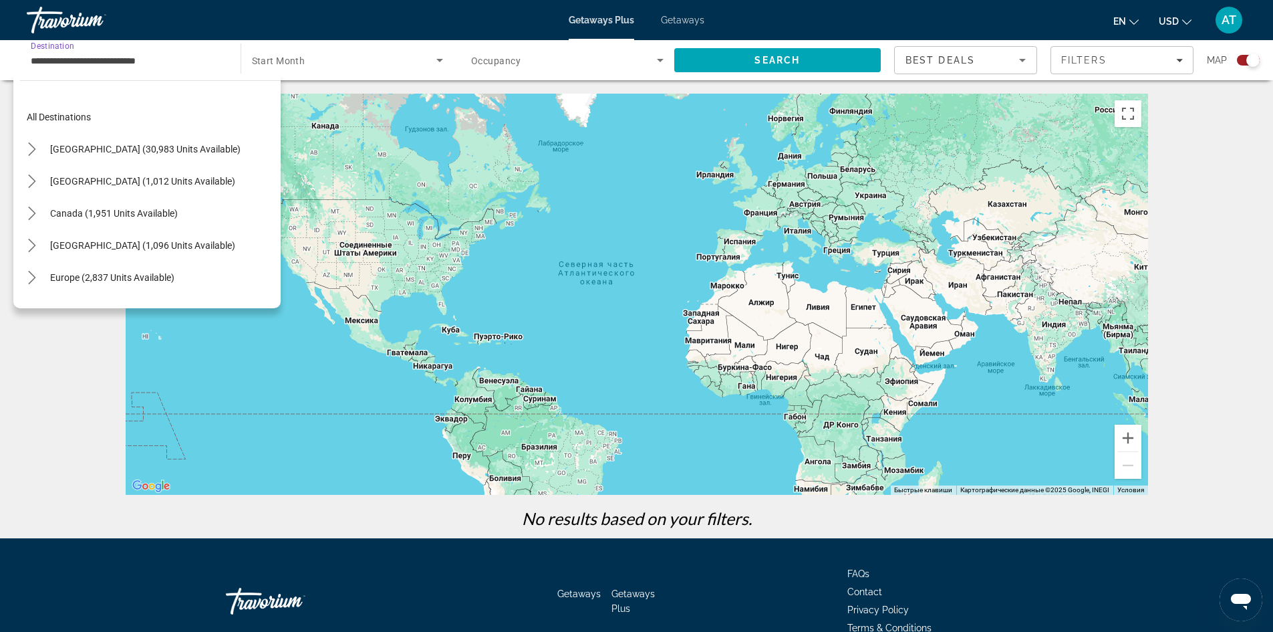
scroll to position [368, 0]
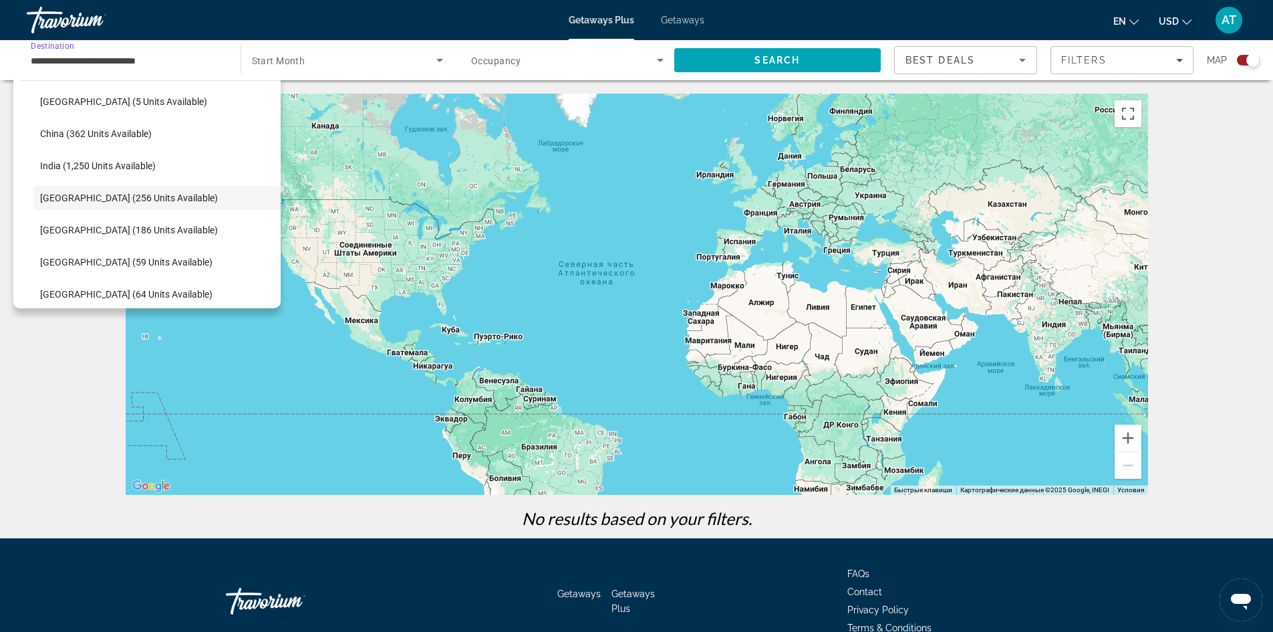
click at [175, 57] on input "**********" at bounding box center [127, 61] width 193 height 16
click at [367, 61] on span "Search widget" at bounding box center [344, 60] width 185 height 16
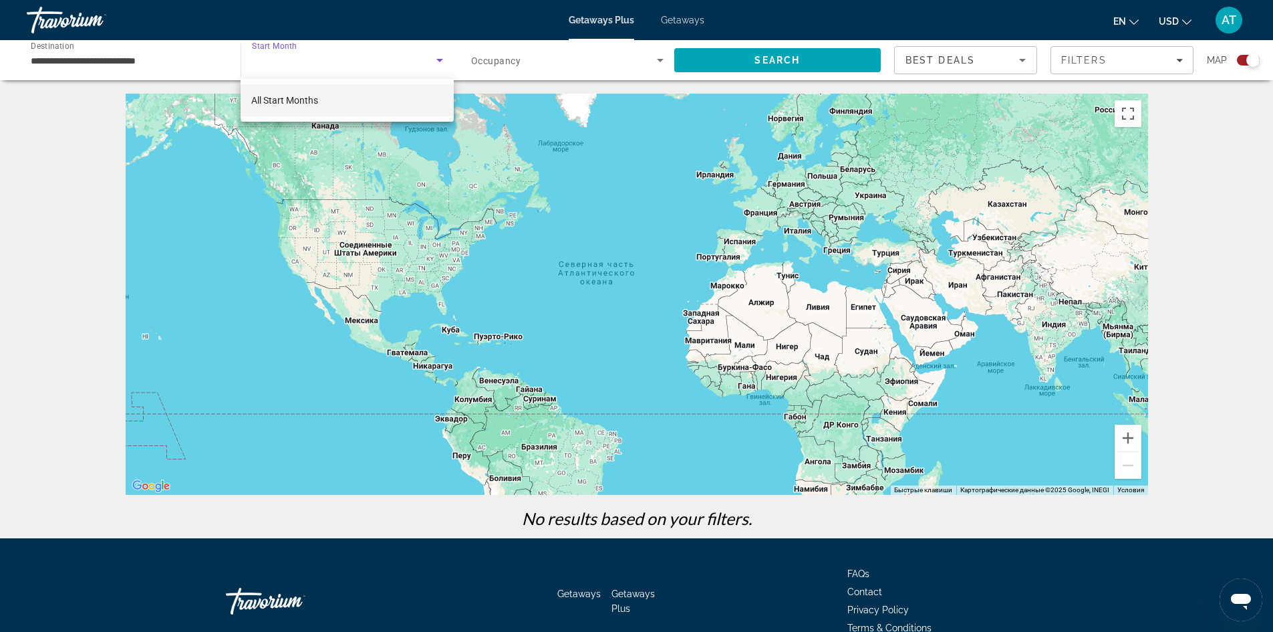
click at [541, 154] on div at bounding box center [636, 316] width 1273 height 632
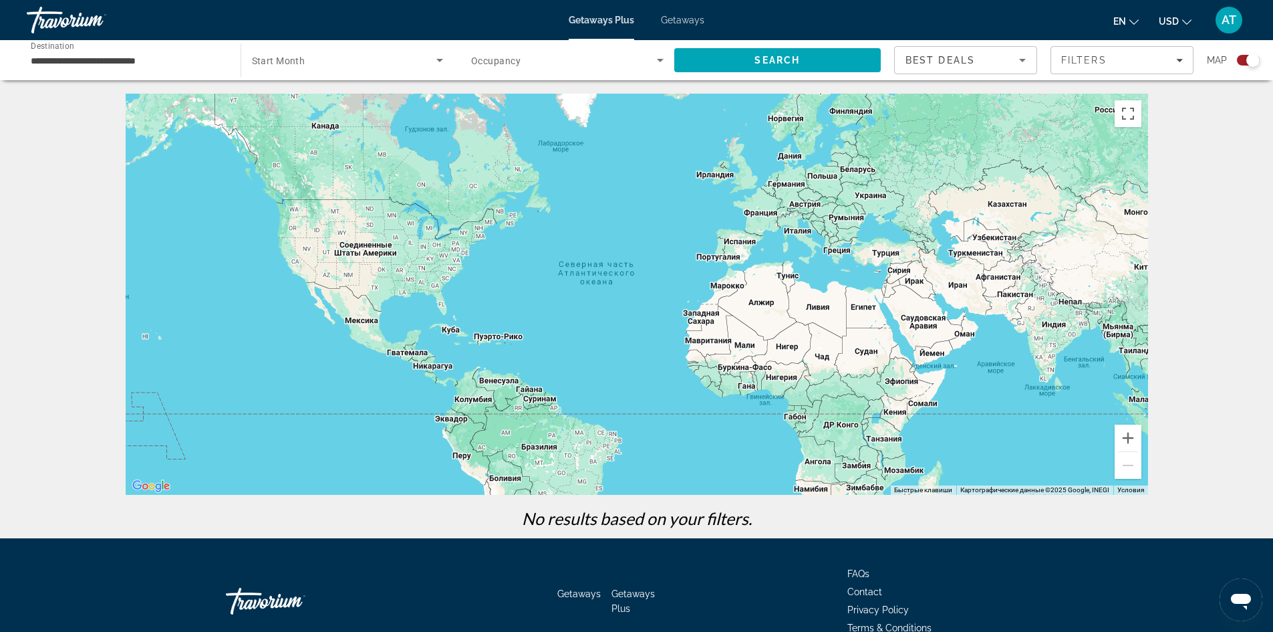
click at [911, 61] on span "Best Deals" at bounding box center [941, 60] width 70 height 11
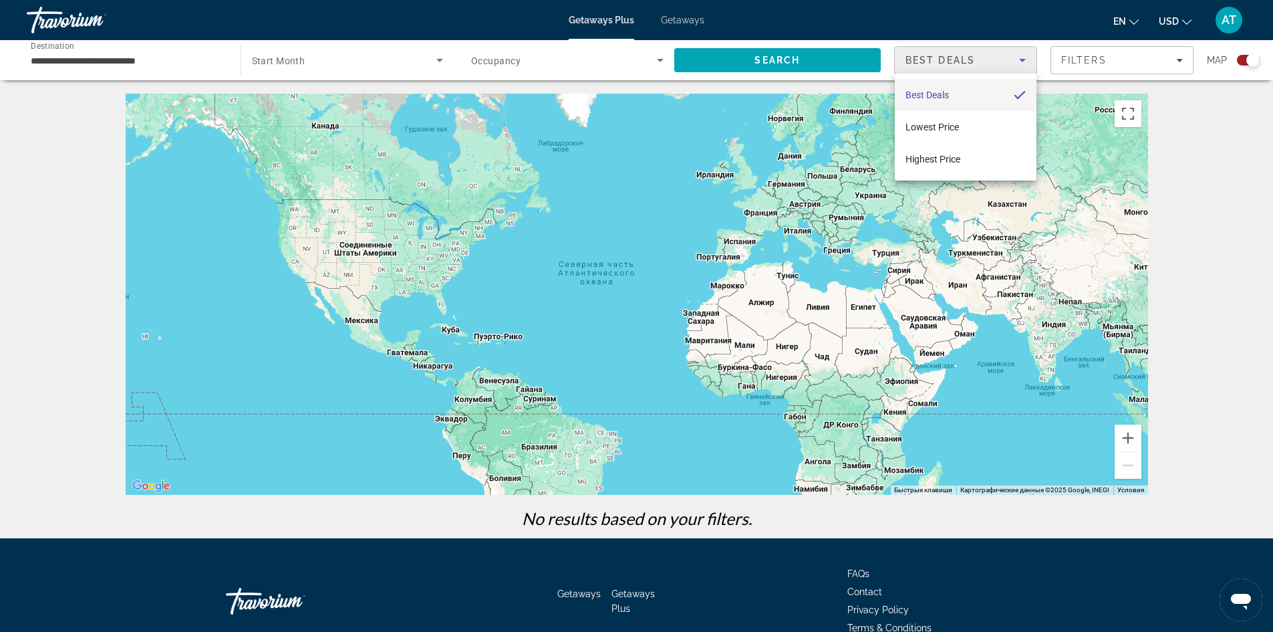
click at [1211, 110] on div at bounding box center [636, 316] width 1273 height 632
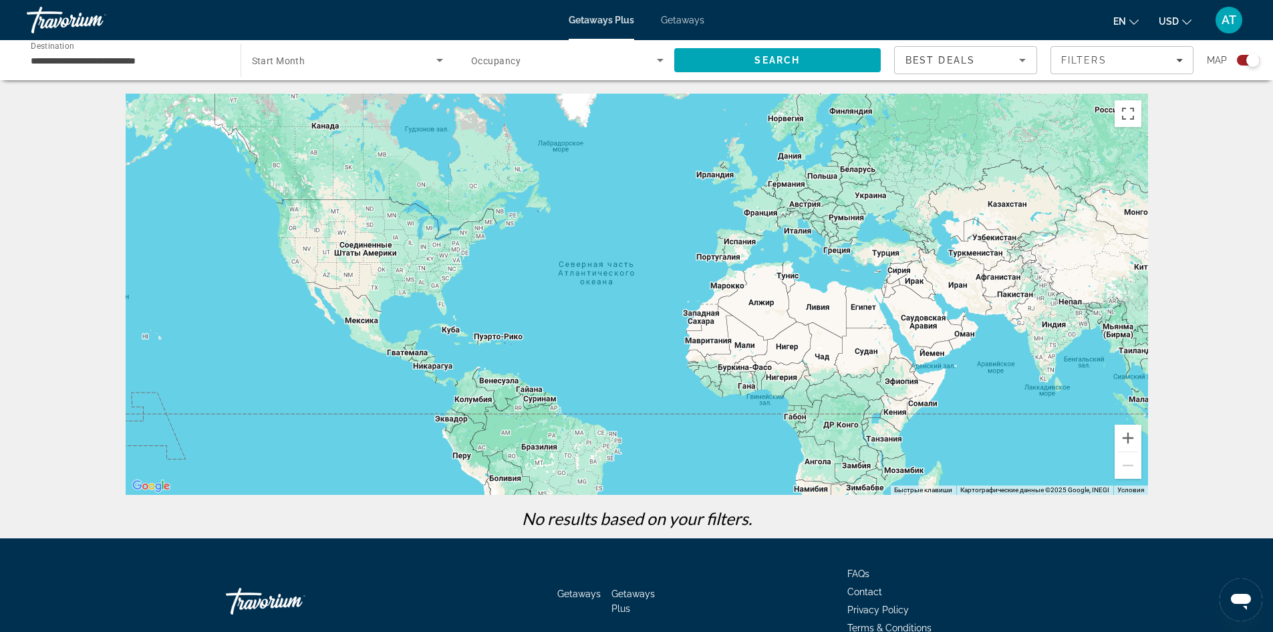
click at [1232, 17] on span "AT" at bounding box center [1229, 19] width 15 height 13
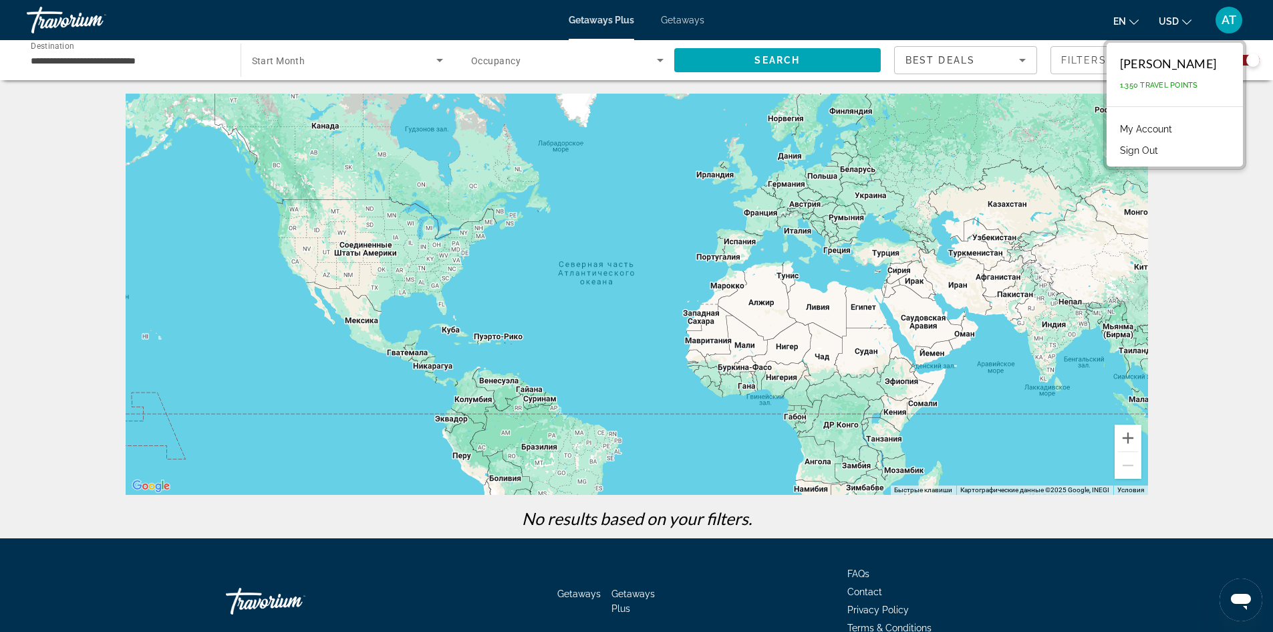
click at [1158, 128] on link "My Account" at bounding box center [1147, 128] width 66 height 17
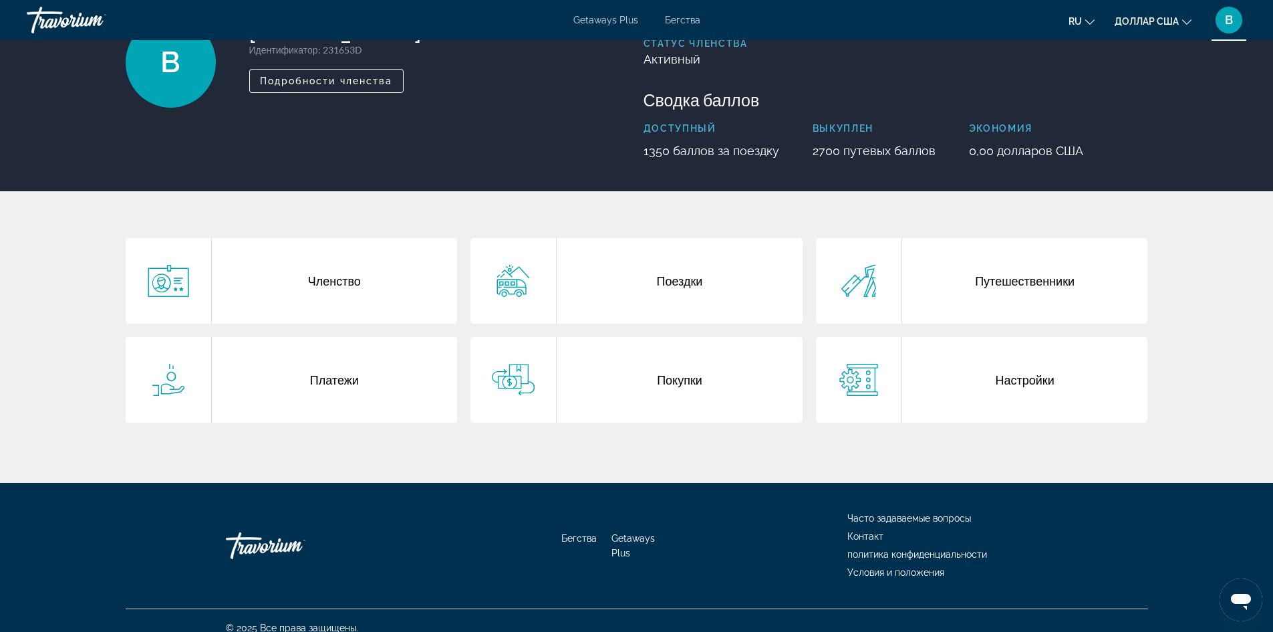
scroll to position [122, 0]
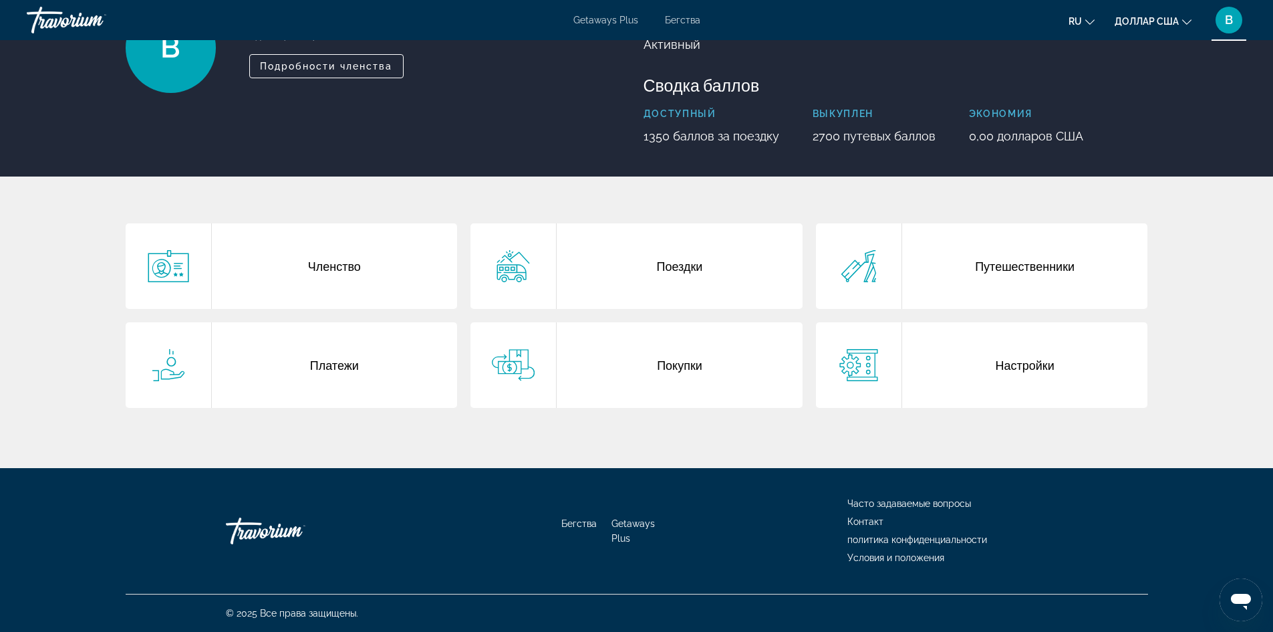
click at [697, 366] on font "Покупки" at bounding box center [679, 365] width 45 height 15
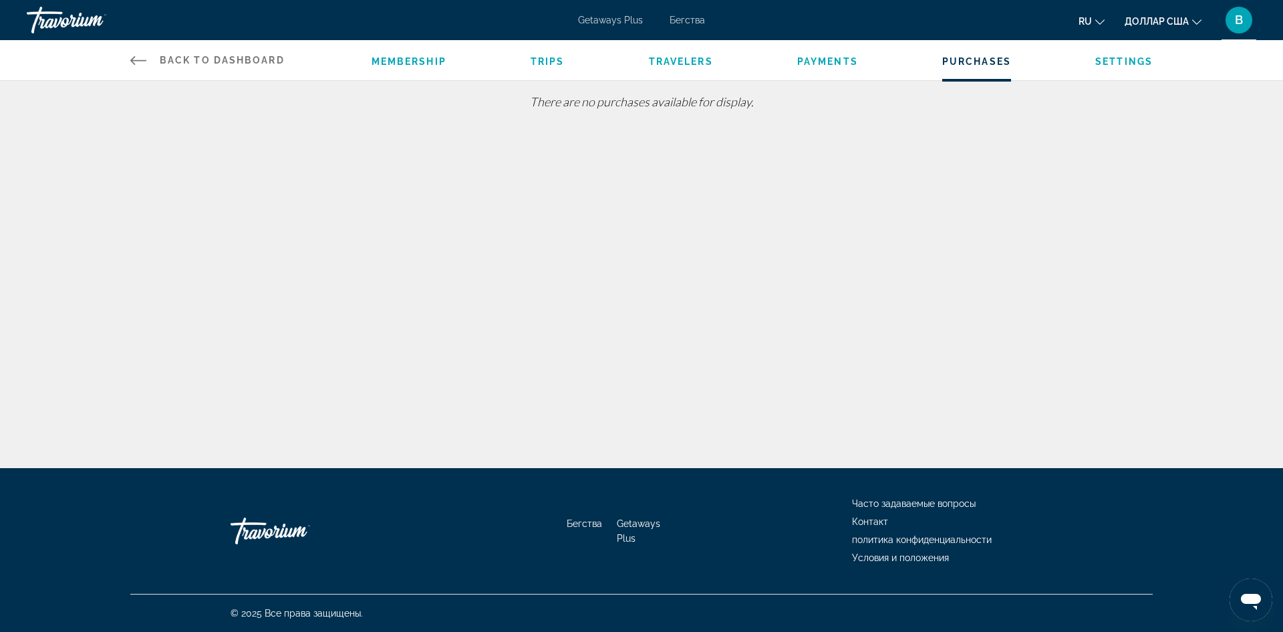
click at [1123, 63] on span "Settings" at bounding box center [1124, 61] width 57 height 11
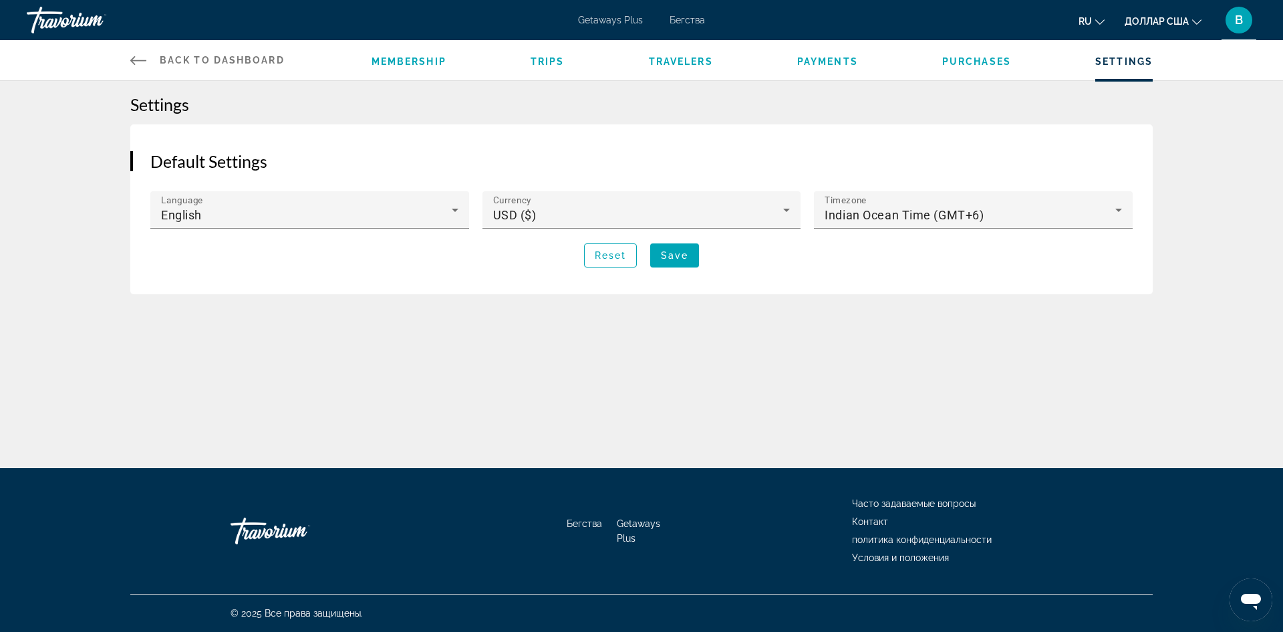
click at [396, 62] on span "Membership" at bounding box center [409, 61] width 75 height 11
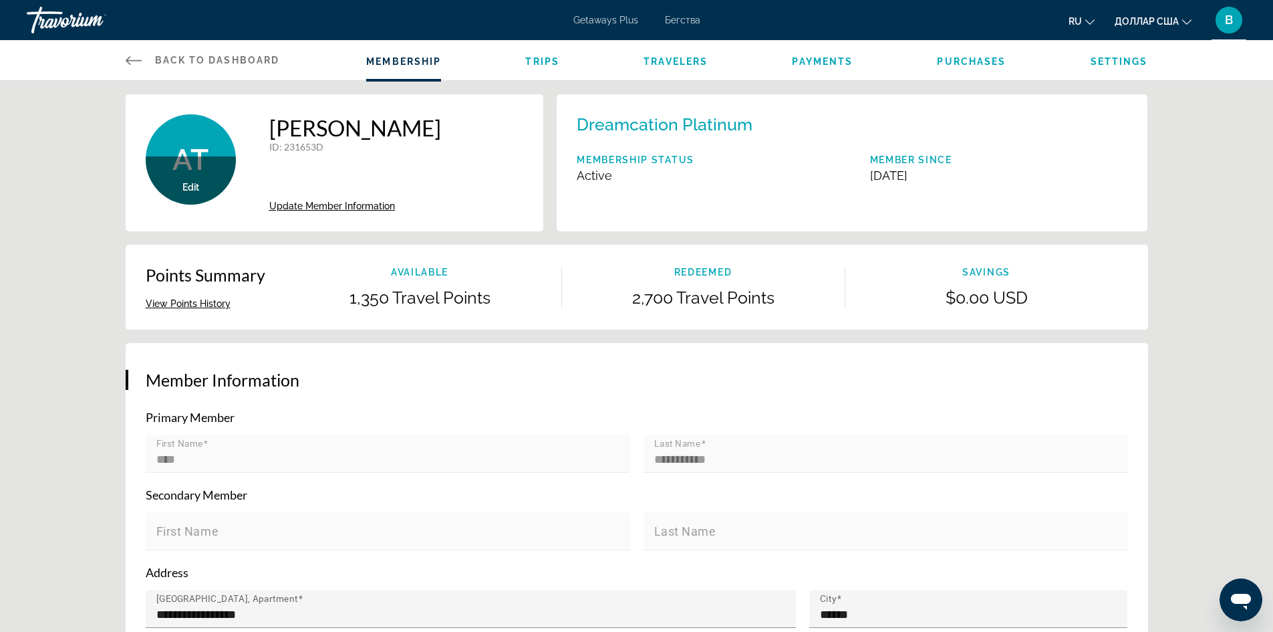
click at [538, 59] on span "Trips" at bounding box center [542, 61] width 34 height 11
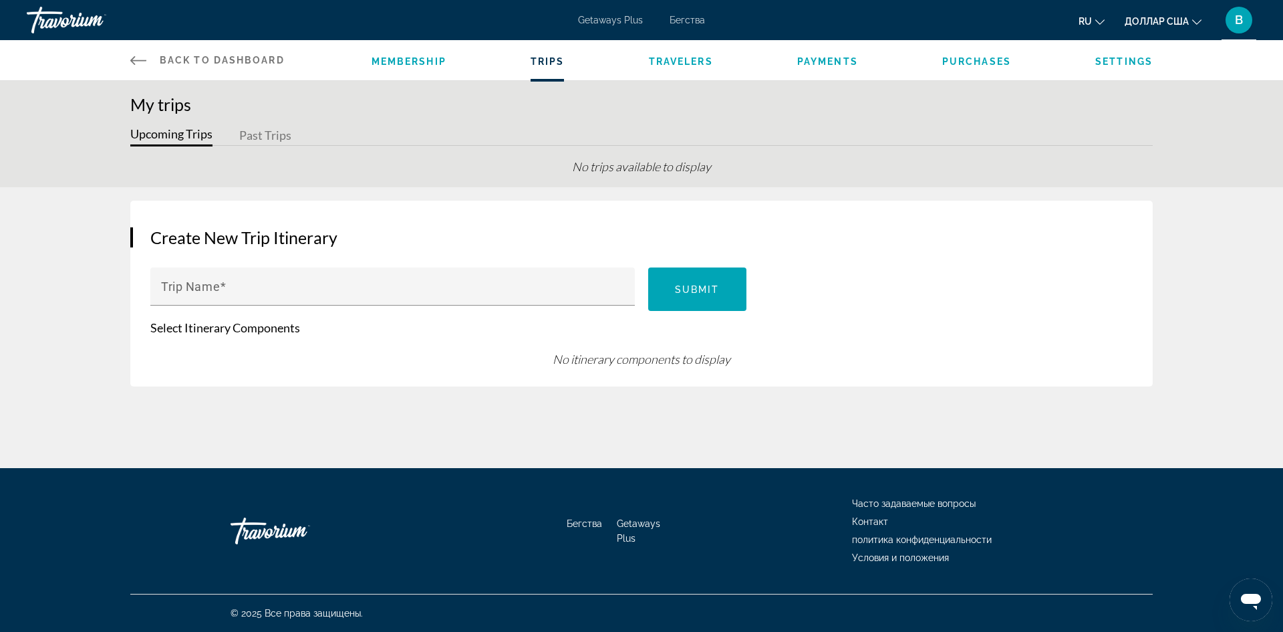
click at [673, 61] on span "Travelers" at bounding box center [681, 61] width 64 height 11
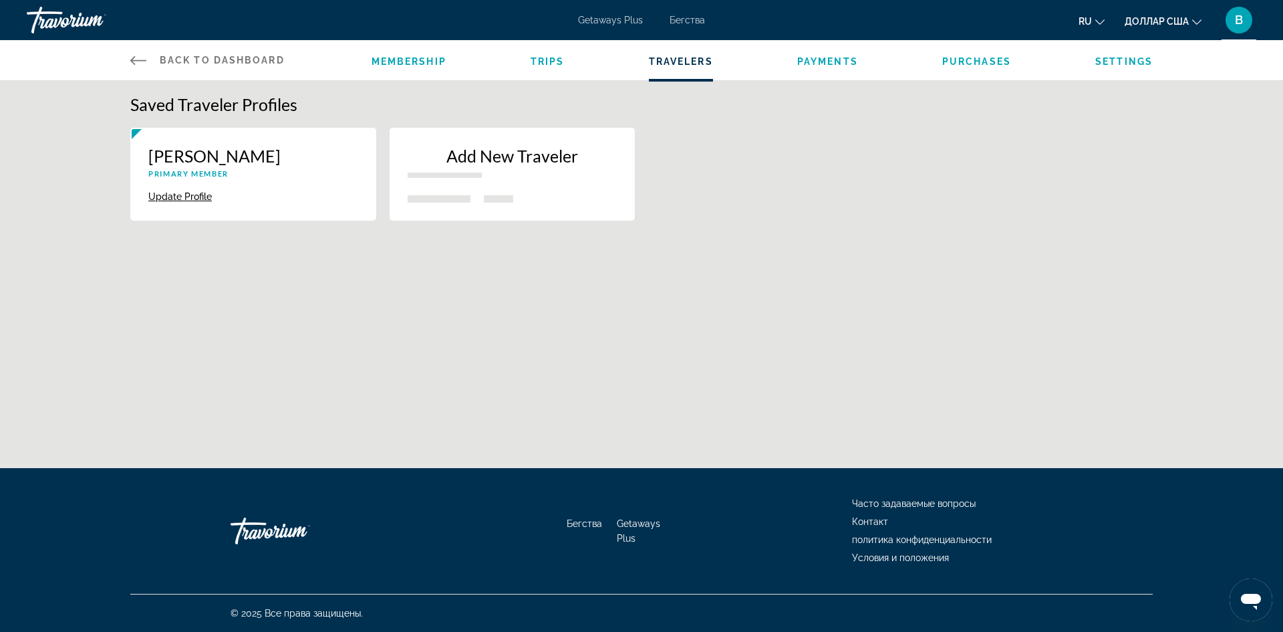
click at [182, 197] on button "Update Profile" at bounding box center [180, 197] width 64 height 12
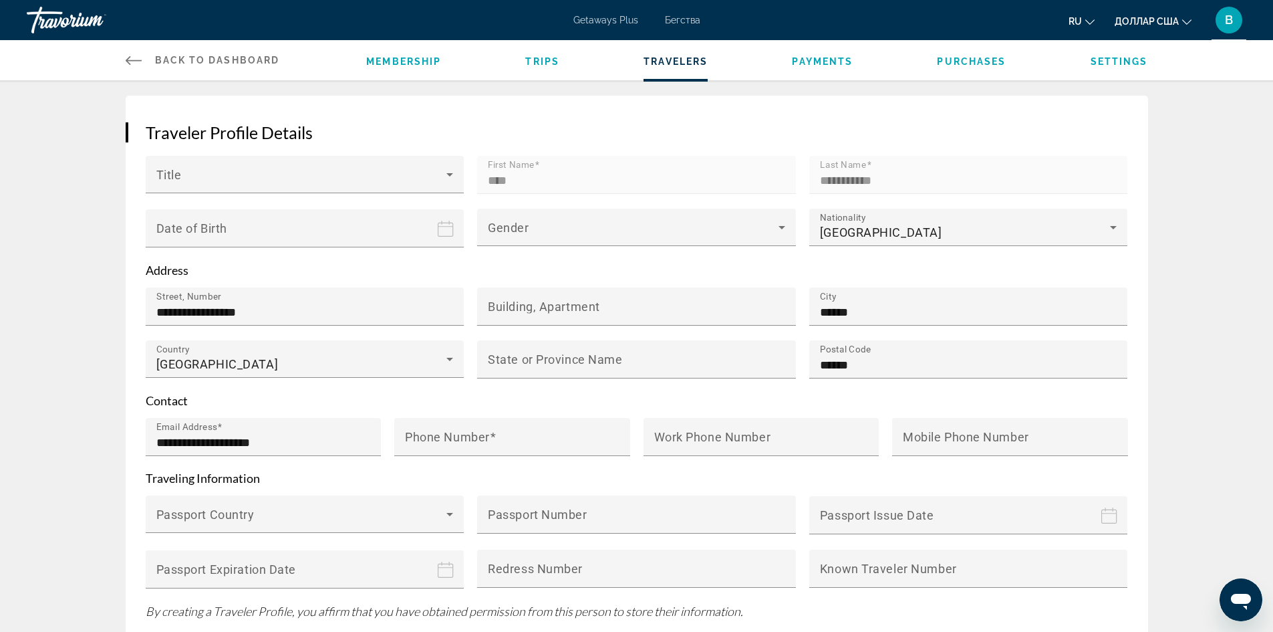
scroll to position [167, 0]
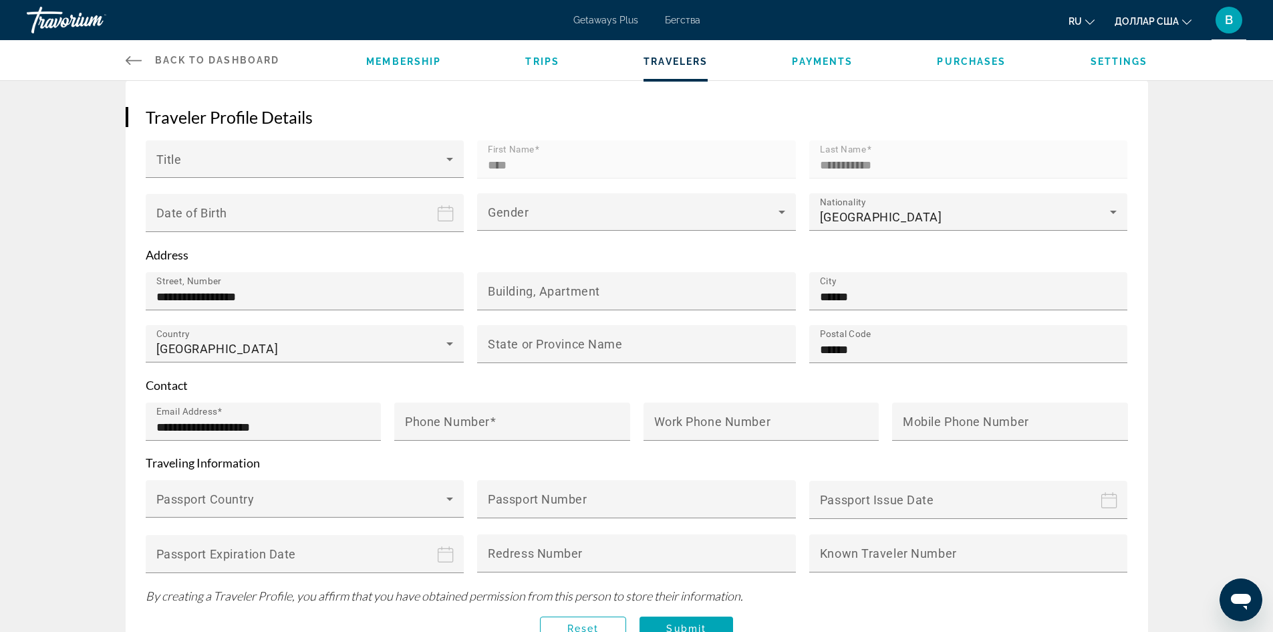
click at [674, 62] on span "Travelers" at bounding box center [676, 61] width 64 height 11
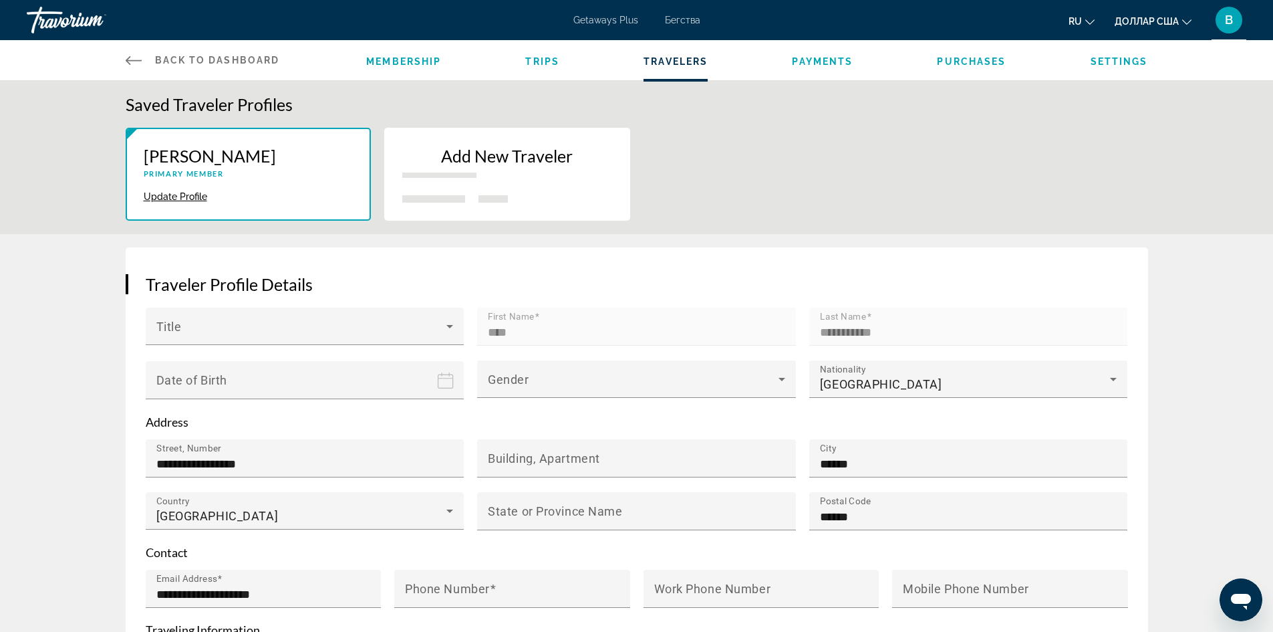
click at [469, 167] on div "Add New Traveler" at bounding box center [507, 167] width 210 height 42
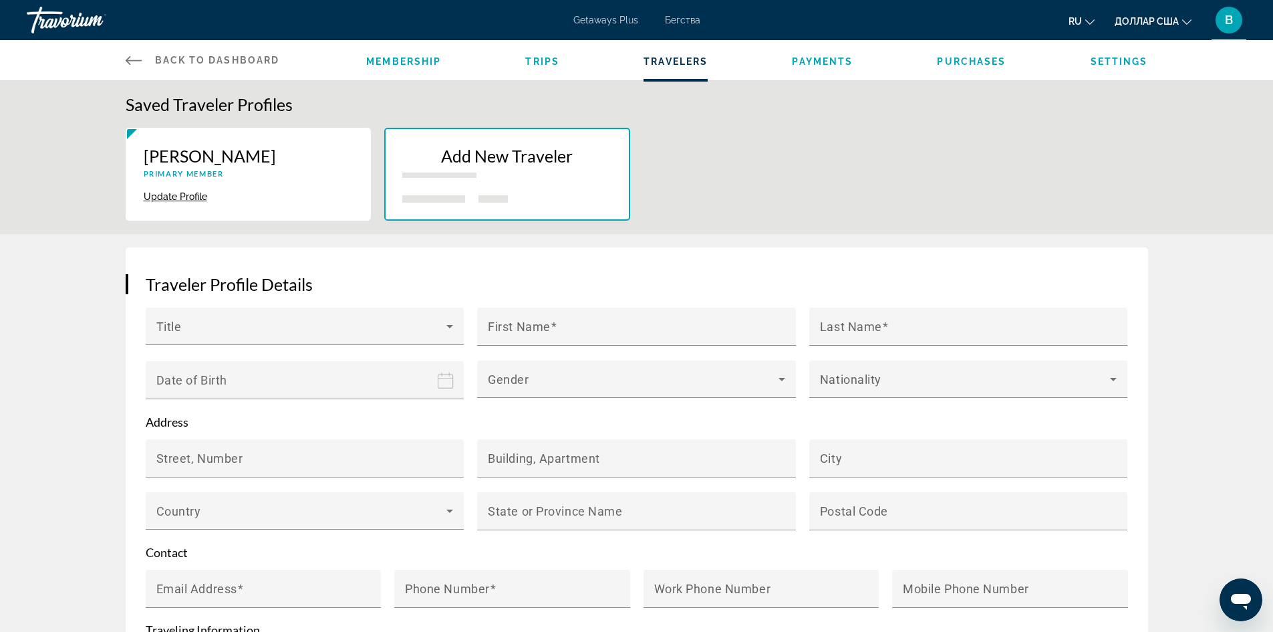
click at [827, 62] on span "Payments" at bounding box center [822, 61] width 61 height 11
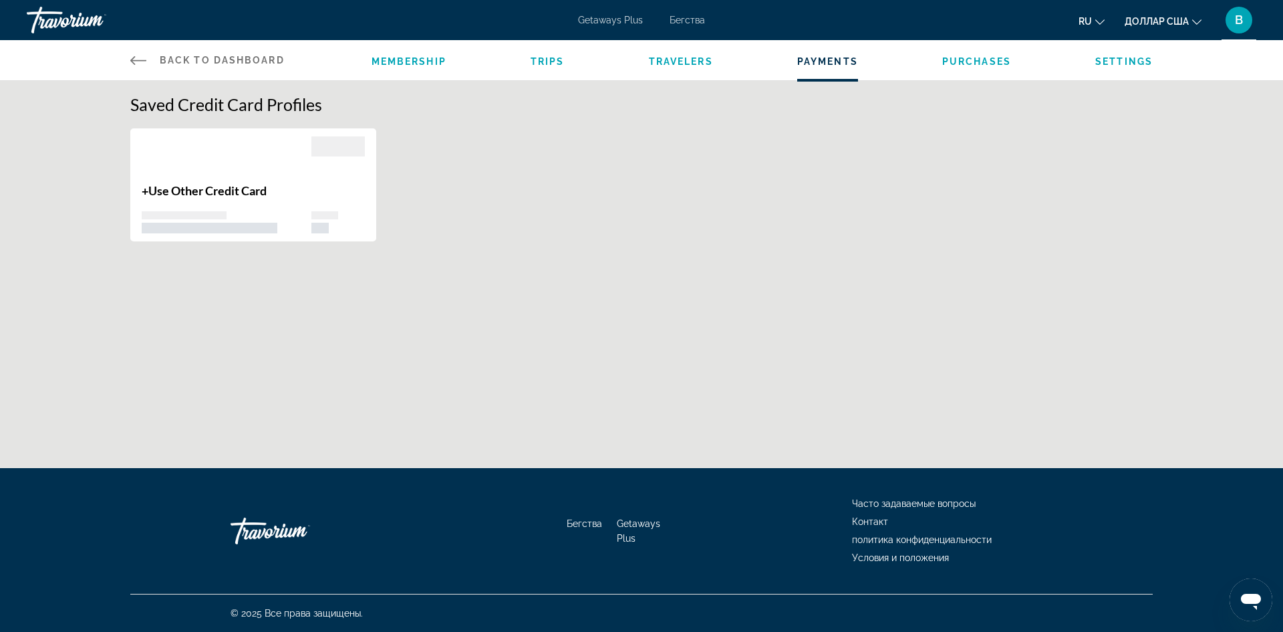
click at [970, 58] on span "Purchases" at bounding box center [977, 61] width 69 height 11
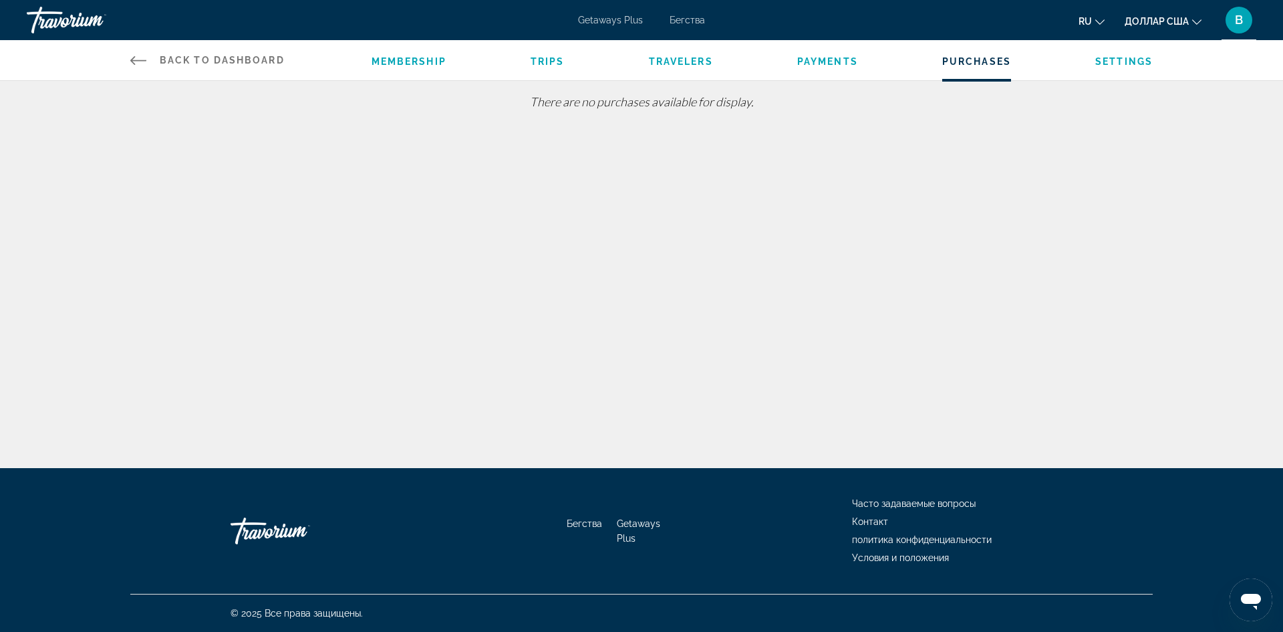
click at [1126, 60] on span "Settings" at bounding box center [1124, 61] width 57 height 11
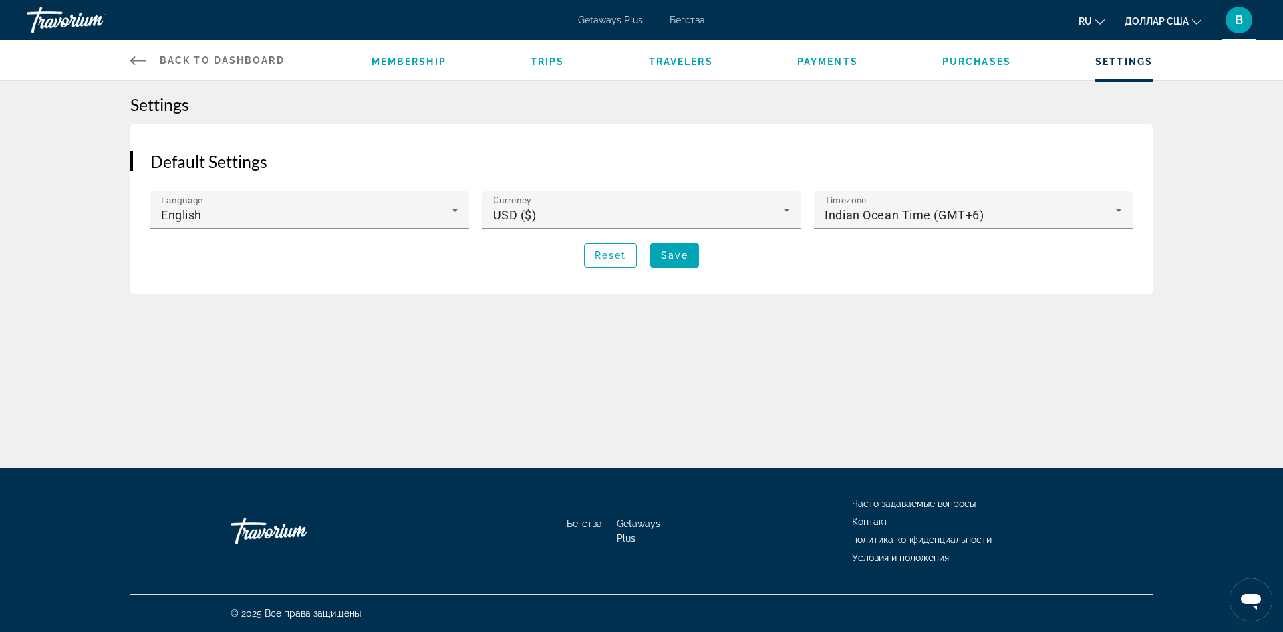
click at [1205, 111] on div "Settings Default Settings Language English Currency USD ($) Timezone Indian Oce…" at bounding box center [641, 187] width 1283 height 213
click at [1243, 19] on font "В" at bounding box center [1239, 20] width 8 height 14
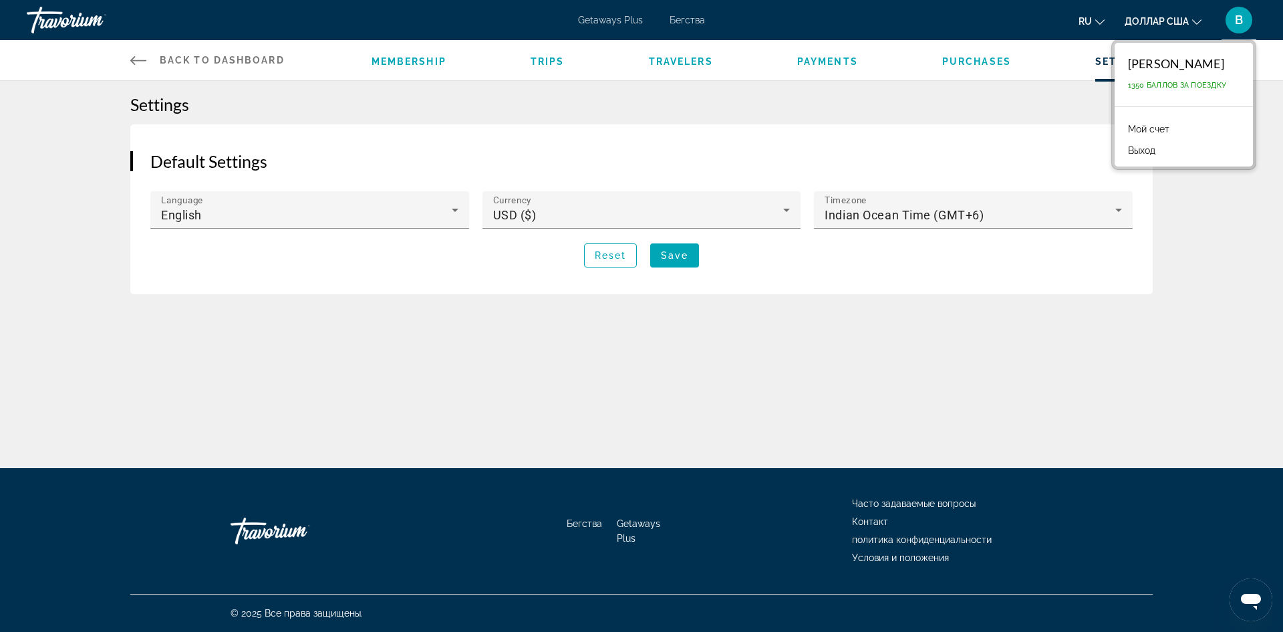
click at [1161, 127] on font "Мой счет" at bounding box center [1148, 129] width 41 height 11
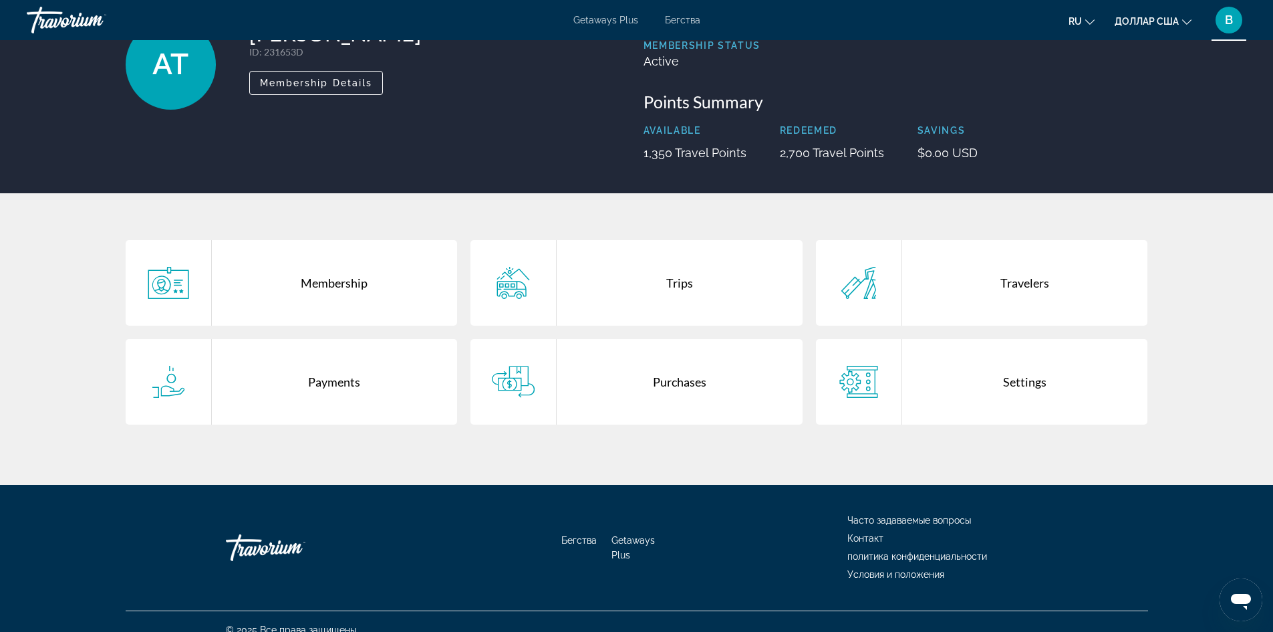
scroll to position [122, 0]
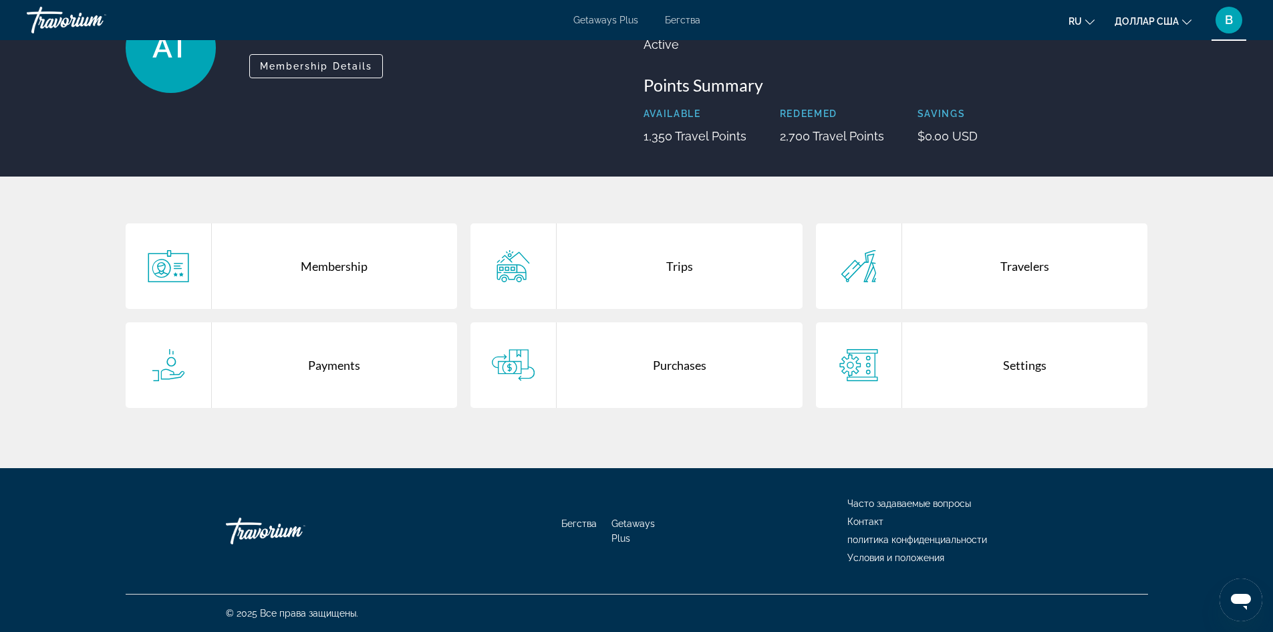
click at [1017, 368] on div "Settings" at bounding box center [1025, 365] width 246 height 86
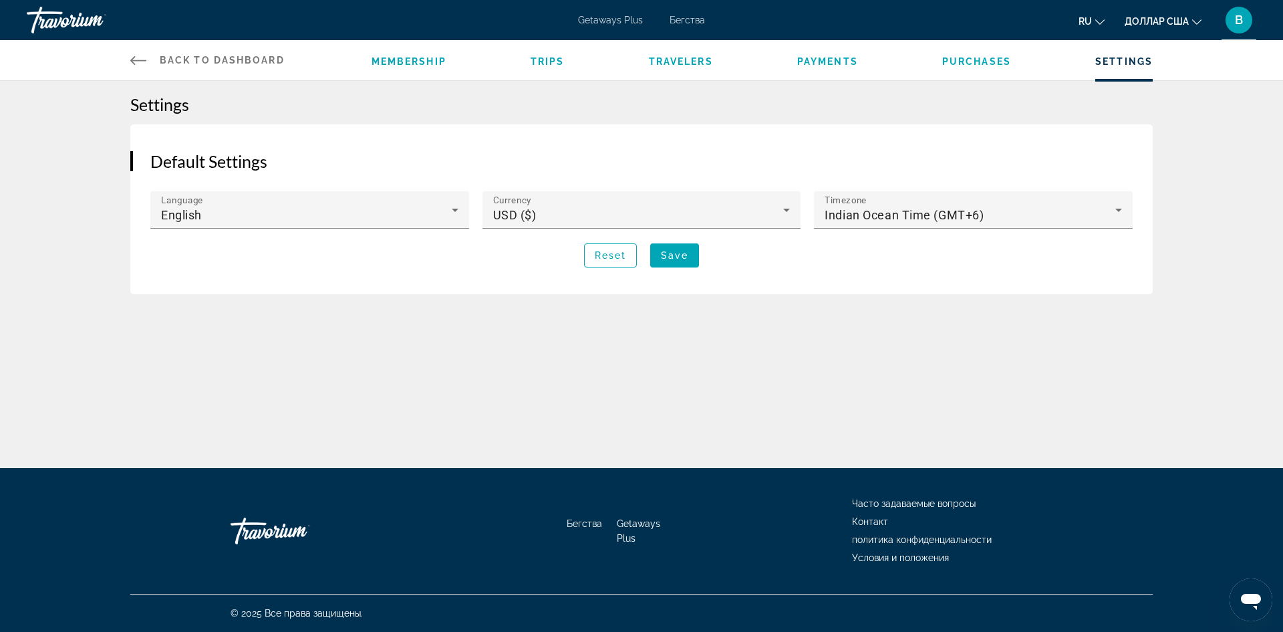
click at [132, 64] on icon "Основное содержание" at bounding box center [138, 60] width 16 height 16
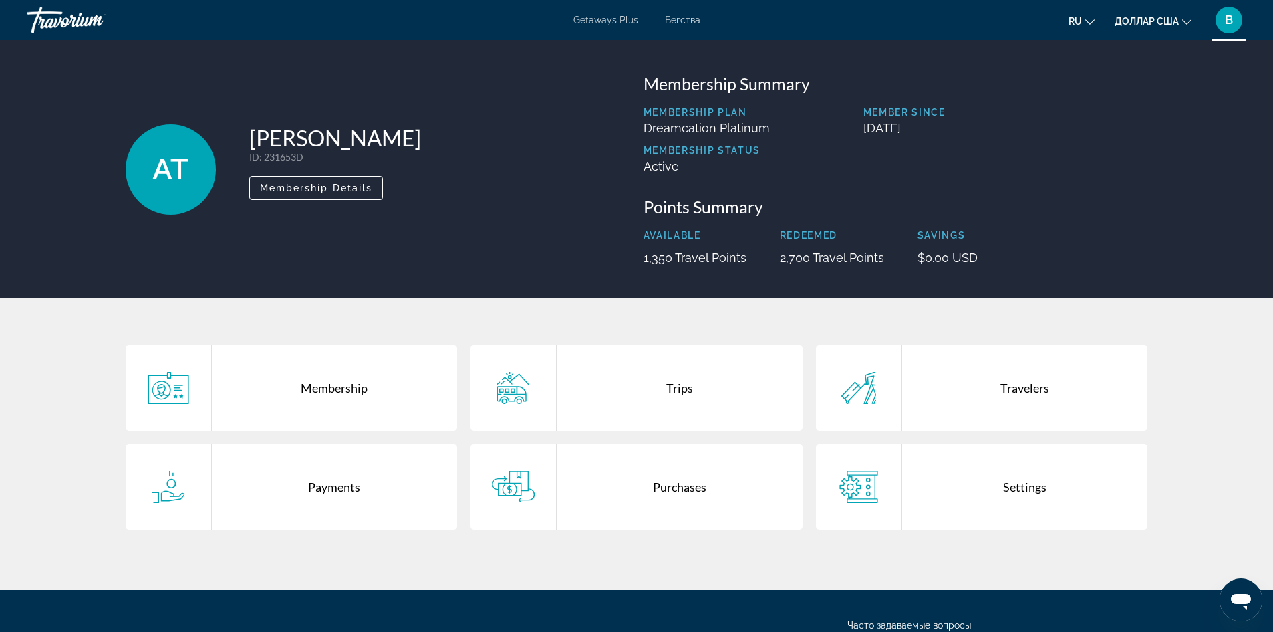
click at [996, 384] on div "Travelers" at bounding box center [1025, 388] width 246 height 86
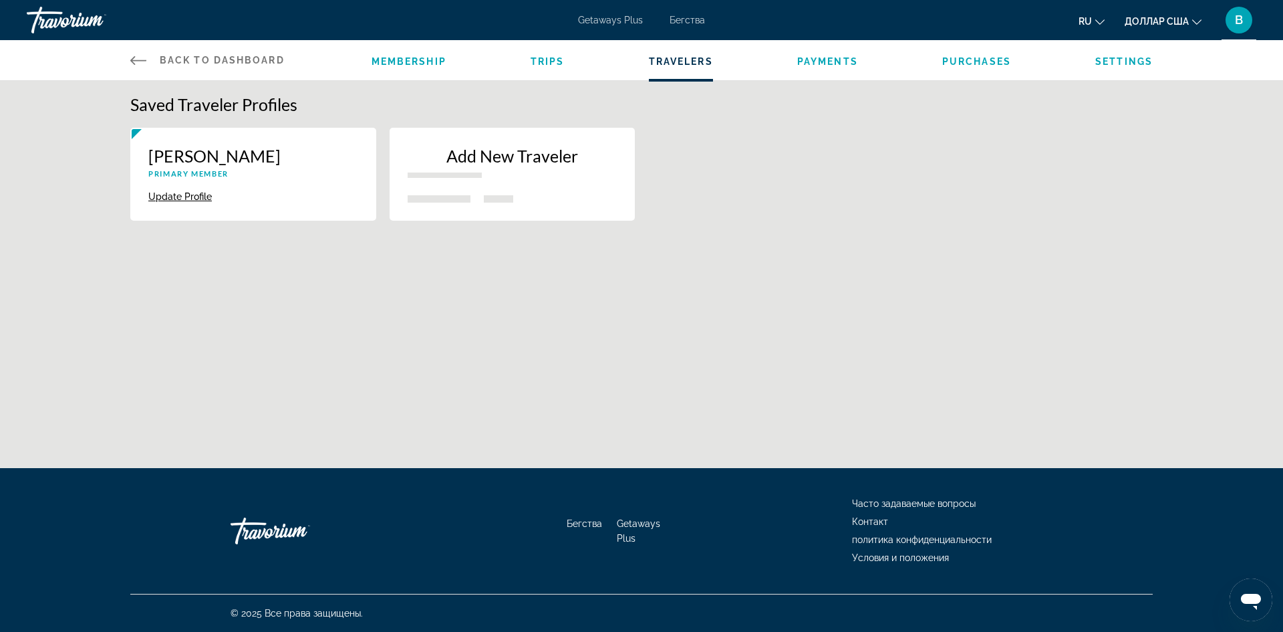
click at [133, 57] on icon "Основное содержание" at bounding box center [138, 60] width 16 height 16
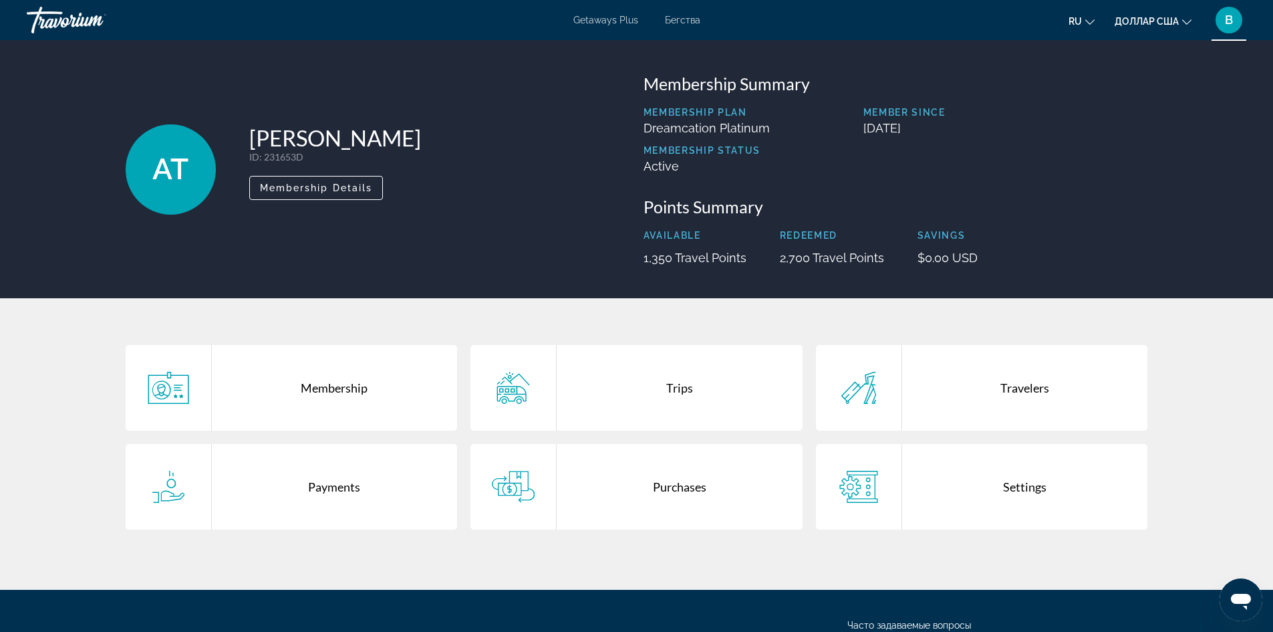
click at [655, 394] on div "Trips" at bounding box center [680, 388] width 246 height 86
click at [681, 21] on font "Бегства" at bounding box center [682, 20] width 35 height 11
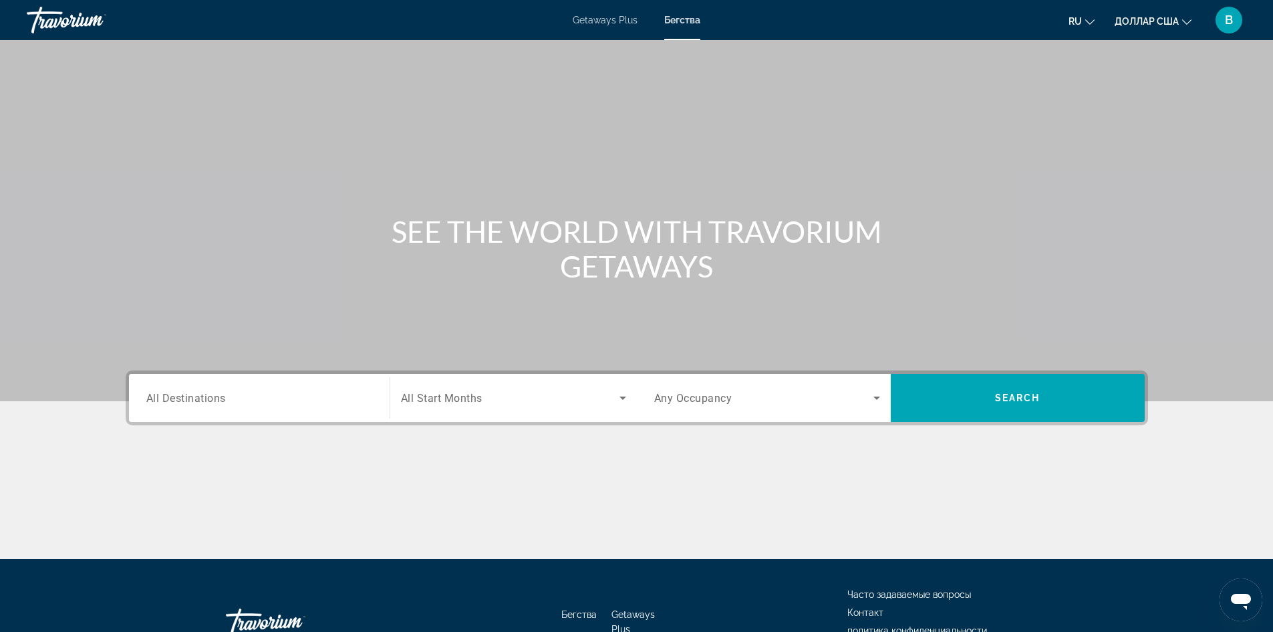
click at [592, 19] on font "Getaways Plus" at bounding box center [605, 20] width 65 height 11
click at [241, 399] on input "Destination All Destinations" at bounding box center [259, 398] width 226 height 16
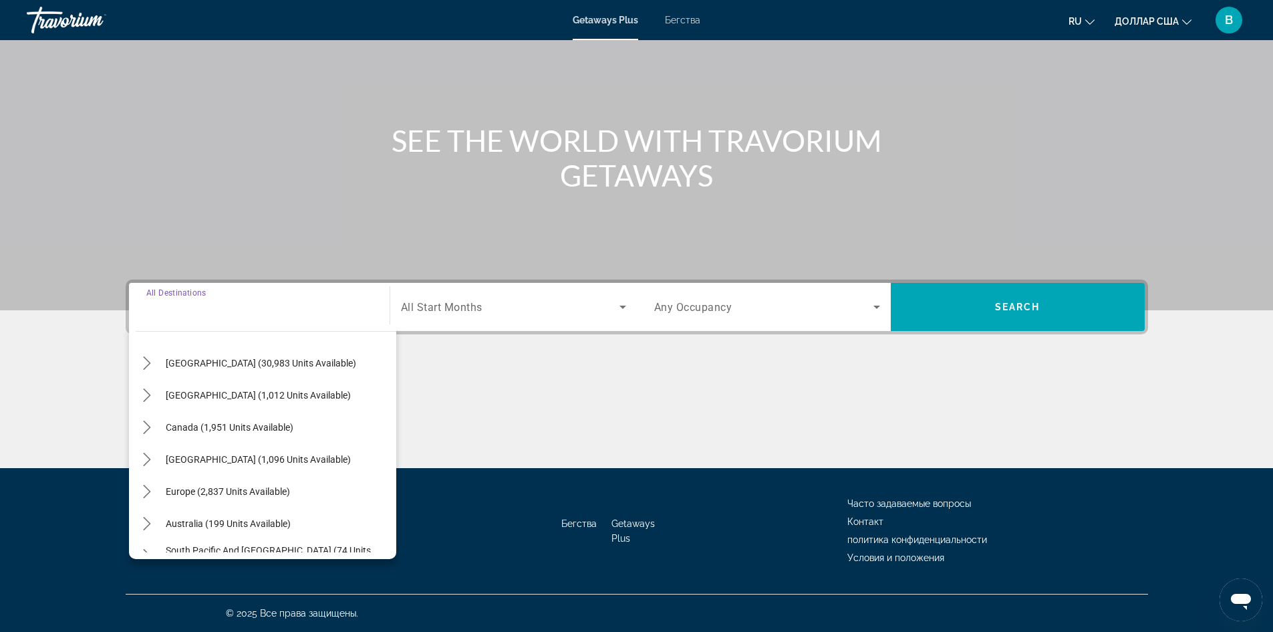
scroll to position [67, 0]
